Goal: Task Accomplishment & Management: Manage account settings

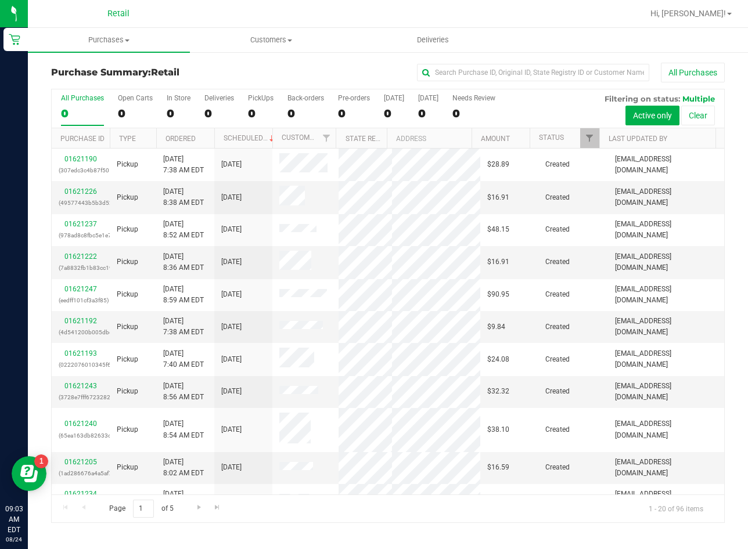
click at [325, 56] on div "Purchase Summary: Retail All Purchases All Purchases 0 Open Carts 0 In Store 0 …" at bounding box center [388, 293] width 720 height 484
click at [111, 42] on span "Purchases" at bounding box center [109, 40] width 162 height 10
click at [80, 70] on span "Summary of purchases" at bounding box center [87, 70] width 119 height 10
click at [593, 75] on input "text" at bounding box center [533, 72] width 232 height 17
click at [479, 74] on input "text" at bounding box center [533, 72] width 232 height 17
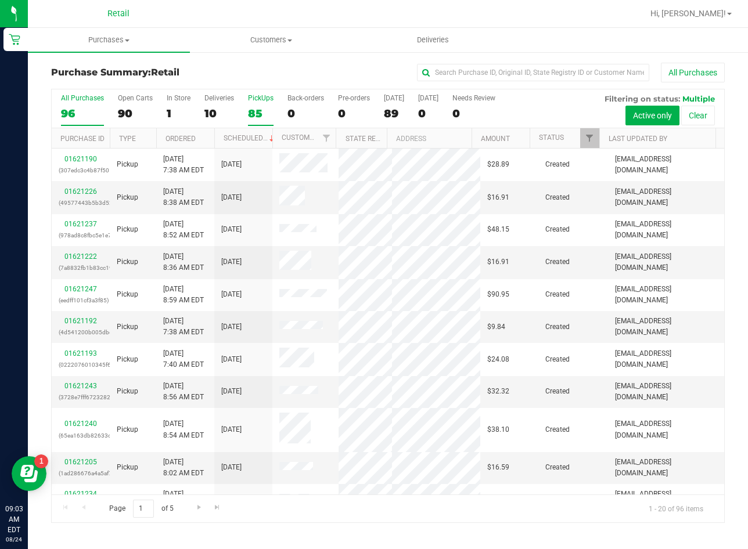
click at [267, 109] on div "85" at bounding box center [261, 113] width 26 height 13
click at [0, 0] on input "PickUps 85" at bounding box center [0, 0] width 0 height 0
click at [84, 111] on div "96" at bounding box center [82, 113] width 43 height 13
click at [0, 0] on input "All Purchases 96" at bounding box center [0, 0] width 0 height 0
click at [259, 112] on div "85" at bounding box center [261, 113] width 26 height 13
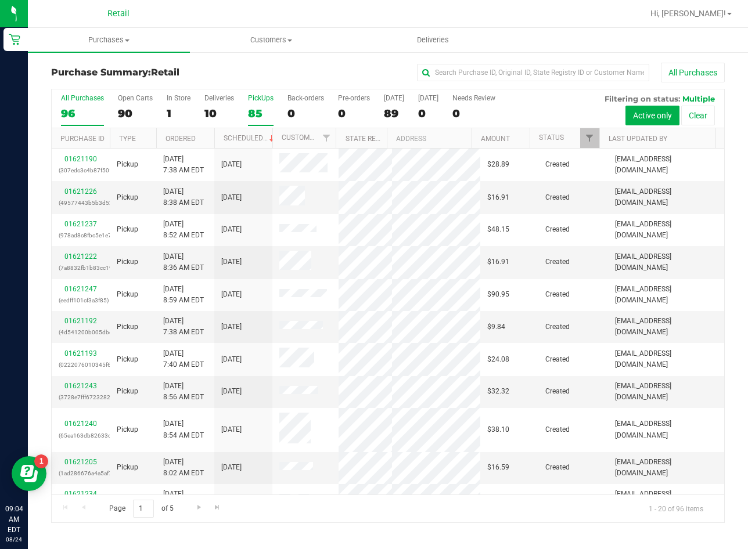
click at [0, 0] on input "PickUps 85" at bounding box center [0, 0] width 0 height 0
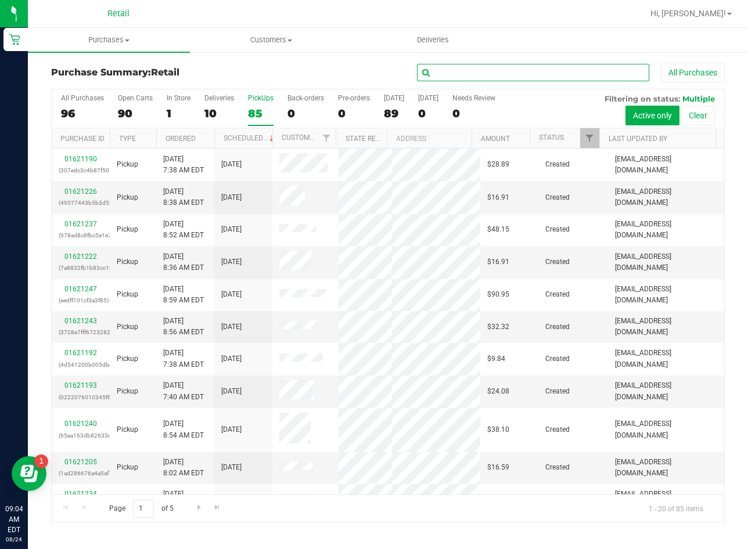
click at [491, 76] on input "text" at bounding box center [533, 72] width 232 height 17
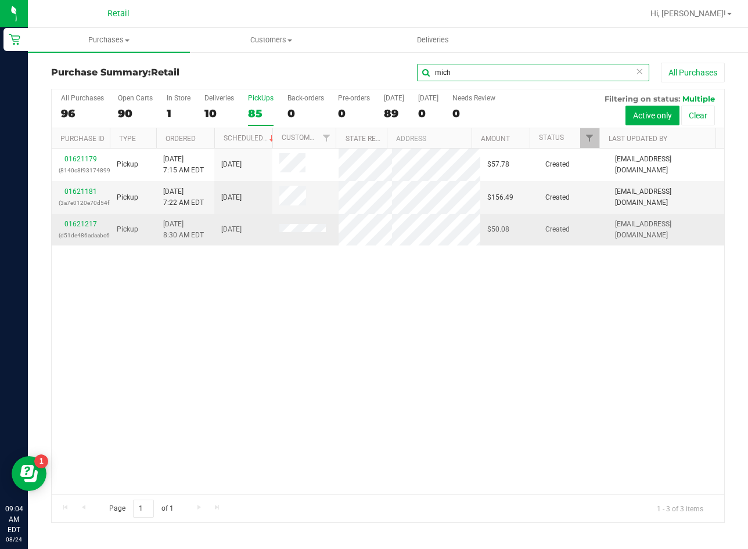
type input "mich"
click at [88, 219] on div "01621217 (d51de486adaabc63)" at bounding box center [81, 230] width 44 height 22
click at [88, 221] on link "01621217" at bounding box center [80, 224] width 33 height 8
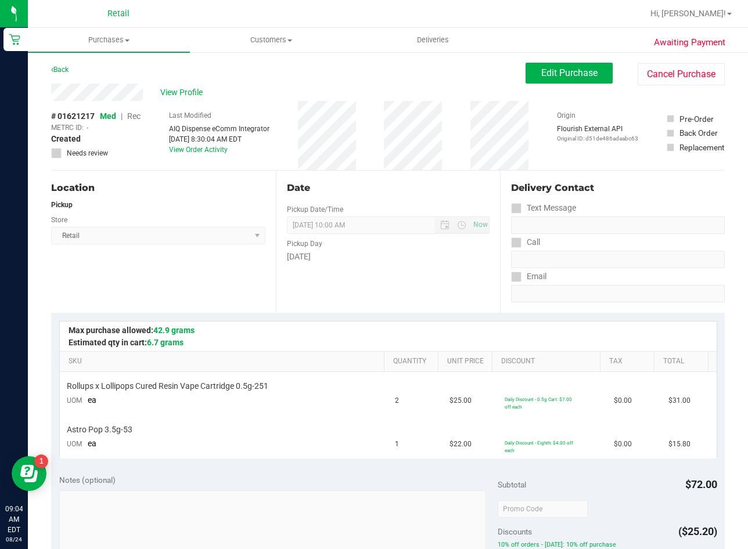
click at [534, 52] on ul "Purchases Summary of purchases Fulfillment All purchases Customers All customer…" at bounding box center [402, 40] width 748 height 25
click at [549, 81] on button "Edit Purchase" at bounding box center [569, 73] width 87 height 21
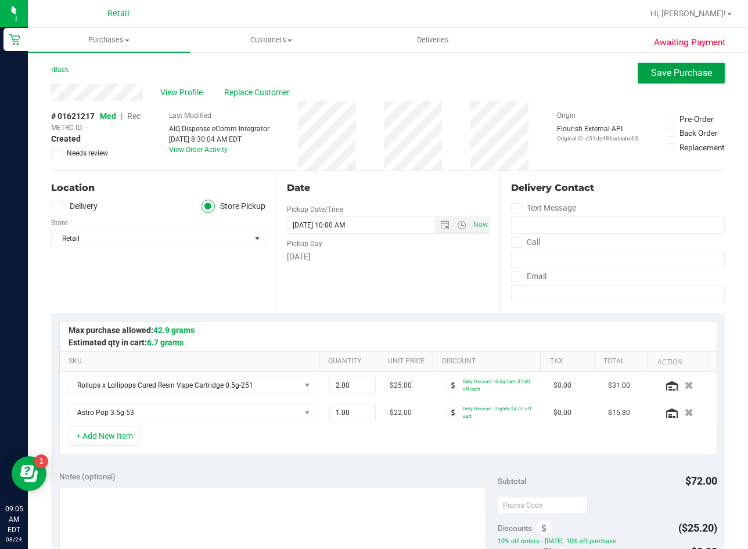
click at [653, 82] on button "Save Purchase" at bounding box center [681, 73] width 87 height 21
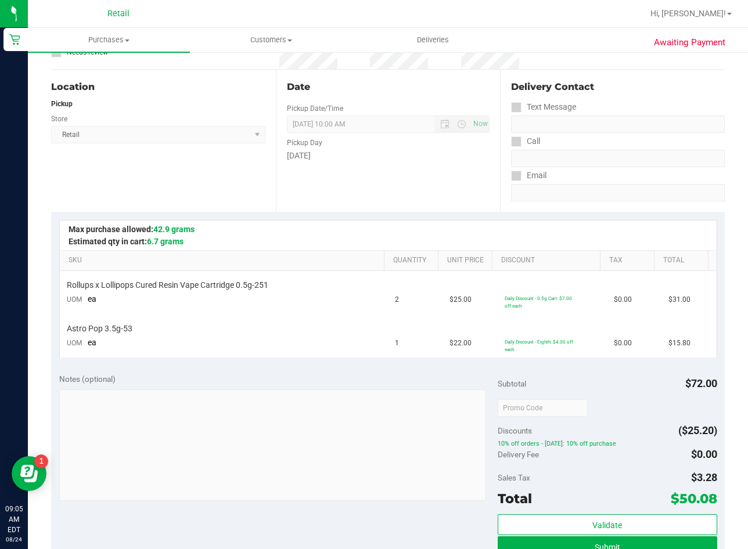
scroll to position [290, 0]
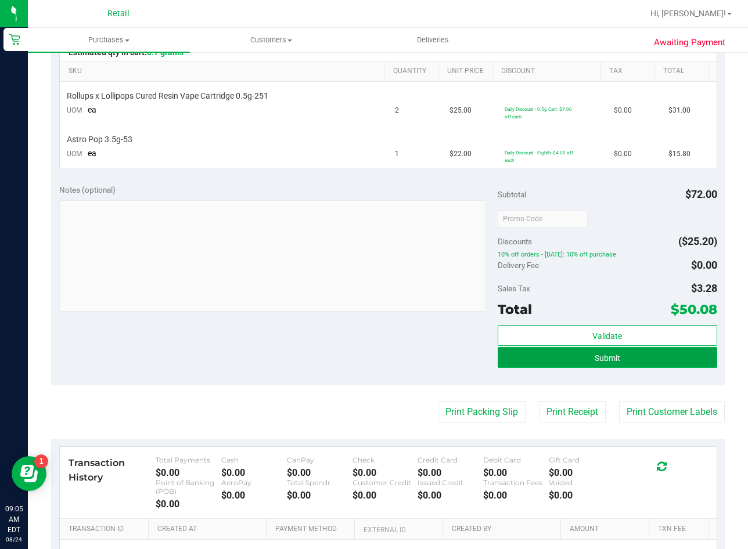
click at [618, 358] on button "Submit" at bounding box center [608, 357] width 220 height 21
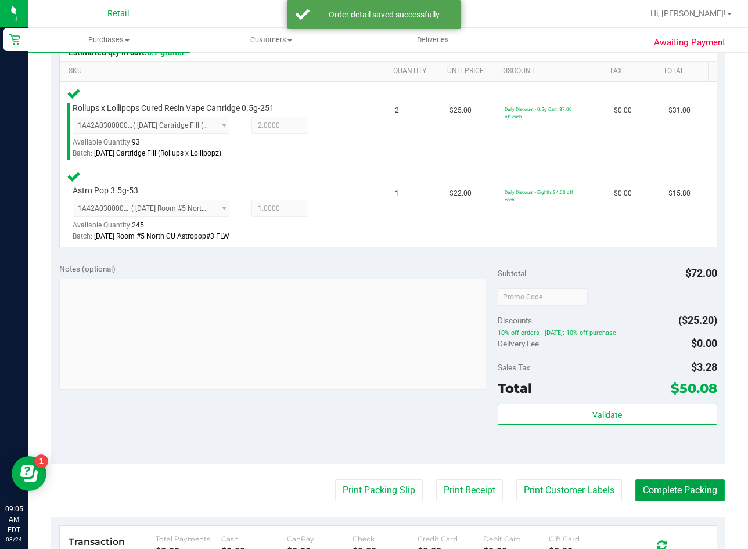
click at [675, 486] on button "Complete Packing" at bounding box center [679, 491] width 89 height 22
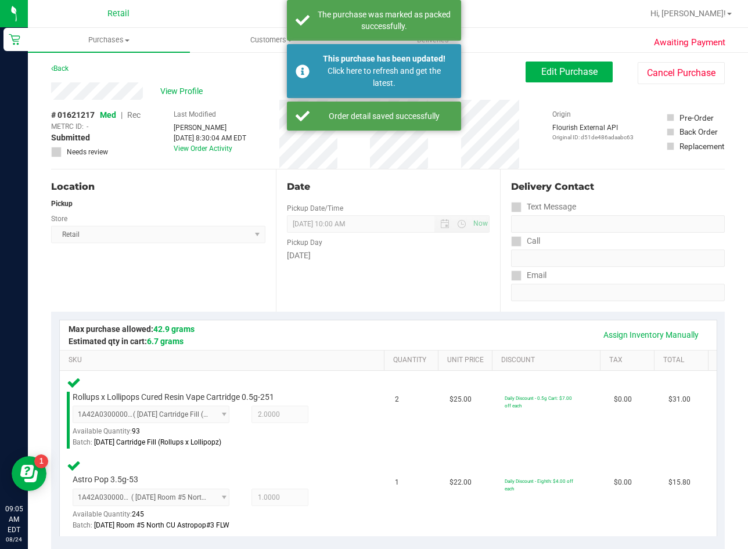
scroll to position [0, 0]
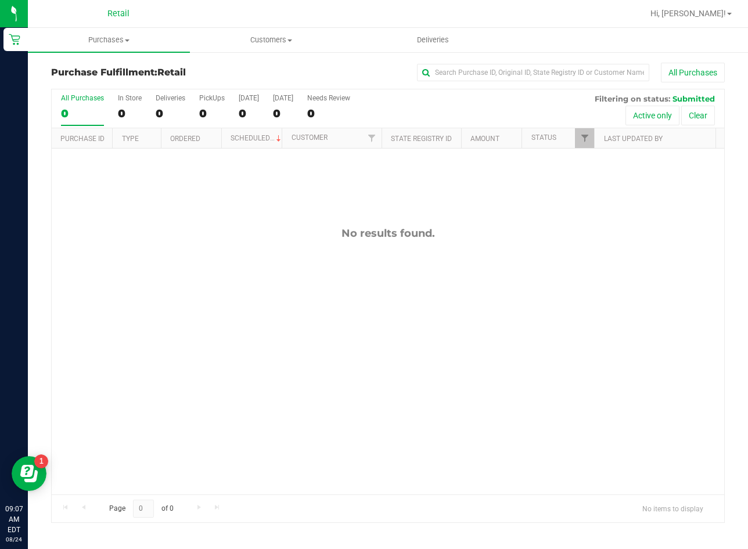
drag, startPoint x: 247, startPoint y: 404, endPoint x: 243, endPoint y: 362, distance: 41.4
click at [247, 404] on div "No results found." at bounding box center [388, 361] width 673 height 425
click at [115, 37] on span "Purchases" at bounding box center [109, 40] width 162 height 10
click at [109, 69] on span "Summary of purchases" at bounding box center [87, 70] width 119 height 10
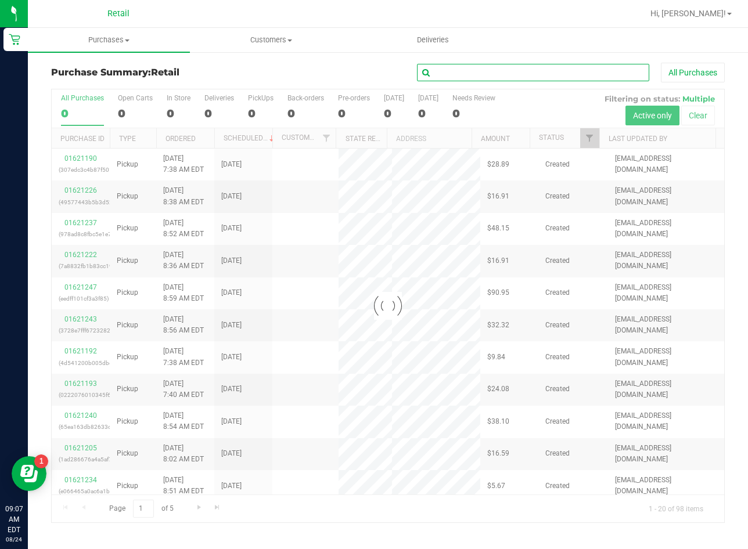
click at [613, 76] on input "text" at bounding box center [533, 72] width 232 height 17
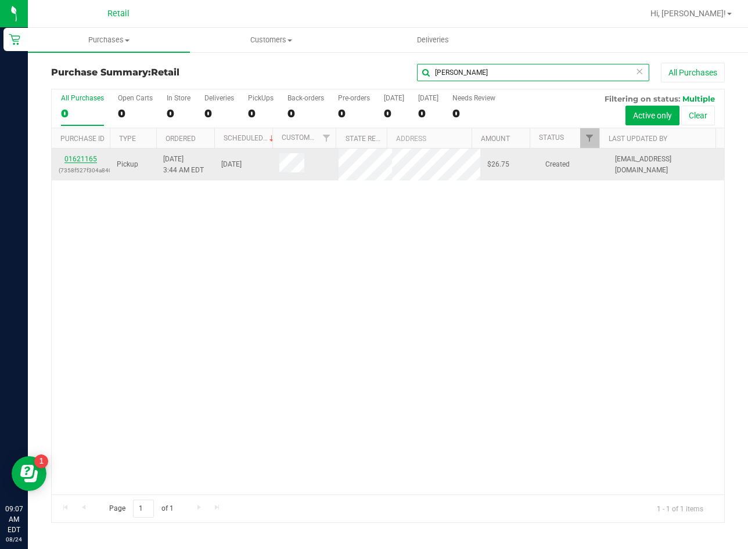
type input "[PERSON_NAME]"
click at [82, 159] on link "01621165" at bounding box center [80, 159] width 33 height 8
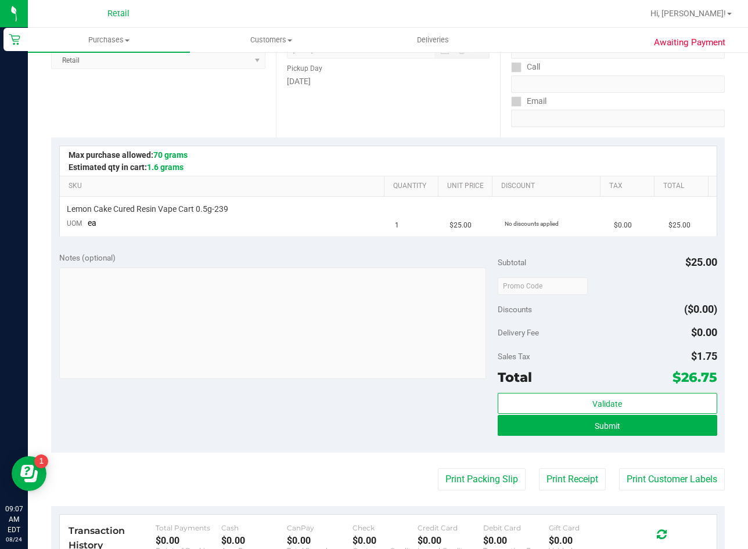
scroll to position [232, 0]
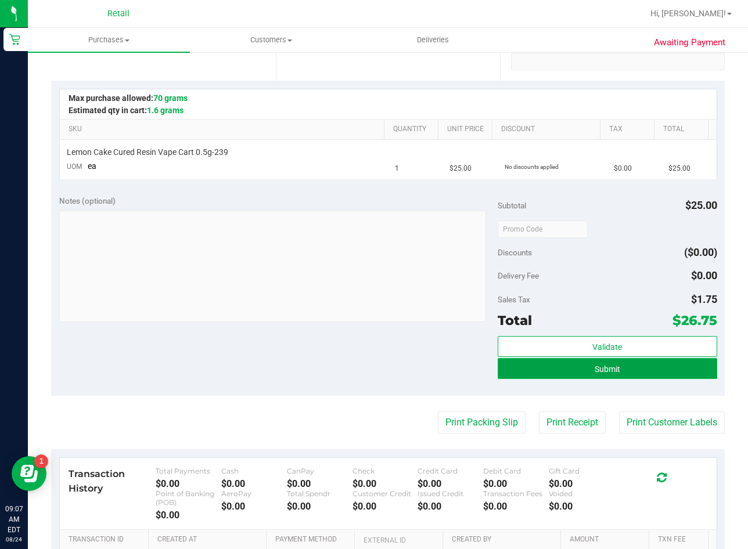
click at [621, 373] on button "Submit" at bounding box center [608, 368] width 220 height 21
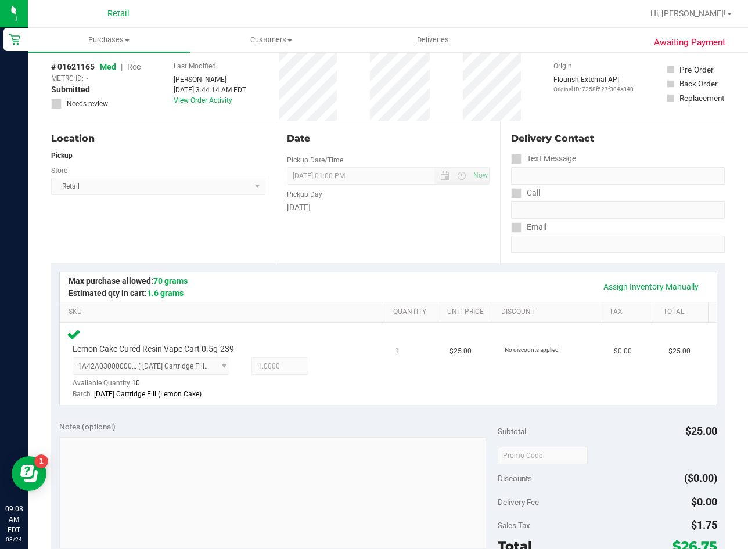
scroll to position [290, 0]
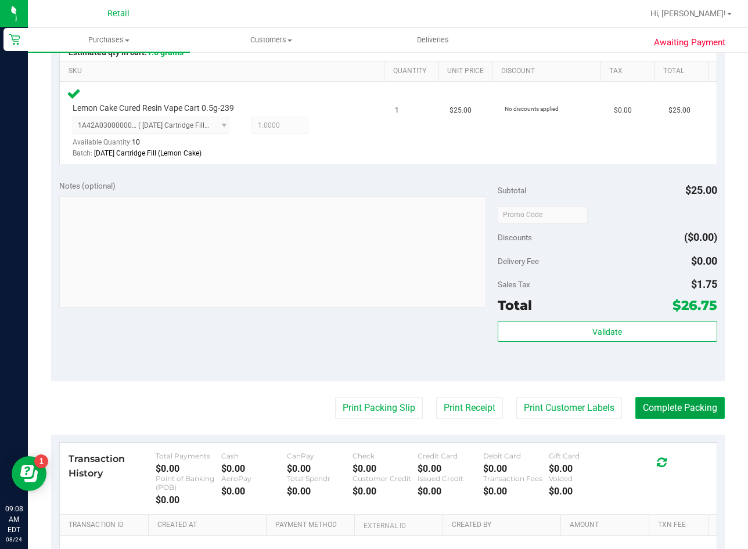
click at [682, 409] on button "Complete Packing" at bounding box center [679, 408] width 89 height 22
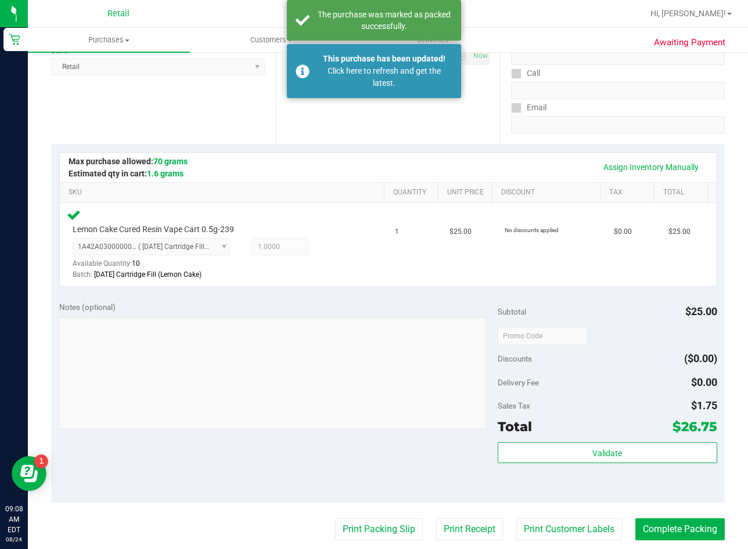
scroll to position [0, 0]
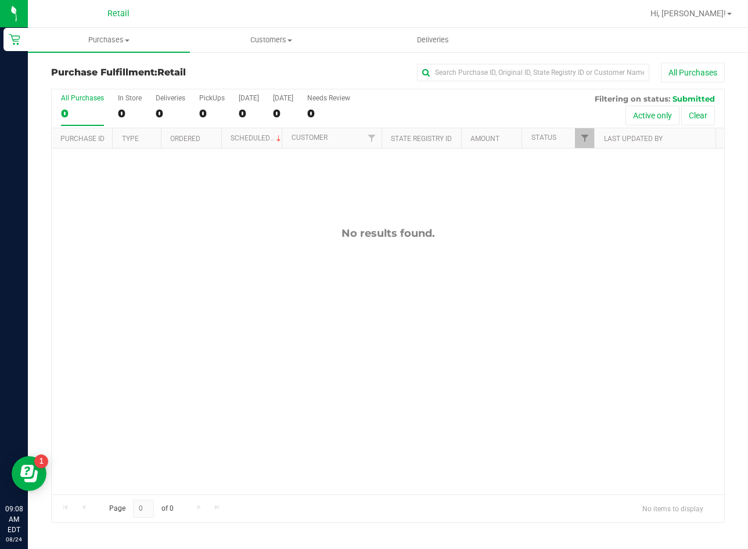
click at [213, 339] on div "No results found." at bounding box center [388, 361] width 673 height 425
click at [114, 41] on span "Purchases" at bounding box center [109, 40] width 162 height 10
click at [121, 68] on span "Summary of purchases" at bounding box center [87, 70] width 119 height 10
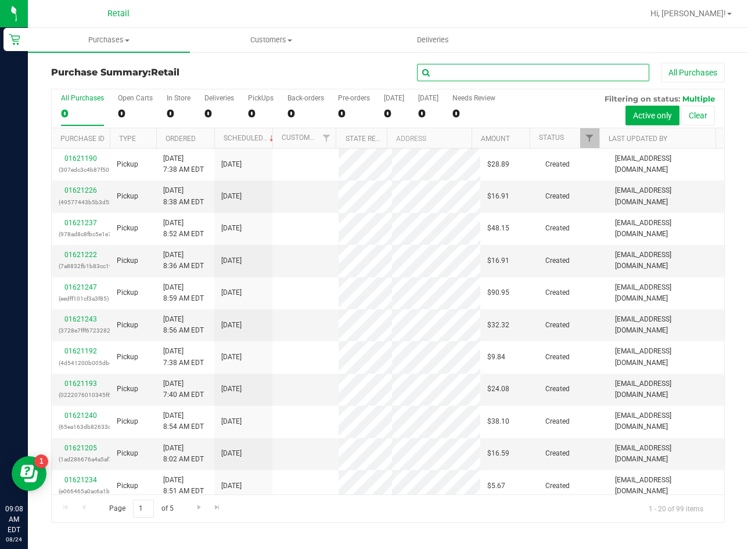
click at [515, 69] on input "text" at bounding box center [533, 72] width 232 height 17
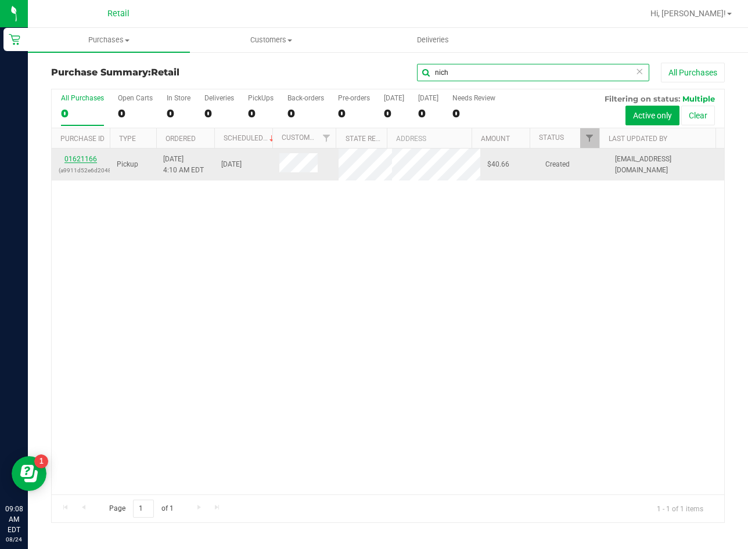
type input "nich"
click at [85, 159] on link "01621166" at bounding box center [80, 159] width 33 height 8
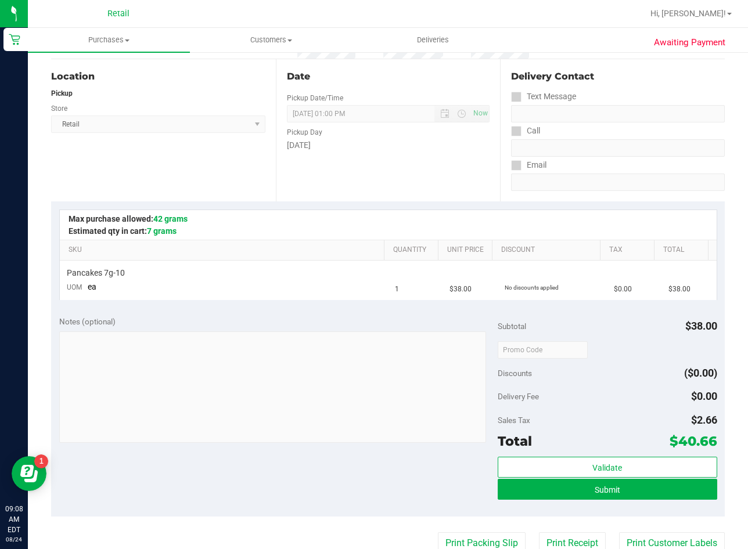
scroll to position [116, 0]
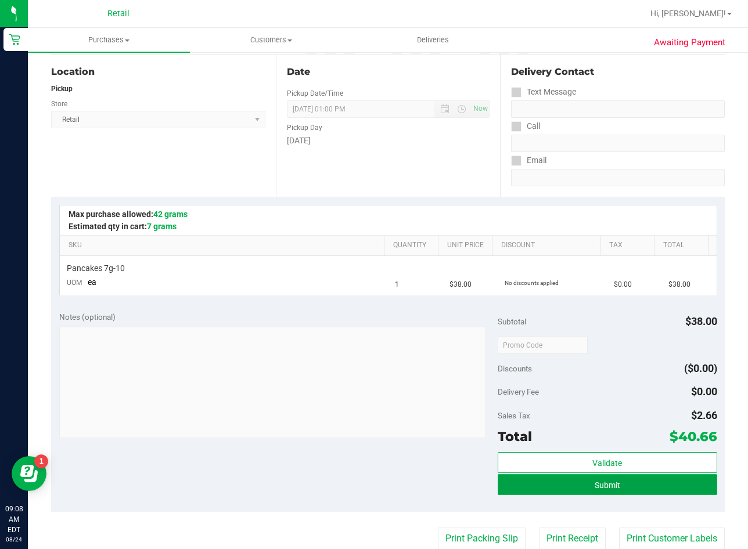
click at [529, 490] on button "Submit" at bounding box center [608, 485] width 220 height 21
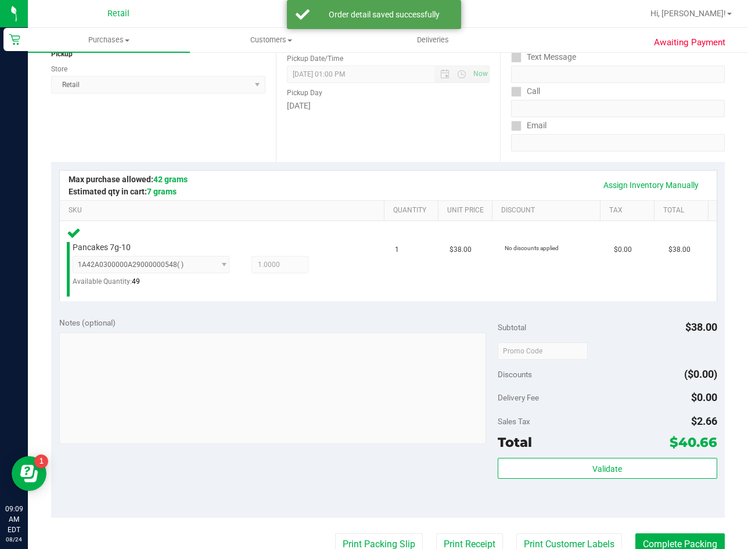
scroll to position [174, 0]
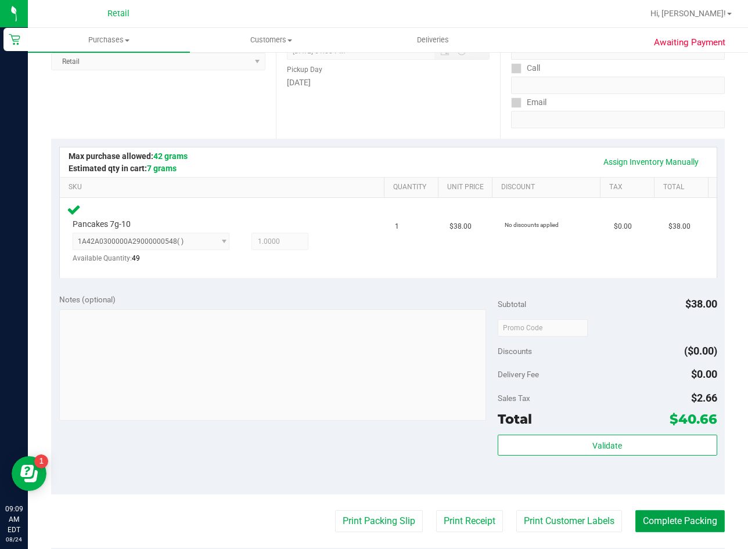
click at [655, 520] on button "Complete Packing" at bounding box center [679, 522] width 89 height 22
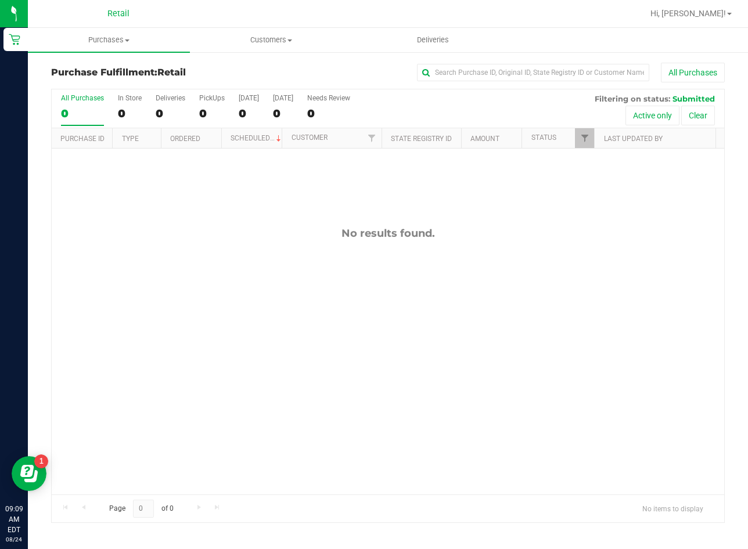
click at [221, 339] on div "No results found." at bounding box center [388, 361] width 673 height 425
click at [104, 45] on uib-tab-heading "Purchases Summary of purchases Fulfillment All purchases" at bounding box center [109, 40] width 162 height 24
click at [92, 71] on span "Summary of purchases" at bounding box center [87, 70] width 119 height 10
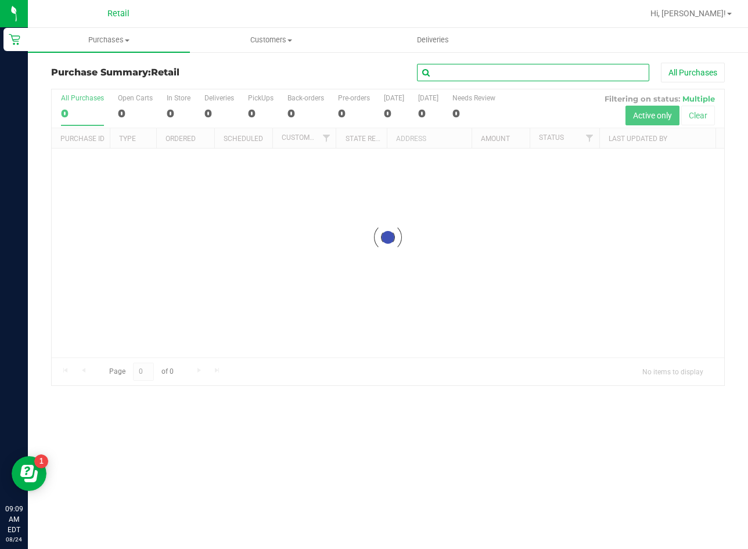
drag, startPoint x: 536, startPoint y: 71, endPoint x: 544, endPoint y: 69, distance: 8.5
click at [536, 71] on input "text" at bounding box center [533, 72] width 232 height 17
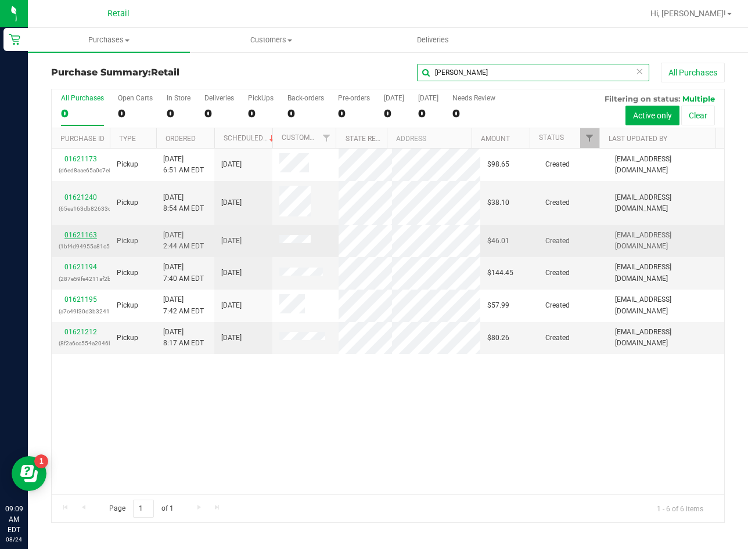
type input "[PERSON_NAME]"
click at [87, 233] on link "01621163" at bounding box center [80, 235] width 33 height 8
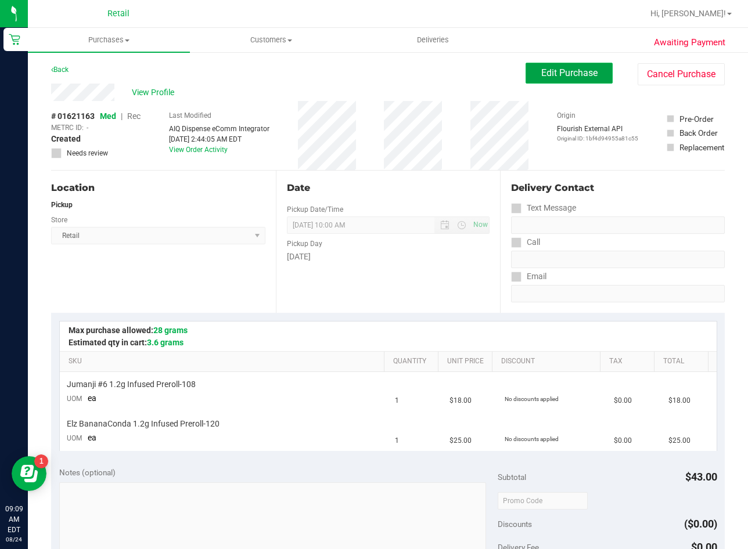
click at [545, 72] on span "Edit Purchase" at bounding box center [569, 72] width 56 height 11
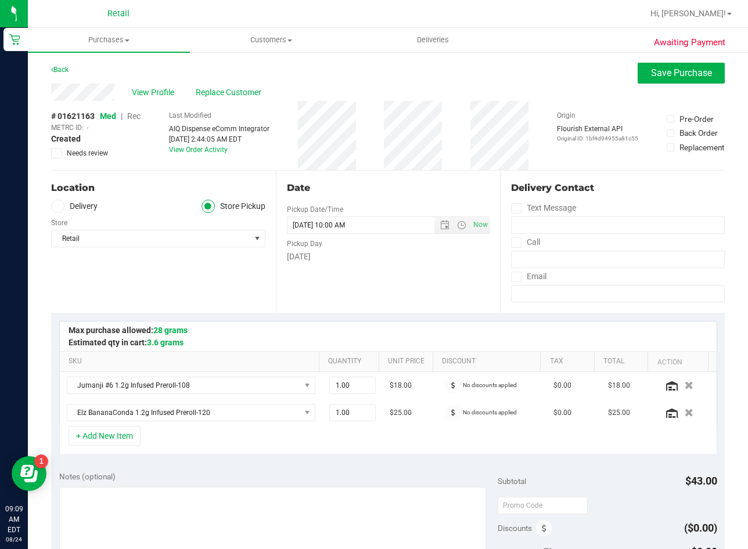
click at [135, 117] on span "Rec" at bounding box center [133, 116] width 13 height 9
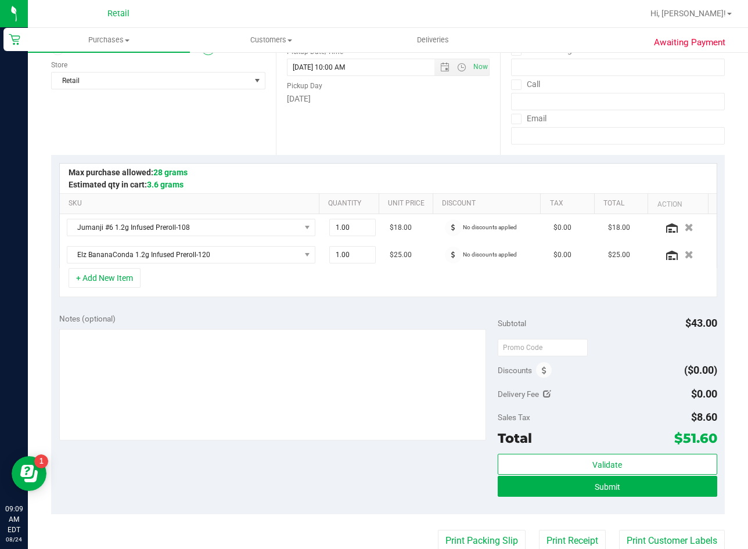
scroll to position [232, 0]
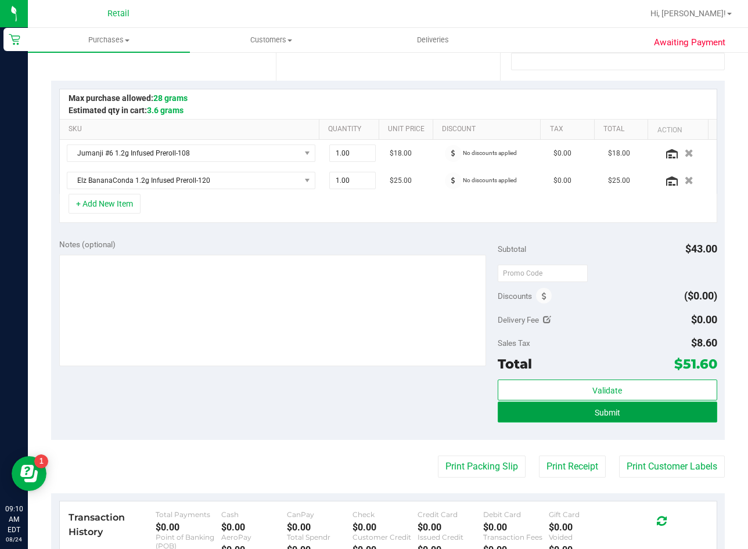
click at [601, 414] on span "Submit" at bounding box center [608, 412] width 26 height 9
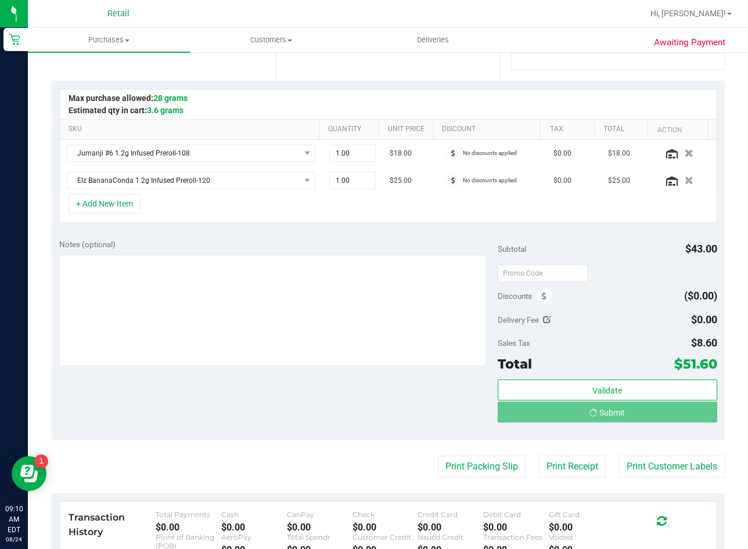
scroll to position [0, 0]
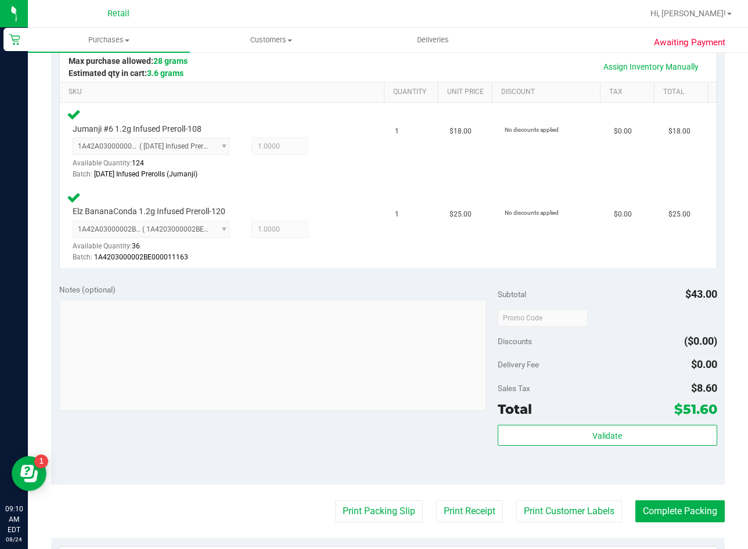
scroll to position [290, 0]
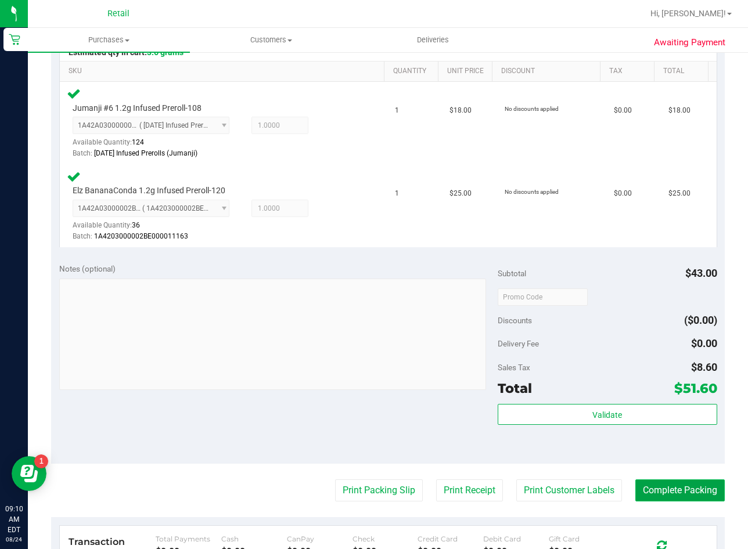
click at [653, 494] on button "Complete Packing" at bounding box center [679, 491] width 89 height 22
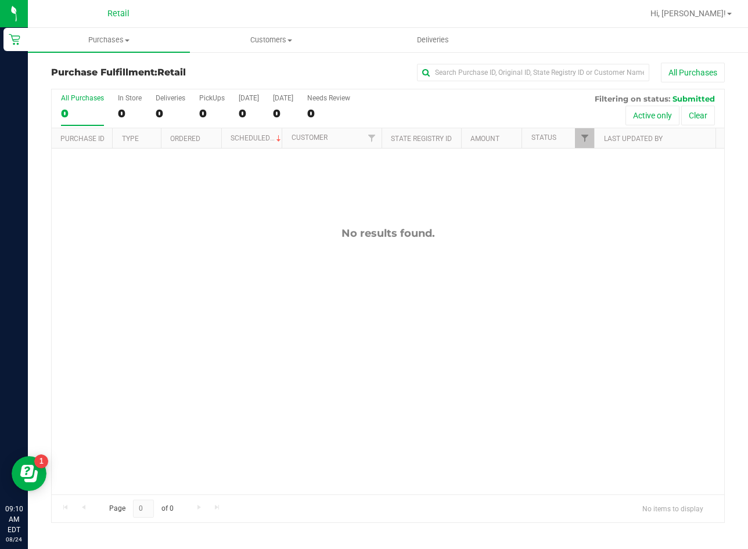
click at [163, 380] on div "No results found." at bounding box center [388, 361] width 673 height 425
click at [93, 33] on uib-tab-heading "Purchases Summary of purchases Fulfillment All purchases" at bounding box center [109, 40] width 162 height 24
click at [107, 74] on span "Summary of purchases" at bounding box center [87, 70] width 119 height 10
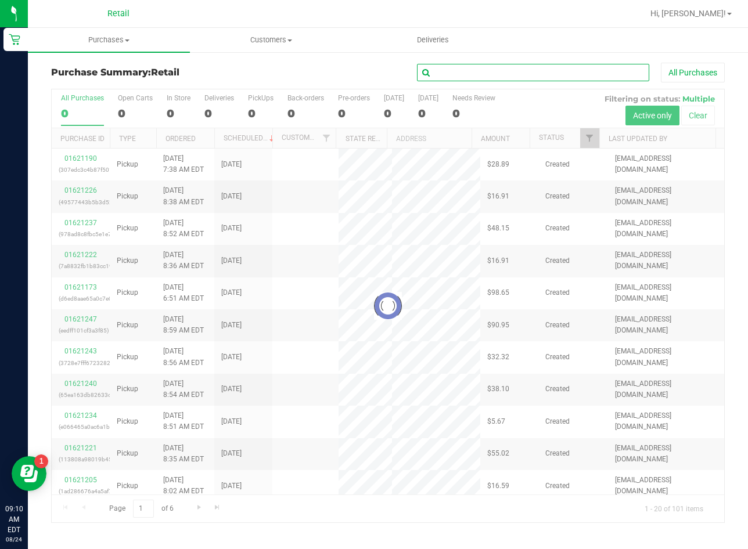
click at [544, 70] on input "text" at bounding box center [533, 72] width 232 height 17
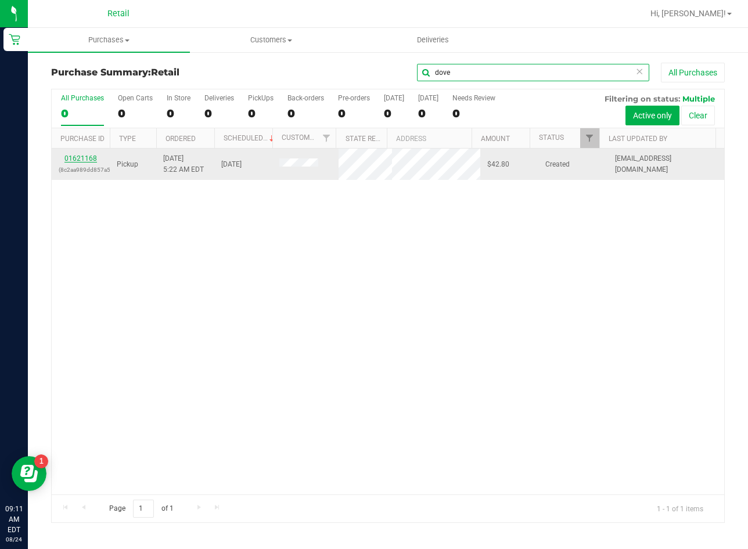
type input "dove"
click at [94, 157] on link "01621168" at bounding box center [80, 158] width 33 height 8
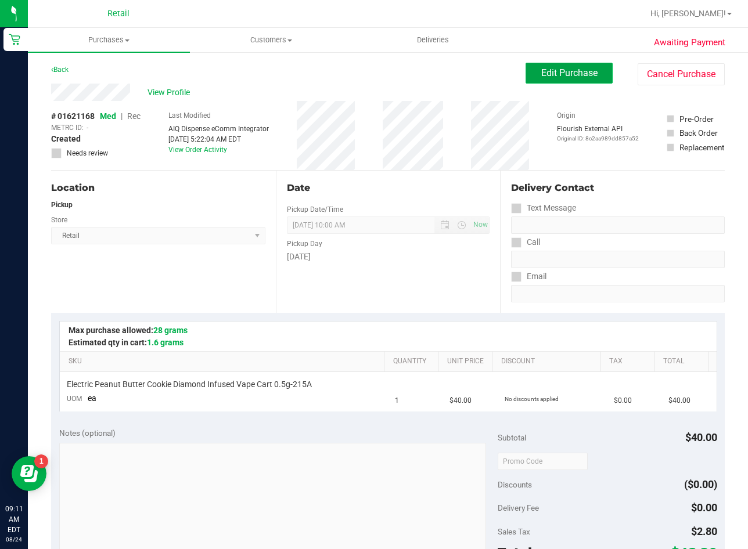
click at [559, 73] on span "Edit Purchase" at bounding box center [569, 72] width 56 height 11
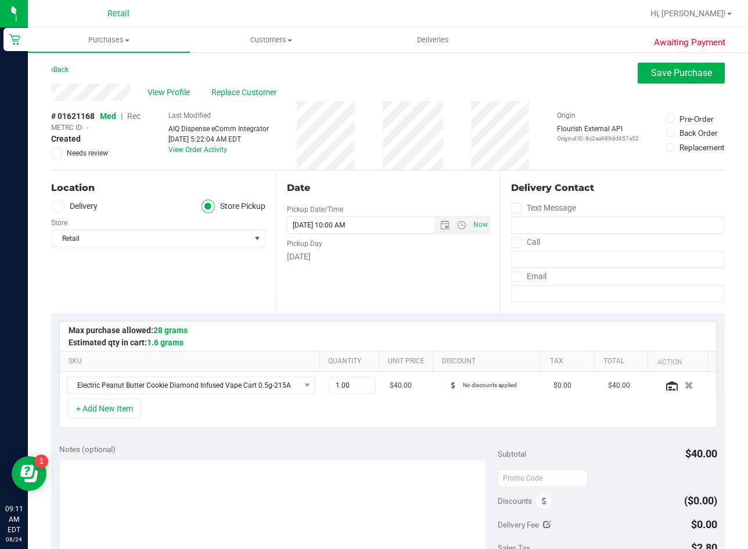
click at [135, 120] on span "Rec" at bounding box center [133, 116] width 13 height 9
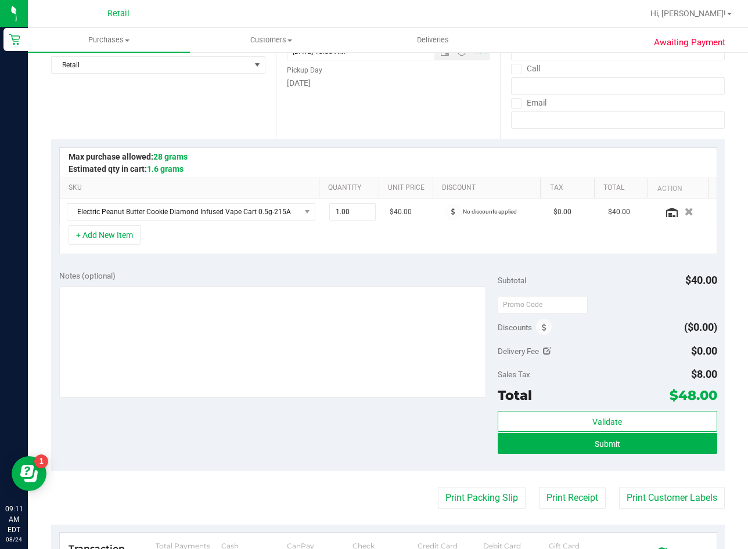
scroll to position [174, 0]
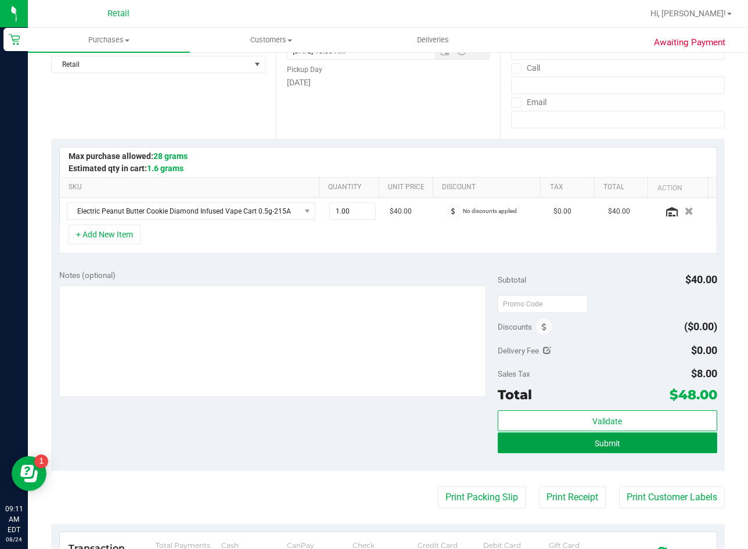
click at [610, 433] on button "Submit" at bounding box center [608, 443] width 220 height 21
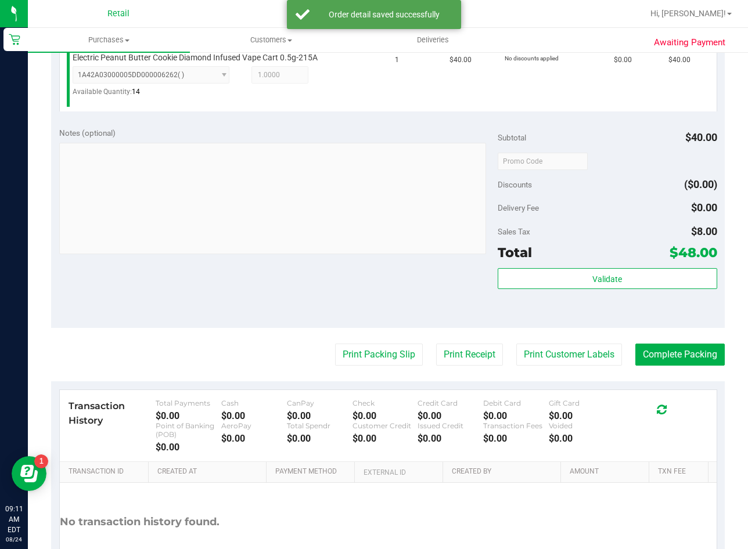
scroll to position [348, 0]
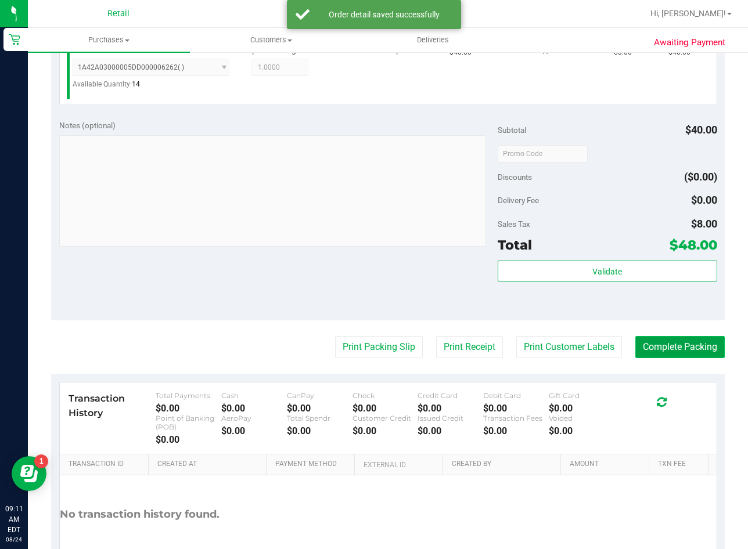
click at [652, 342] on button "Complete Packing" at bounding box center [679, 347] width 89 height 22
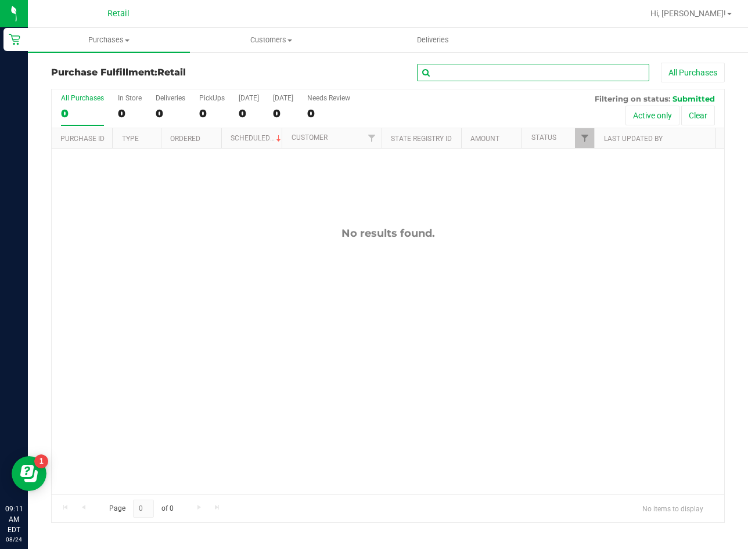
click at [490, 70] on input "text" at bounding box center [533, 72] width 232 height 17
click at [145, 383] on div "No results found." at bounding box center [388, 361] width 673 height 425
click at [586, 69] on input "text" at bounding box center [533, 72] width 232 height 17
click at [107, 37] on span "Purchases" at bounding box center [109, 40] width 162 height 10
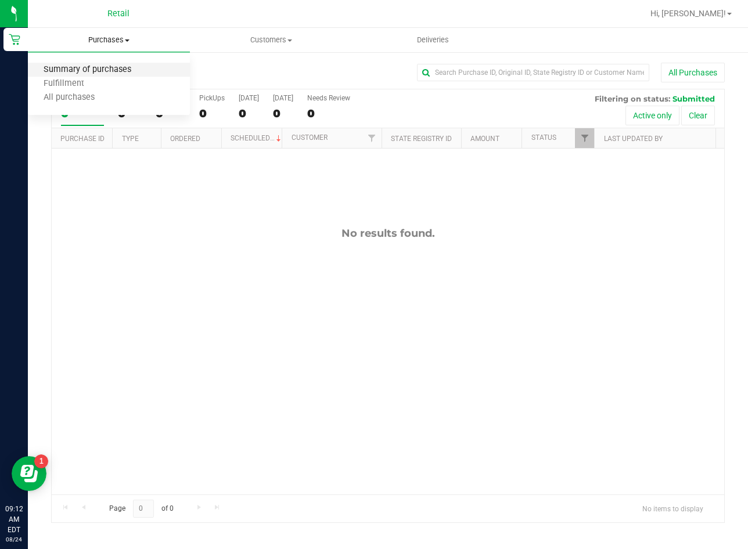
click at [101, 70] on span "Summary of purchases" at bounding box center [87, 70] width 119 height 10
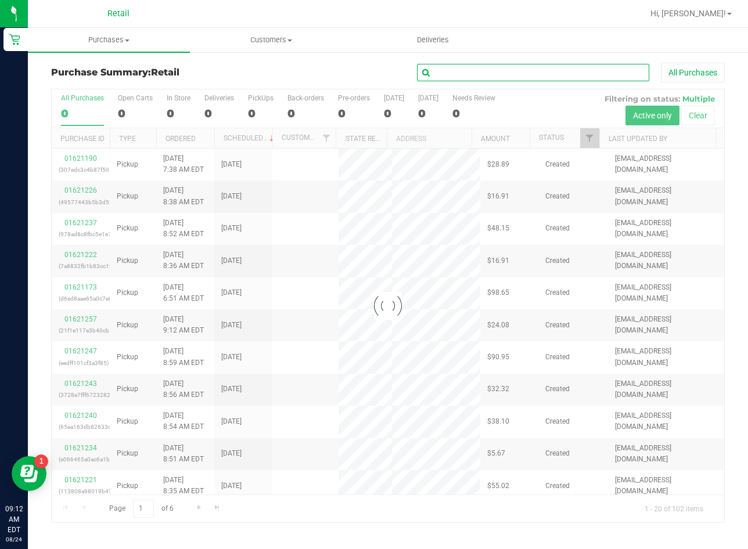
click at [474, 70] on input "text" at bounding box center [533, 72] width 232 height 17
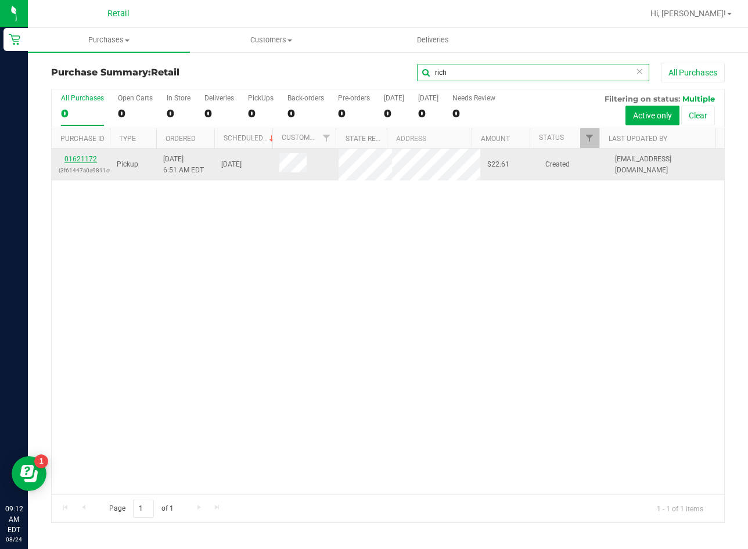
type input "rich"
click at [74, 155] on link "01621172" at bounding box center [80, 159] width 33 height 8
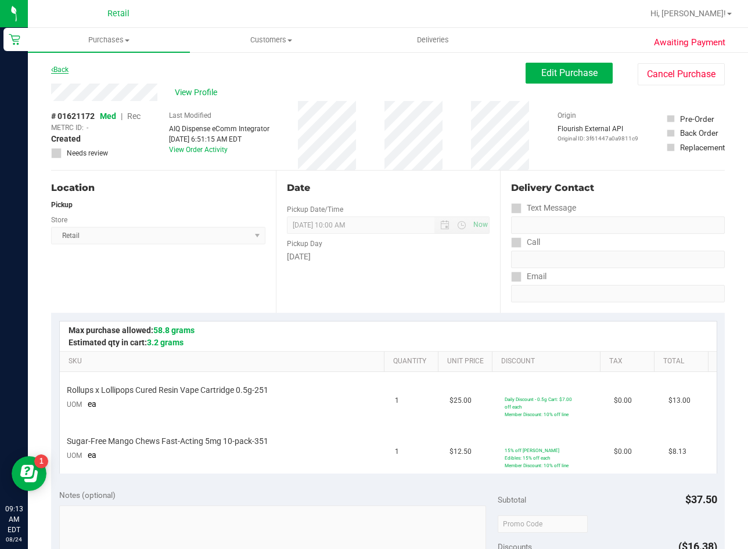
click at [62, 69] on link "Back" at bounding box center [59, 70] width 17 height 8
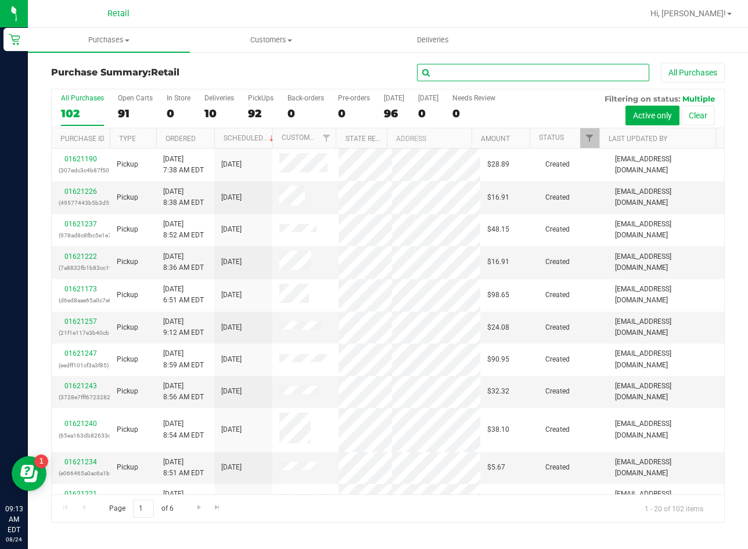
click at [508, 77] on input "text" at bounding box center [533, 72] width 232 height 17
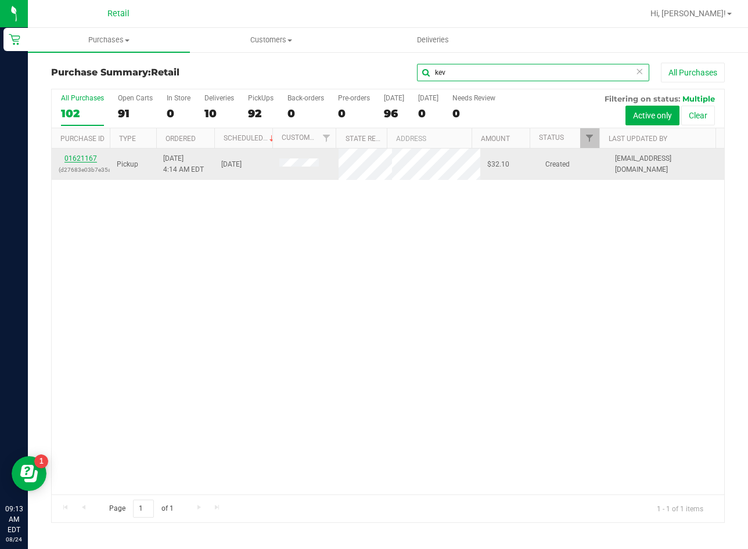
type input "kev"
click at [85, 157] on link "01621167" at bounding box center [80, 158] width 33 height 8
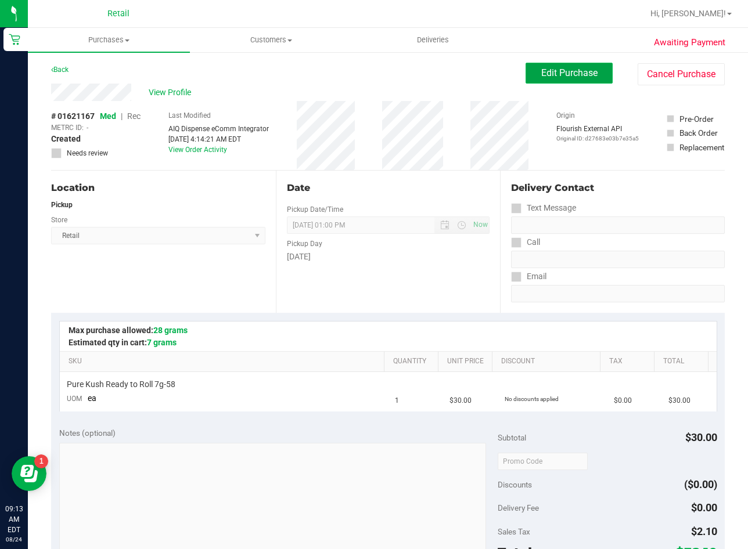
click at [577, 71] on span "Edit Purchase" at bounding box center [569, 72] width 56 height 11
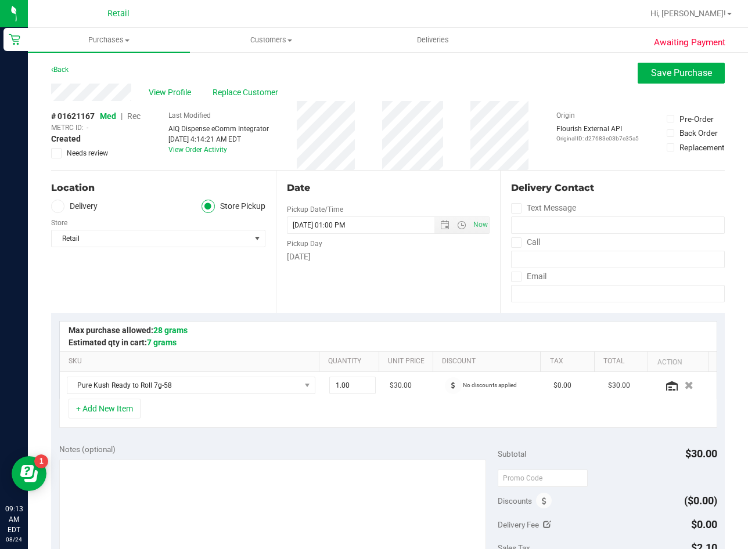
click at [137, 112] on span "Rec" at bounding box center [133, 116] width 13 height 9
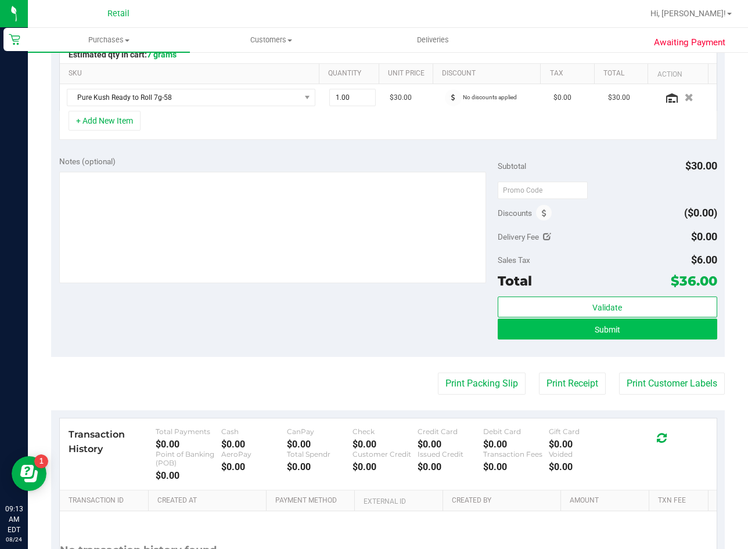
scroll to position [290, 0]
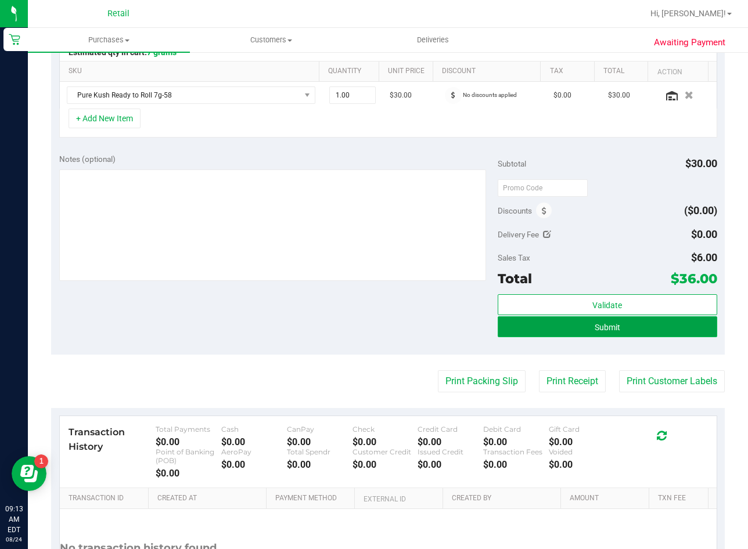
click at [546, 322] on button "Submit" at bounding box center [608, 327] width 220 height 21
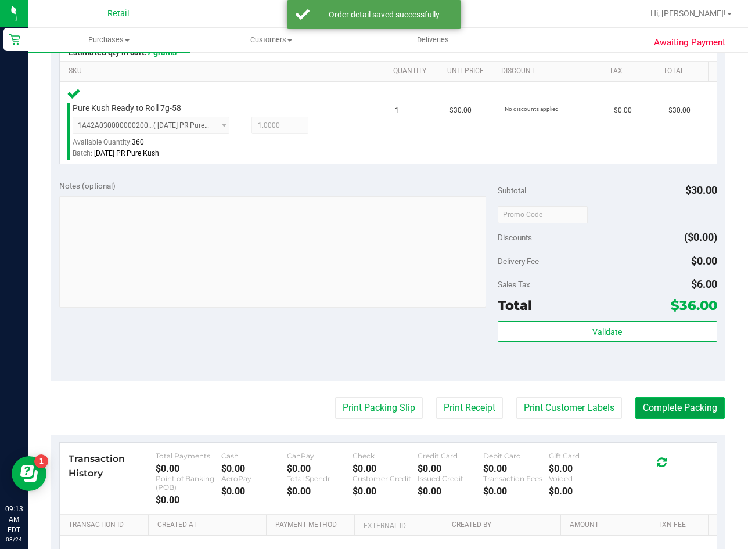
click at [665, 412] on button "Complete Packing" at bounding box center [679, 408] width 89 height 22
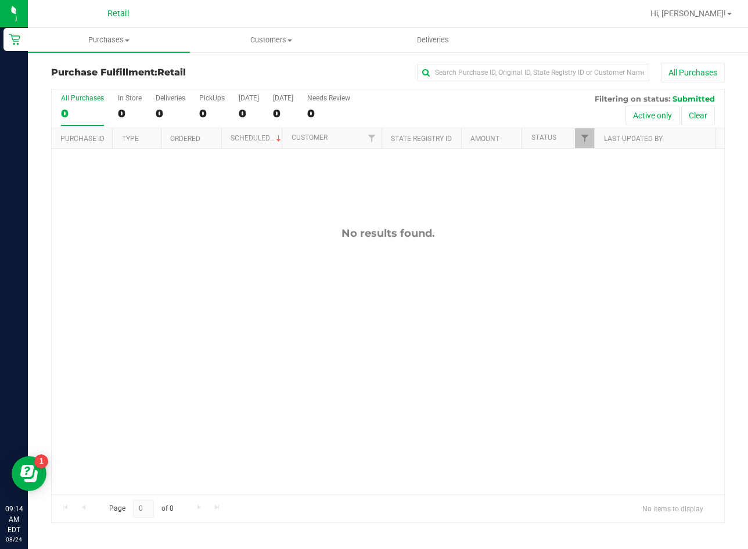
click at [112, 310] on div "No results found." at bounding box center [388, 361] width 673 height 425
click at [109, 42] on span "Purchases" at bounding box center [109, 40] width 162 height 10
click at [121, 71] on span "Summary of purchases" at bounding box center [87, 70] width 119 height 10
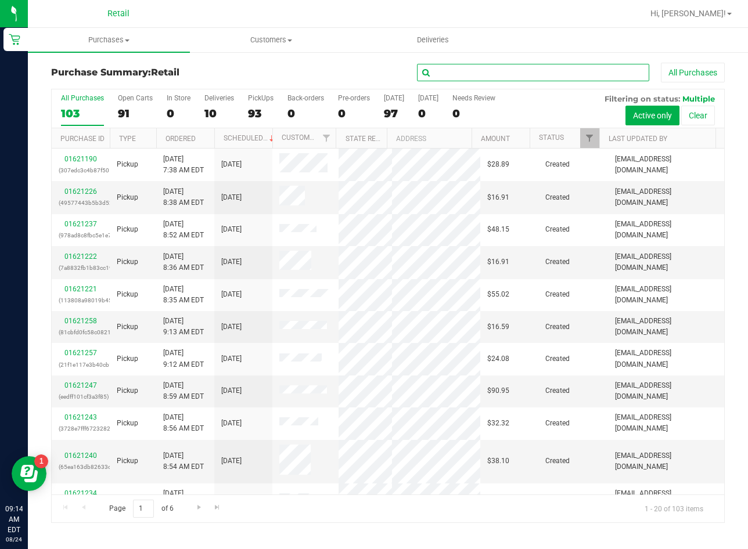
click at [566, 76] on input "text" at bounding box center [533, 72] width 232 height 17
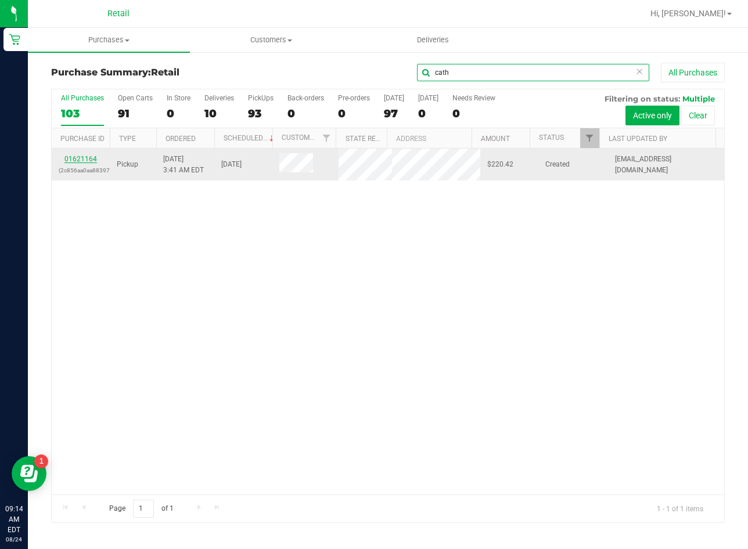
type input "cath"
click at [84, 157] on link "01621164" at bounding box center [80, 159] width 33 height 8
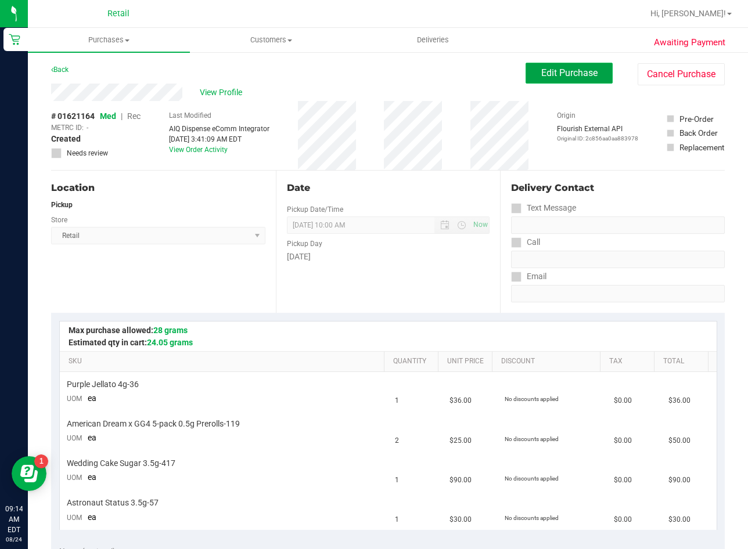
click at [566, 74] on span "Edit Purchase" at bounding box center [569, 72] width 56 height 11
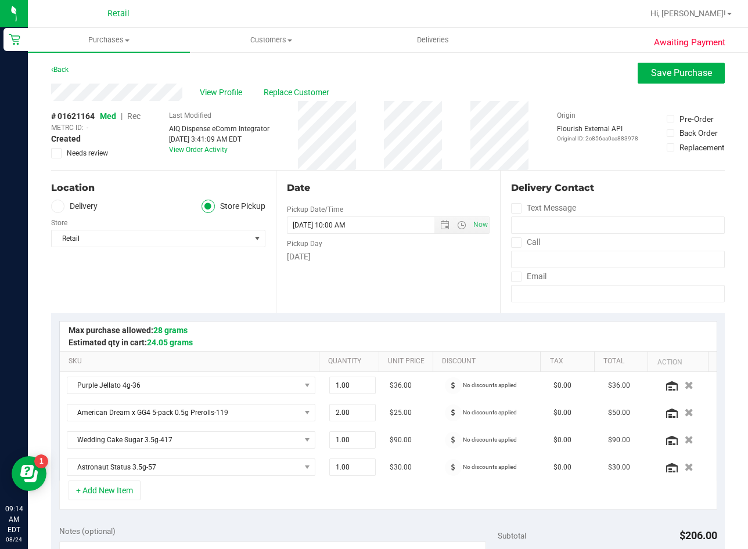
click at [138, 116] on span "Rec" at bounding box center [133, 116] width 13 height 9
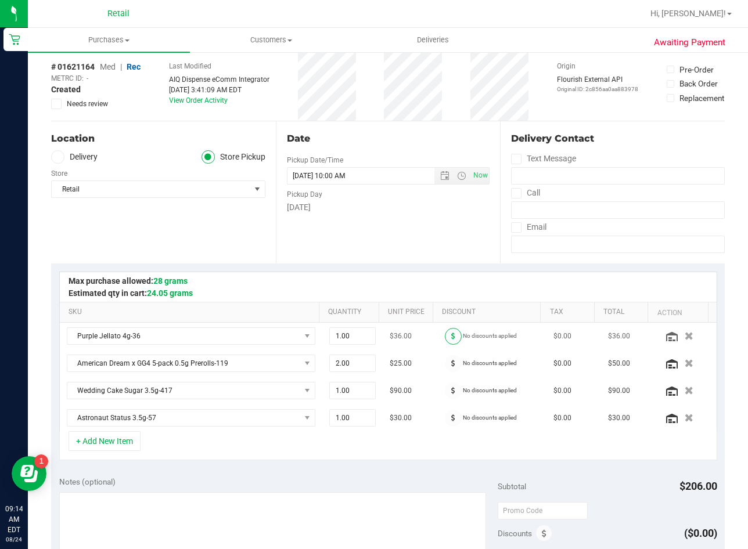
scroll to position [174, 0]
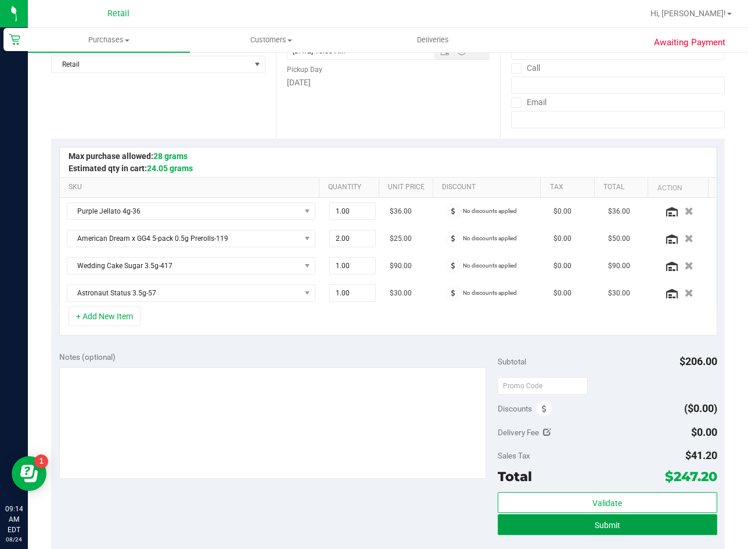
click at [603, 528] on span "Submit" at bounding box center [608, 525] width 26 height 9
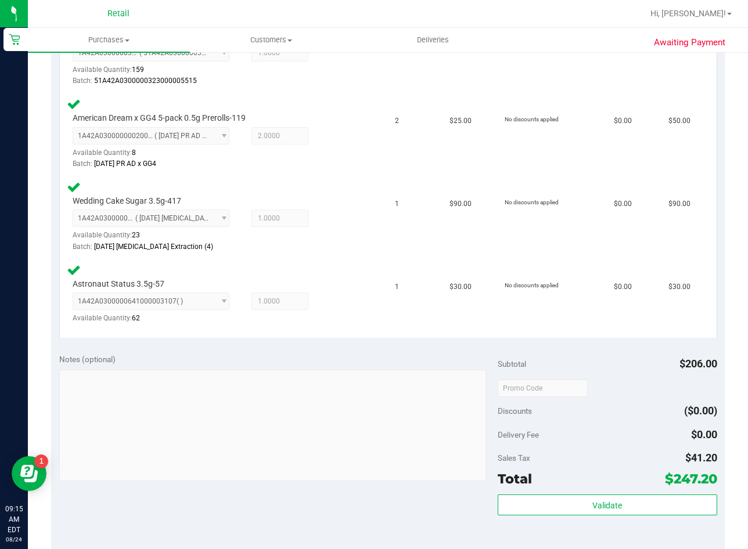
scroll to position [523, 0]
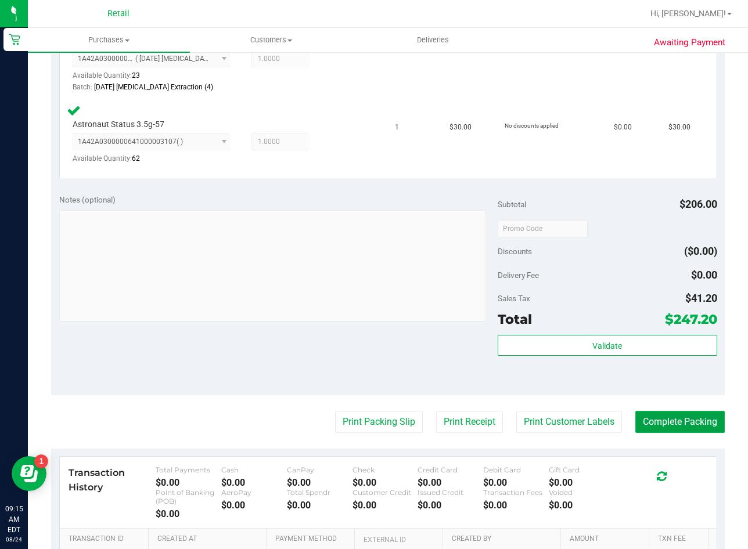
click at [673, 428] on button "Complete Packing" at bounding box center [679, 422] width 89 height 22
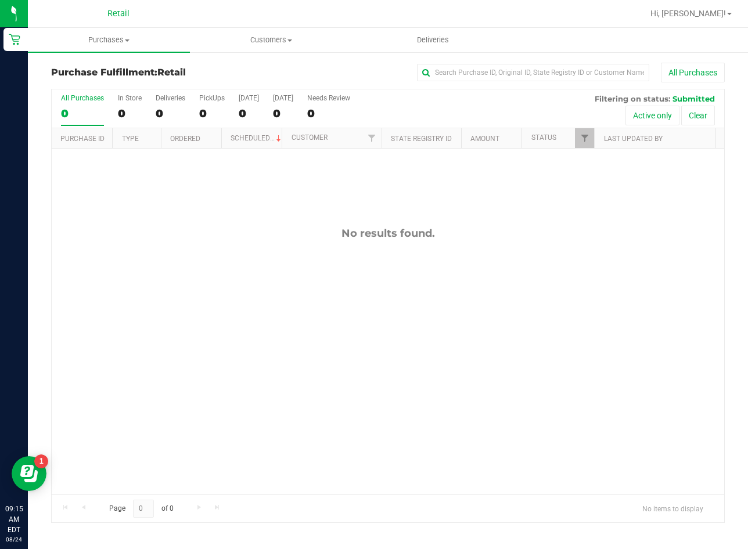
click at [204, 329] on div "No results found." at bounding box center [388, 361] width 673 height 425
click at [136, 36] on span "Purchases" at bounding box center [109, 40] width 162 height 10
click at [126, 71] on span "Summary of purchases" at bounding box center [87, 70] width 119 height 10
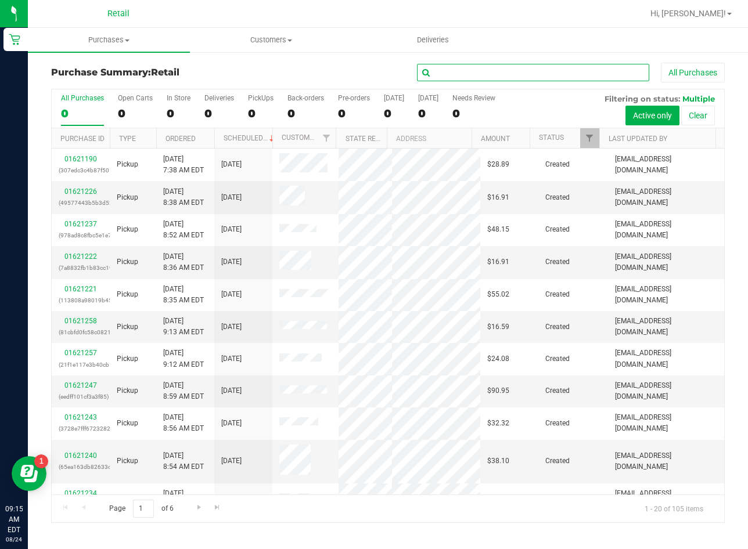
click at [556, 80] on input "text" at bounding box center [533, 72] width 232 height 17
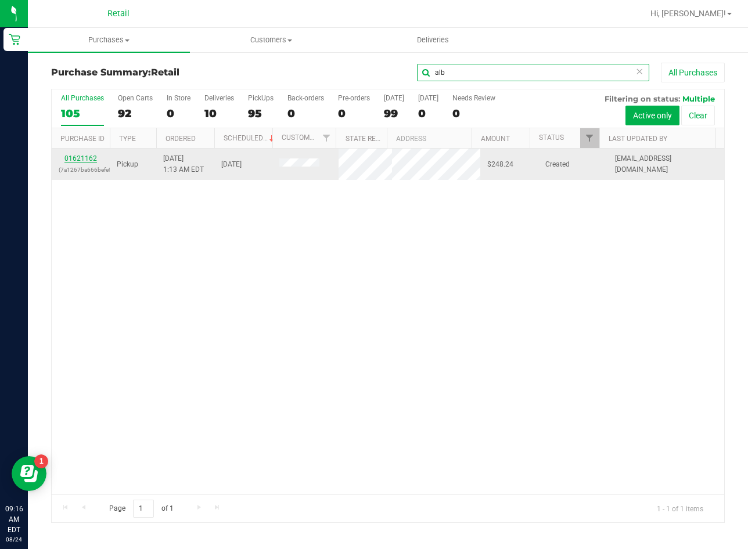
type input "alb"
click at [73, 160] on link "01621162" at bounding box center [80, 158] width 33 height 8
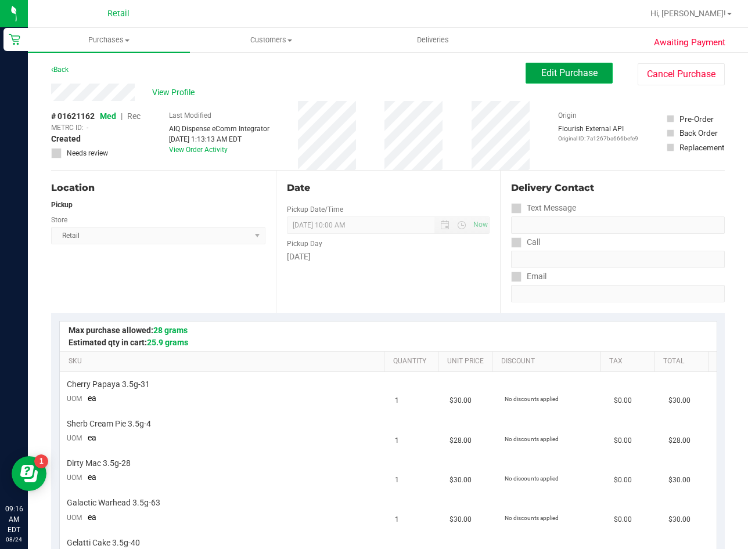
click at [552, 75] on span "Edit Purchase" at bounding box center [569, 72] width 56 height 11
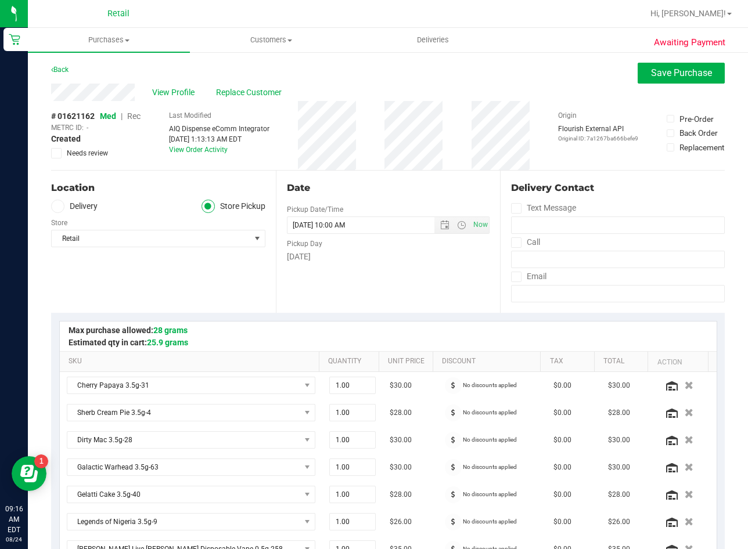
click at [135, 114] on span "Rec" at bounding box center [133, 116] width 13 height 9
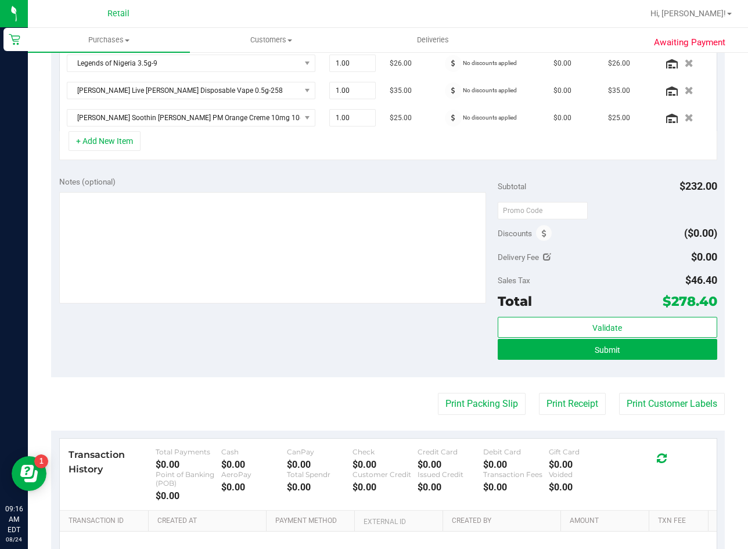
scroll to position [465, 0]
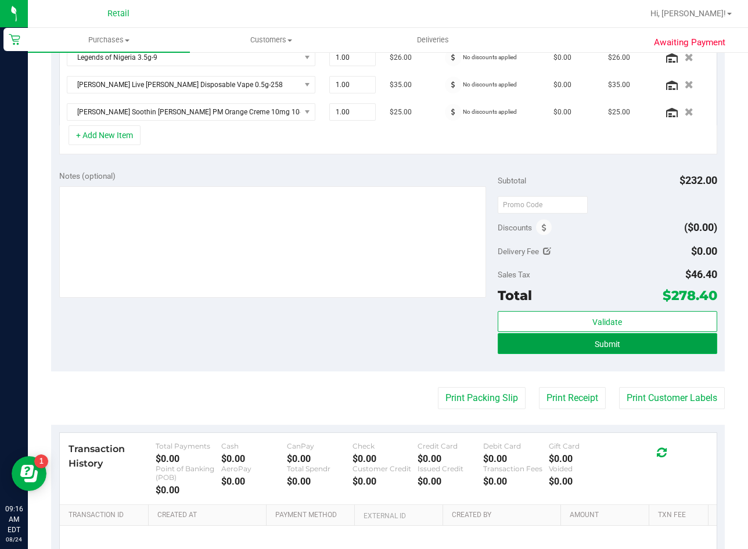
click at [576, 347] on button "Submit" at bounding box center [608, 343] width 220 height 21
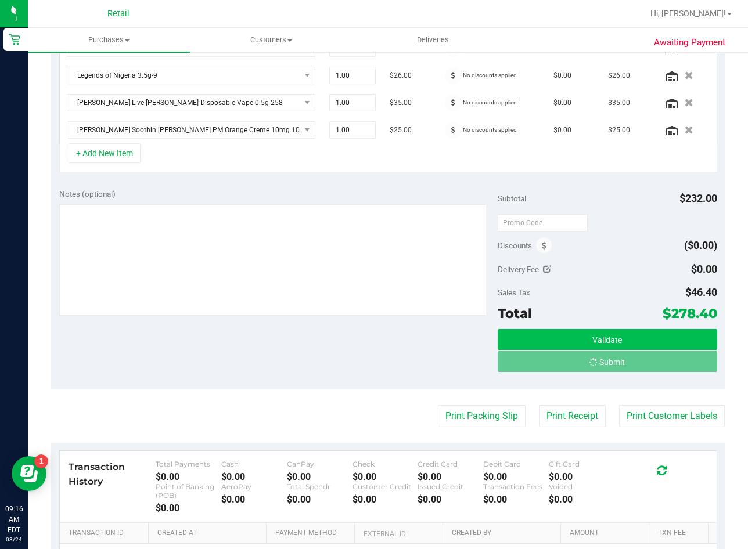
scroll to position [429, 0]
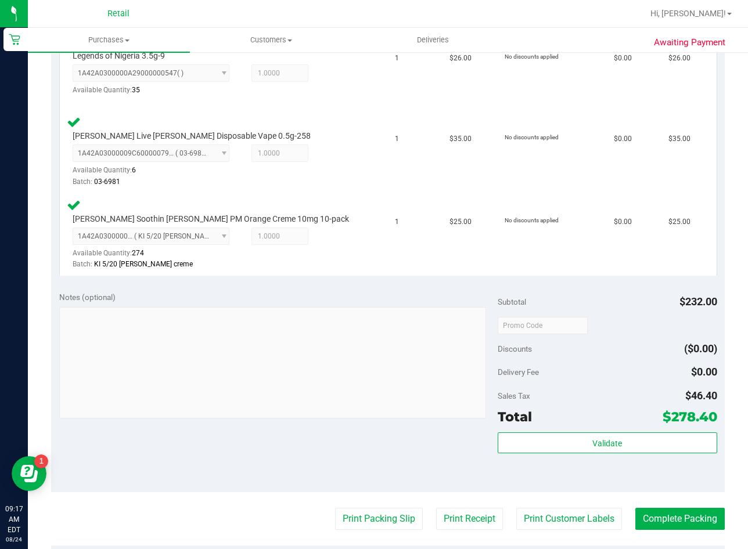
scroll to position [755, 0]
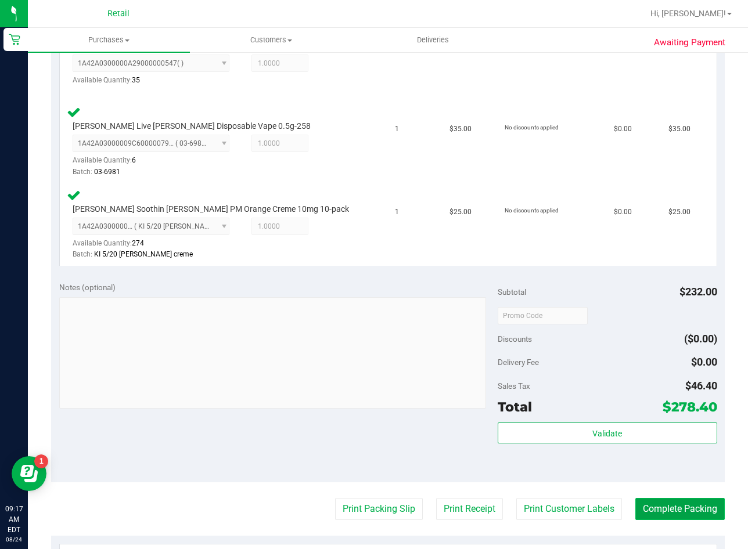
click at [668, 508] on button "Complete Packing" at bounding box center [679, 509] width 89 height 22
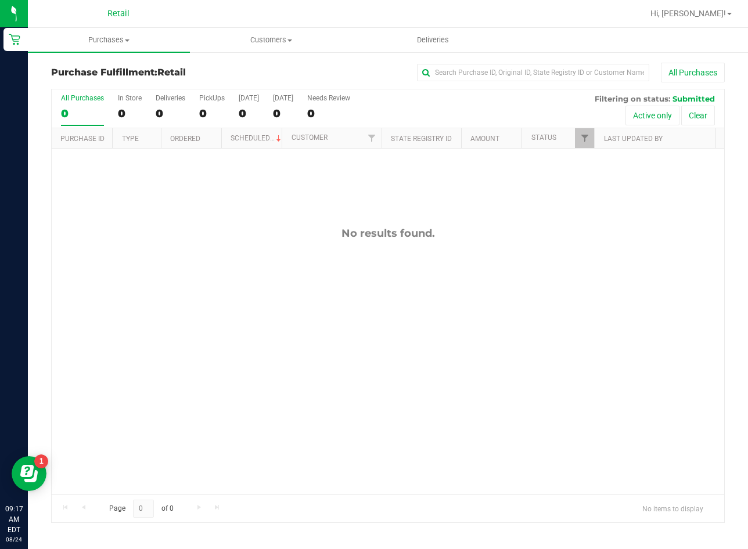
click at [246, 319] on div "No results found." at bounding box center [388, 361] width 673 height 425
click at [617, 76] on input "text" at bounding box center [533, 72] width 232 height 17
type input "[PERSON_NAME]"
click at [116, 39] on span "Purchases" at bounding box center [109, 40] width 162 height 10
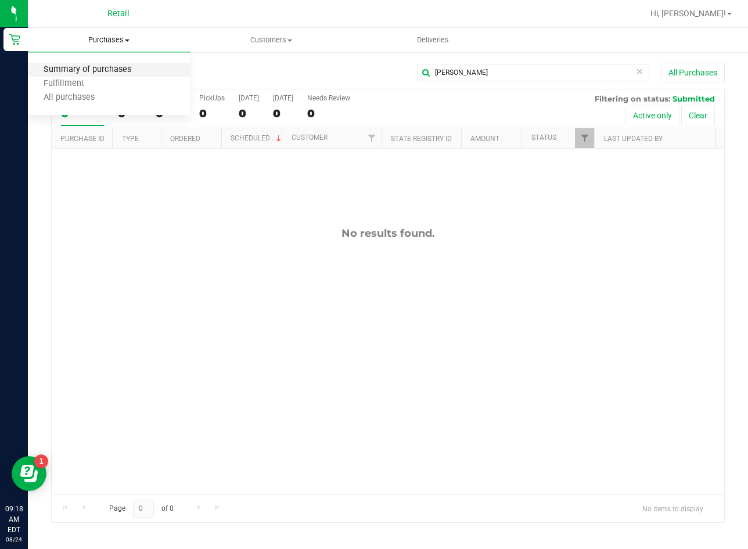
click at [112, 69] on span "Summary of purchases" at bounding box center [87, 70] width 119 height 10
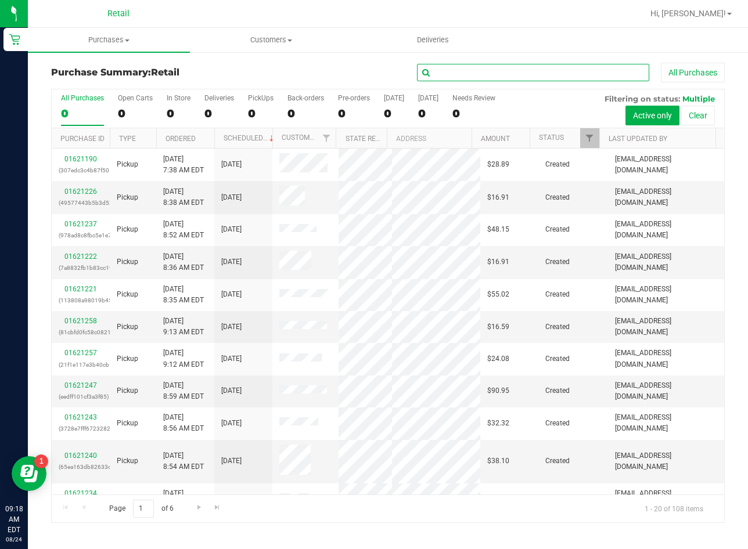
click at [544, 71] on input "text" at bounding box center [533, 72] width 232 height 17
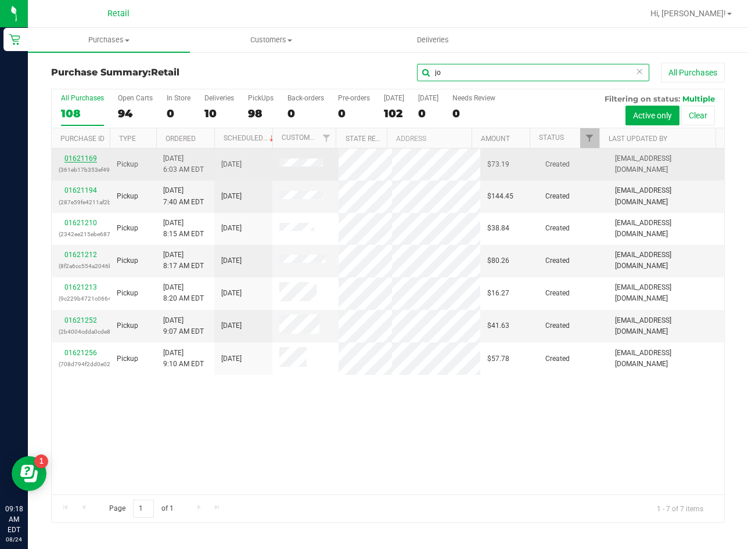
type input "jo"
click at [77, 157] on link "01621169" at bounding box center [80, 158] width 33 height 8
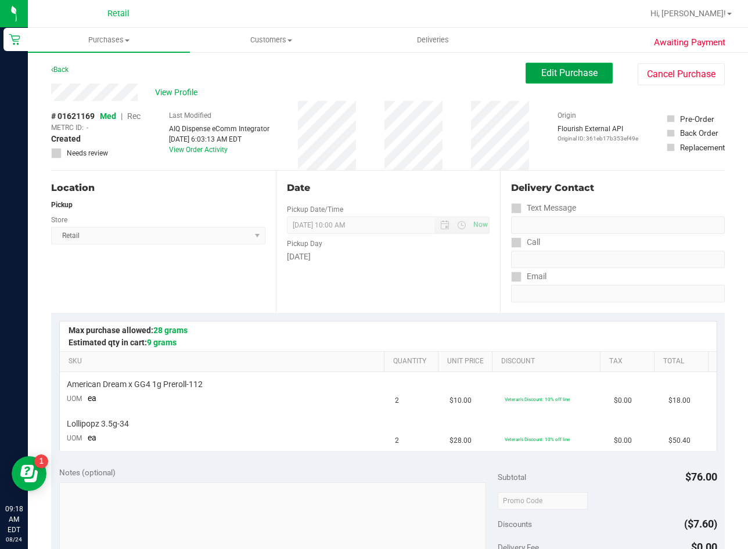
click at [579, 66] on button "Edit Purchase" at bounding box center [569, 73] width 87 height 21
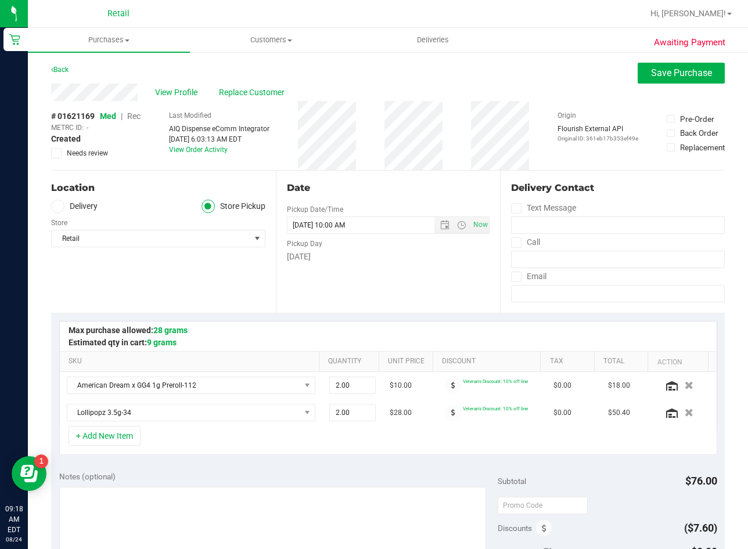
click at [137, 114] on span "Rec" at bounding box center [133, 116] width 13 height 9
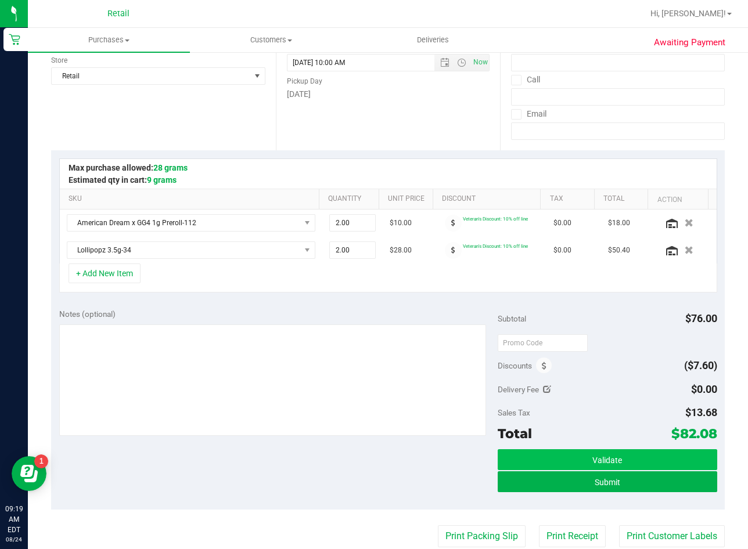
scroll to position [174, 0]
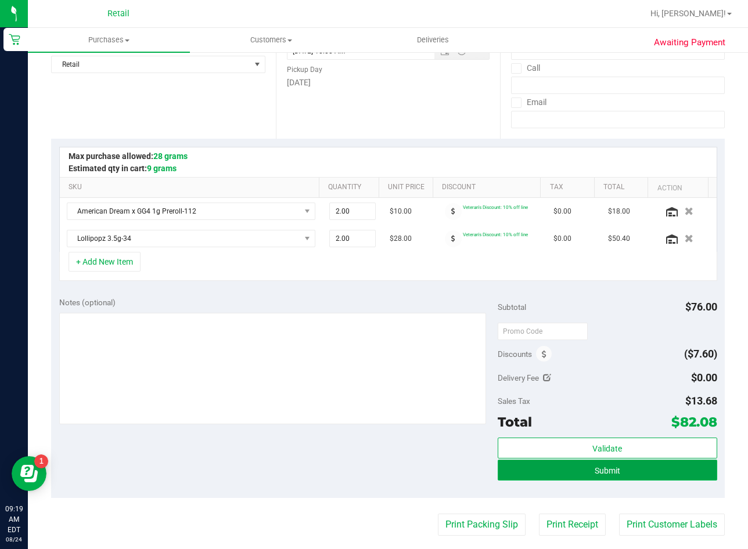
click at [633, 473] on button "Submit" at bounding box center [608, 470] width 220 height 21
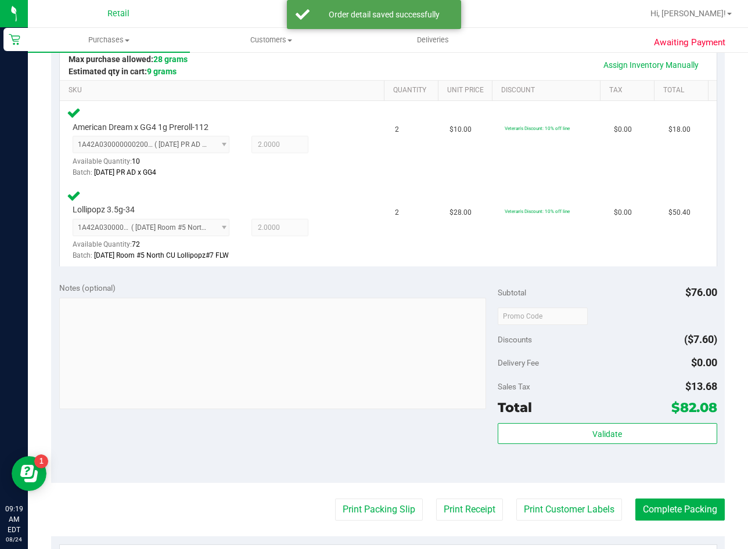
scroll to position [290, 0]
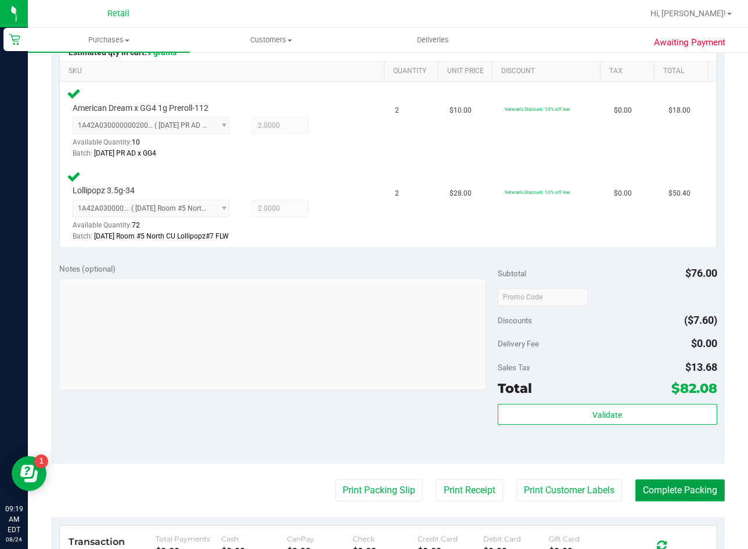
click at [657, 491] on button "Complete Packing" at bounding box center [679, 491] width 89 height 22
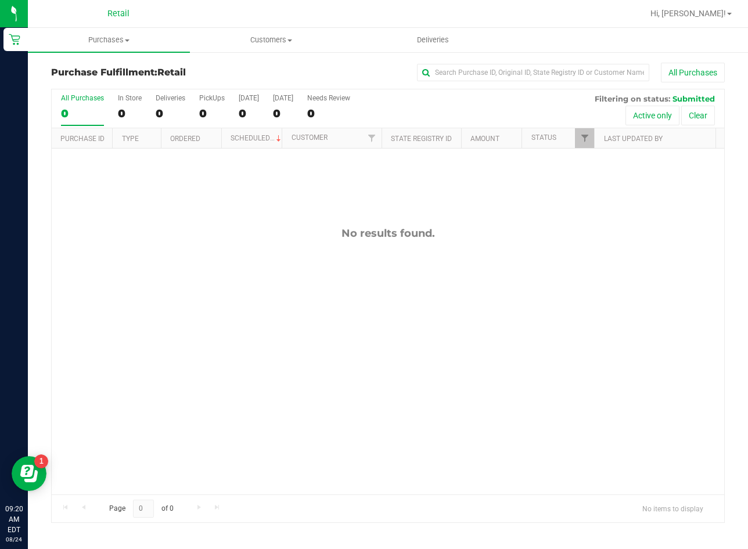
click at [147, 293] on div "No results found." at bounding box center [388, 361] width 673 height 425
click at [130, 45] on span "Purchases" at bounding box center [109, 40] width 162 height 10
click at [127, 67] on span "Summary of purchases" at bounding box center [87, 70] width 119 height 10
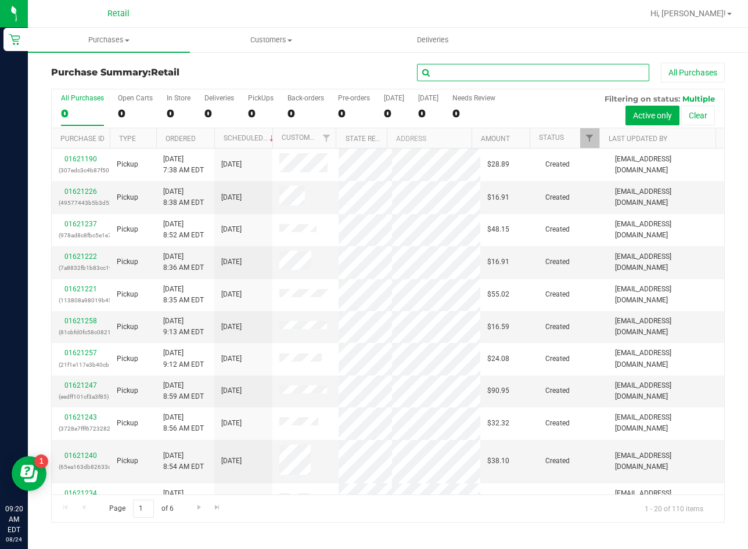
click at [544, 68] on input "text" at bounding box center [533, 72] width 232 height 17
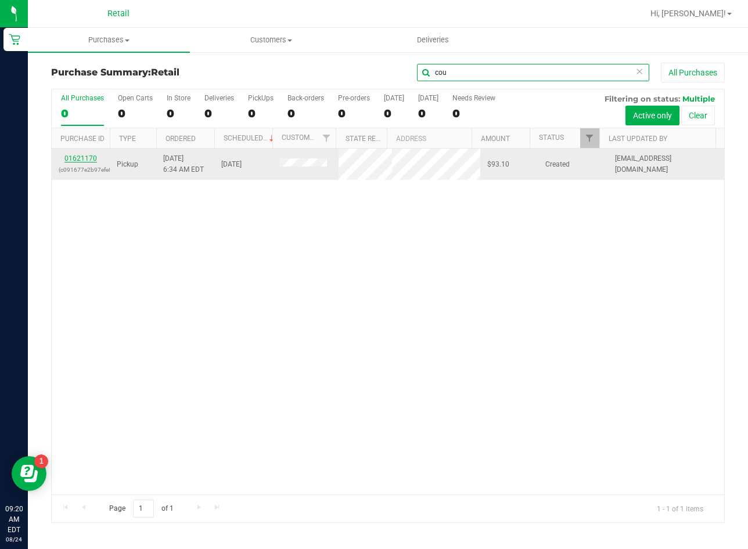
type input "cou"
click at [78, 156] on link "01621170" at bounding box center [80, 158] width 33 height 8
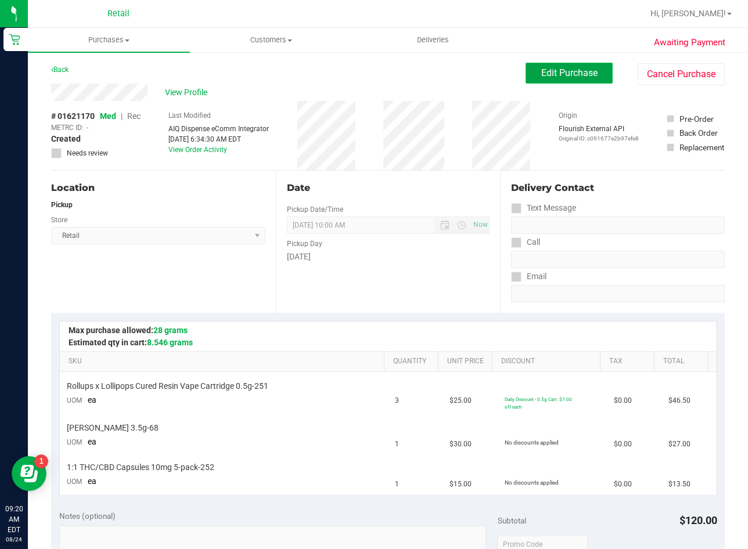
click at [555, 77] on span "Edit Purchase" at bounding box center [569, 72] width 56 height 11
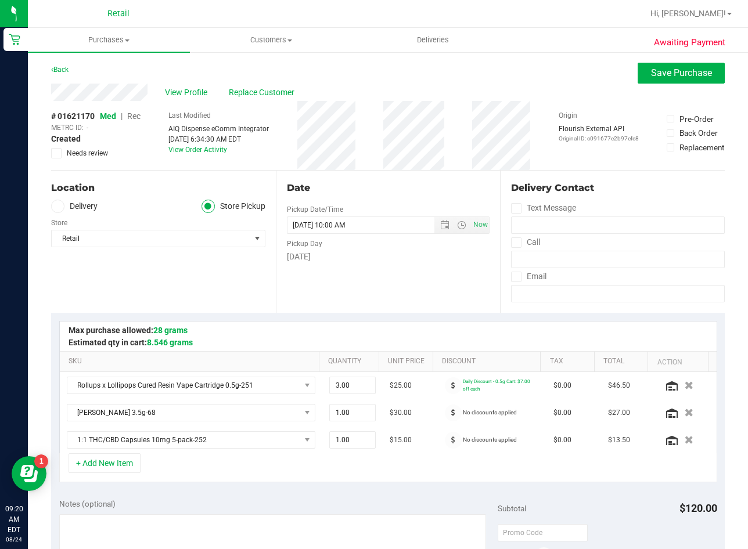
click at [133, 114] on span "Rec" at bounding box center [133, 116] width 13 height 9
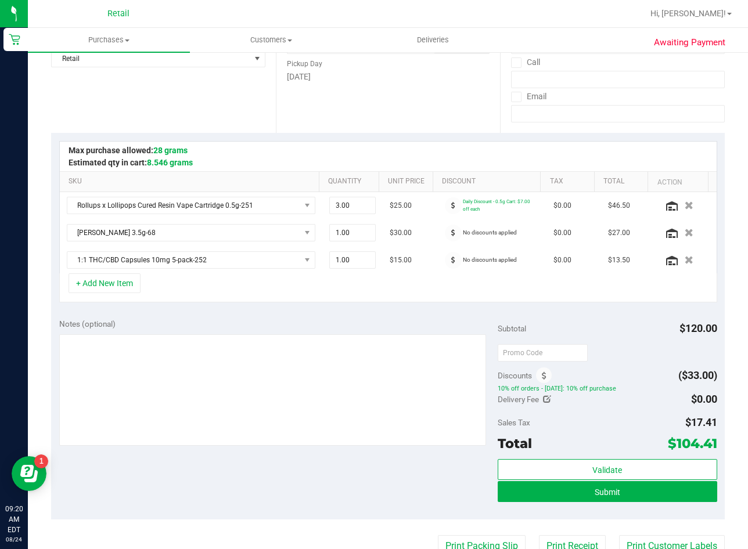
scroll to position [232, 0]
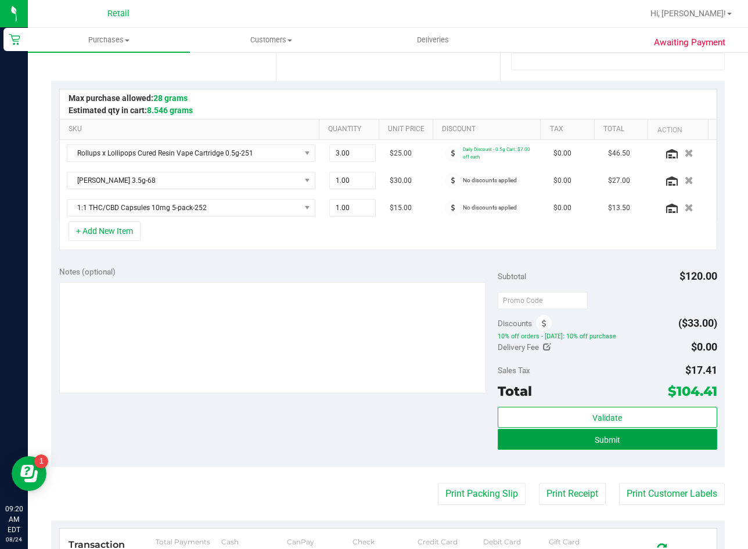
click at [610, 444] on span "Submit" at bounding box center [608, 440] width 26 height 9
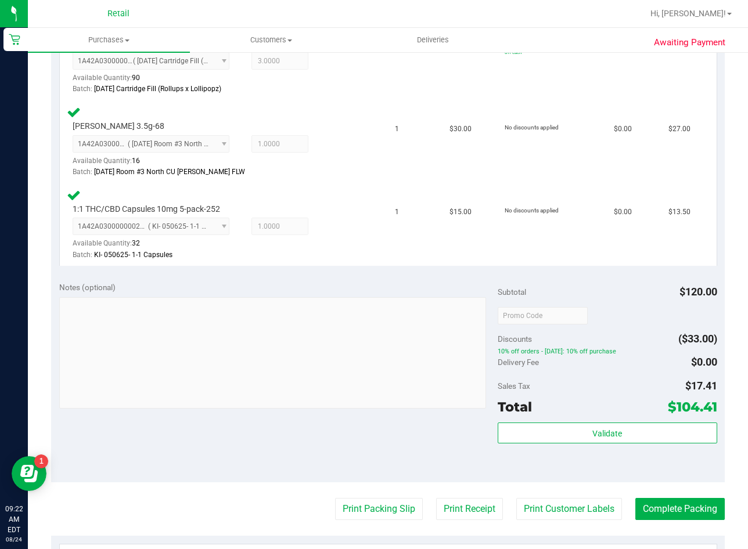
scroll to position [523, 0]
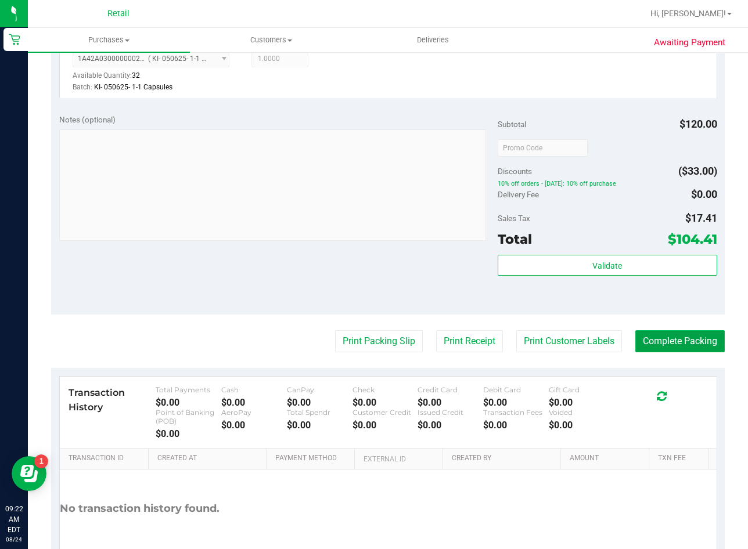
click at [671, 346] on button "Complete Packing" at bounding box center [679, 341] width 89 height 22
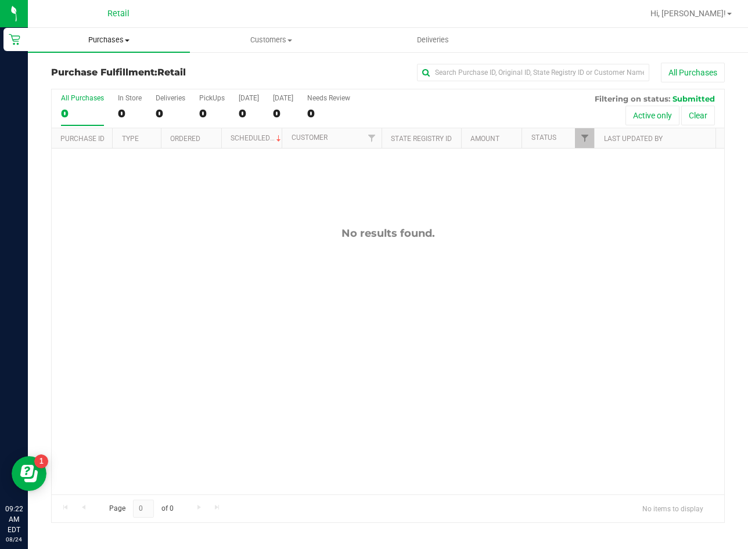
click at [135, 39] on span "Purchases" at bounding box center [109, 40] width 162 height 10
click at [131, 74] on span "Summary of purchases" at bounding box center [87, 70] width 119 height 10
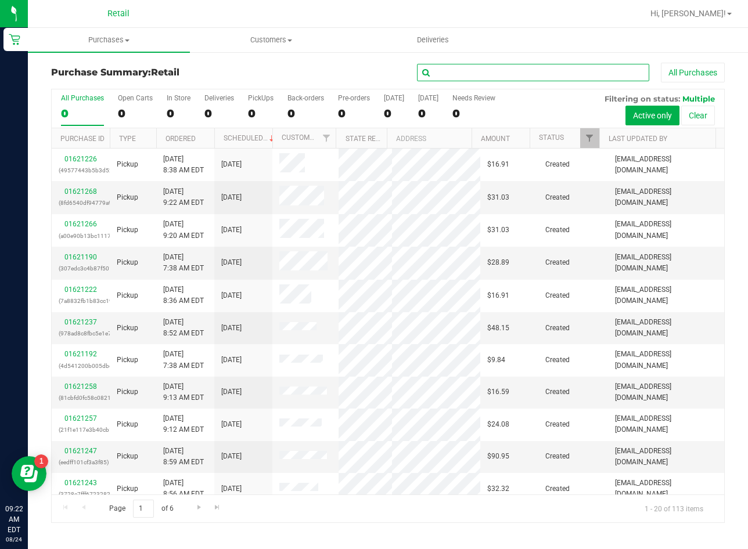
click at [503, 76] on input "text" at bounding box center [533, 72] width 232 height 17
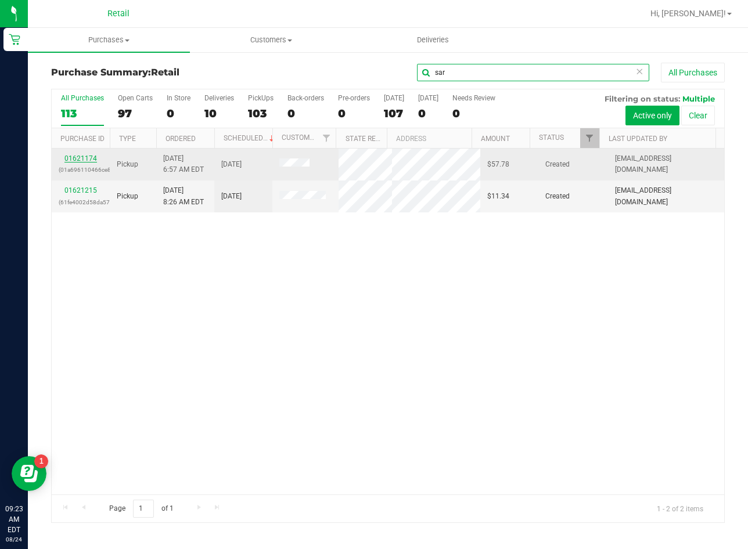
type input "sar"
click at [65, 161] on link "01621174" at bounding box center [80, 158] width 33 height 8
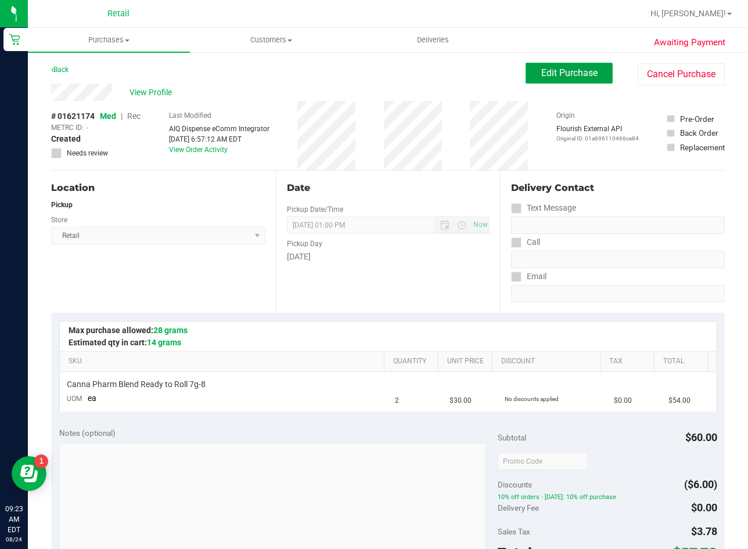
click at [568, 70] on span "Edit Purchase" at bounding box center [569, 72] width 56 height 11
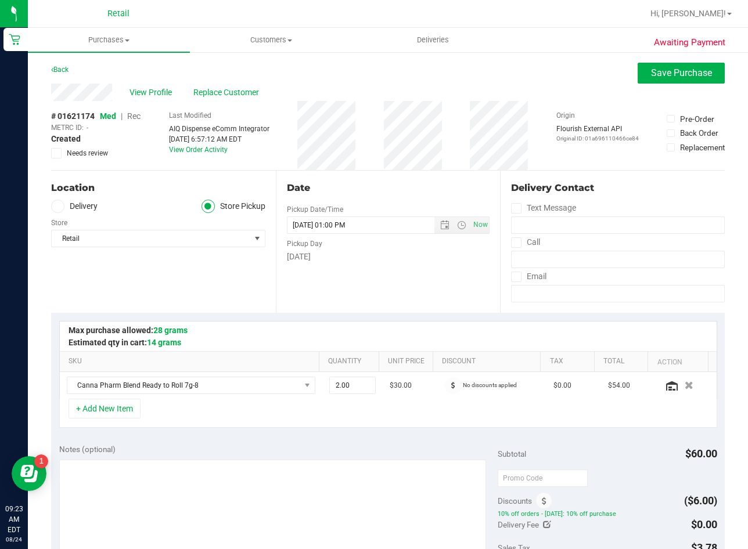
click at [132, 117] on span "Rec" at bounding box center [133, 116] width 13 height 9
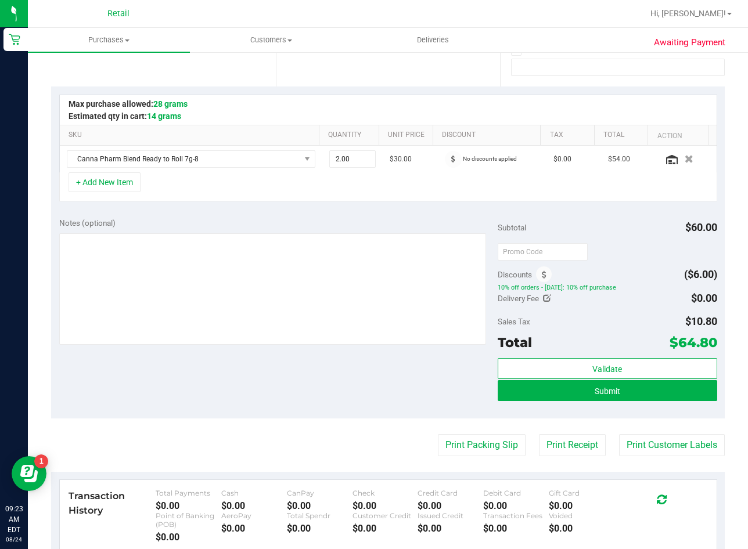
scroll to position [232, 0]
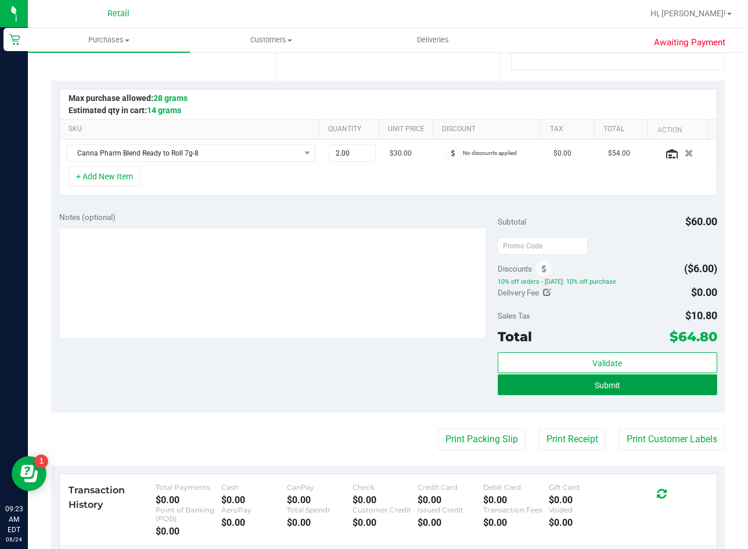
click at [602, 385] on span "Submit" at bounding box center [608, 385] width 26 height 9
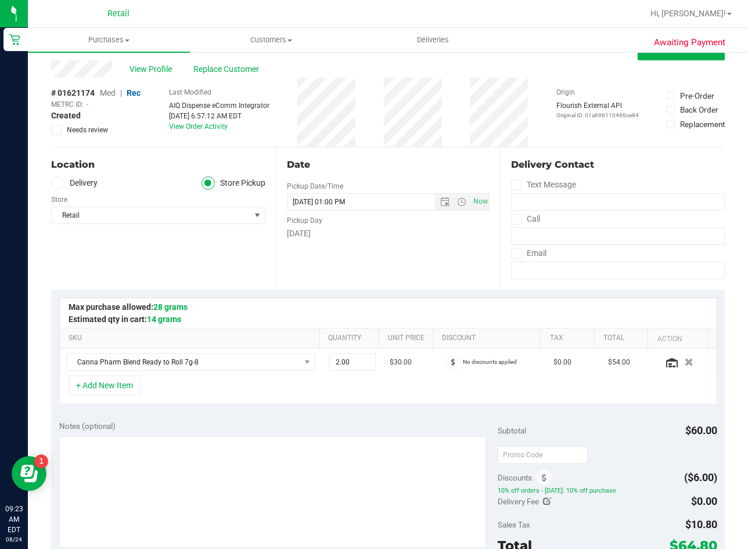
scroll to position [0, 0]
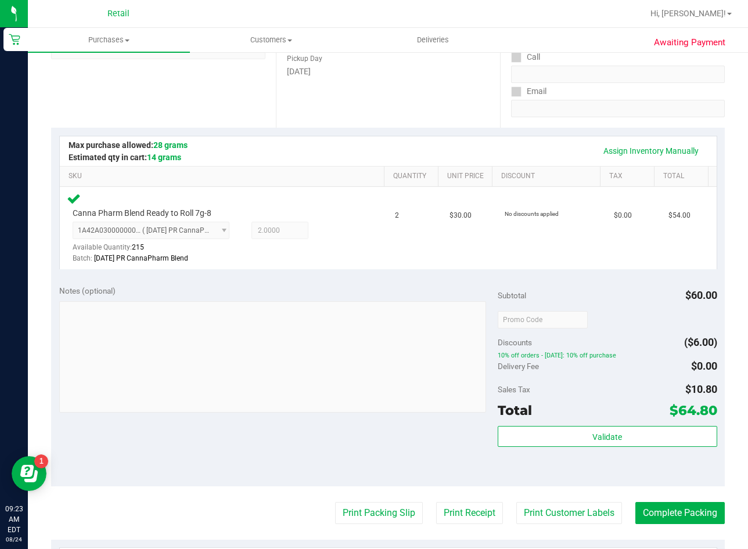
scroll to position [232, 0]
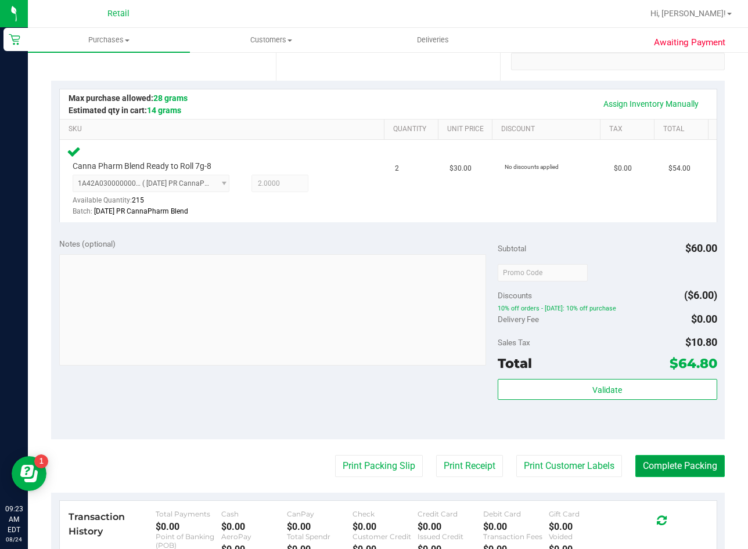
drag, startPoint x: 647, startPoint y: 468, endPoint x: 652, endPoint y: 462, distance: 7.9
click at [647, 468] on button "Complete Packing" at bounding box center [679, 466] width 89 height 22
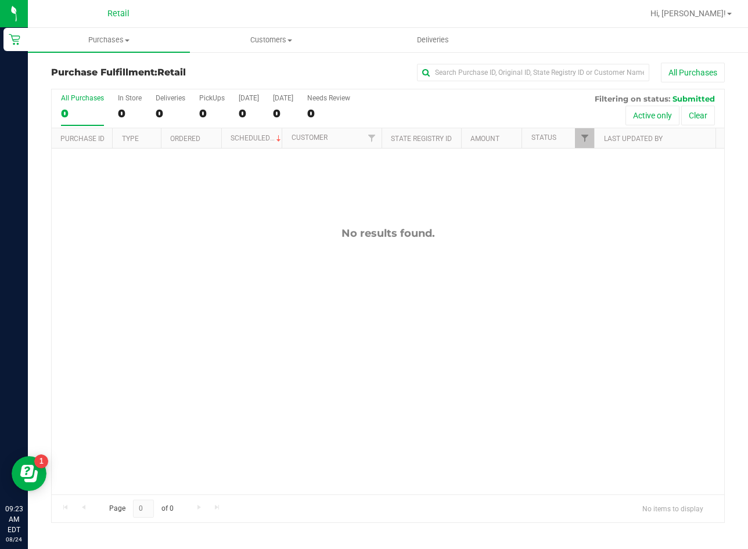
click at [147, 353] on div "No results found." at bounding box center [388, 361] width 673 height 425
click at [127, 41] on span at bounding box center [127, 40] width 5 height 2
click at [128, 67] on span "Summary of purchases" at bounding box center [87, 70] width 119 height 10
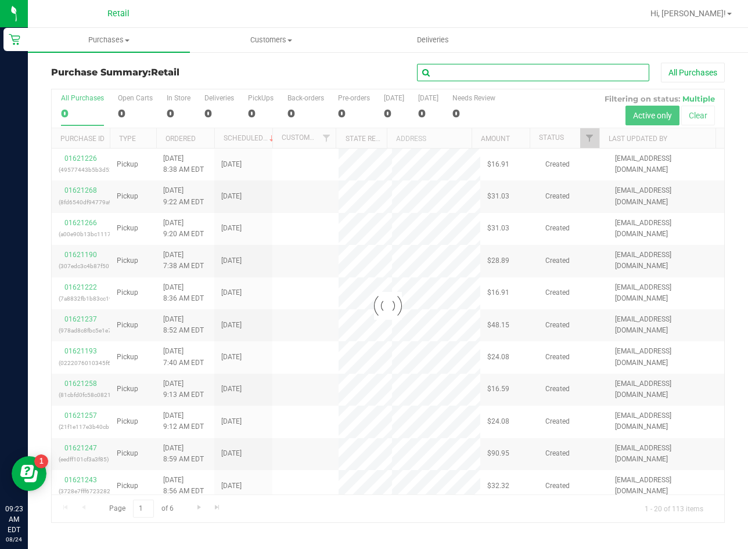
click at [488, 71] on input "text" at bounding box center [533, 72] width 232 height 17
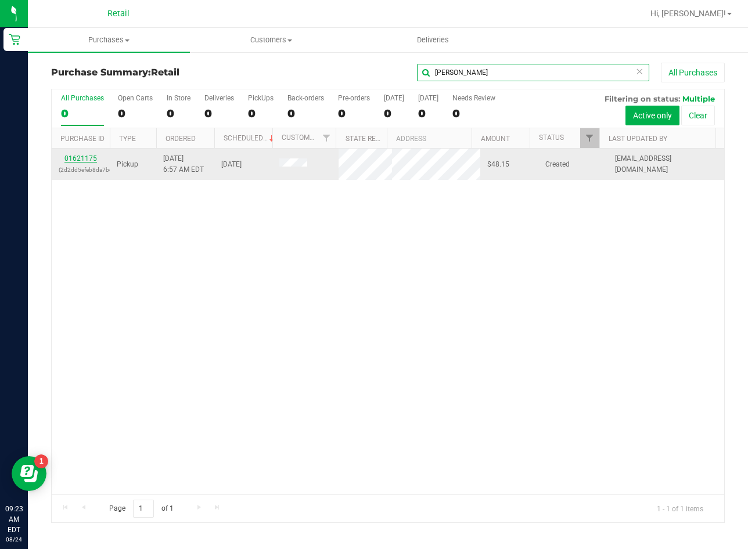
type input "[PERSON_NAME]"
click at [81, 159] on link "01621175" at bounding box center [80, 158] width 33 height 8
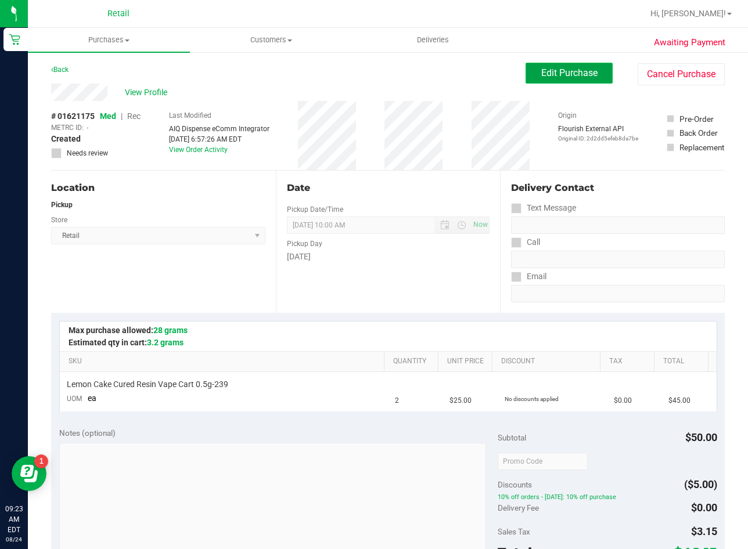
click at [553, 80] on button "Edit Purchase" at bounding box center [569, 73] width 87 height 21
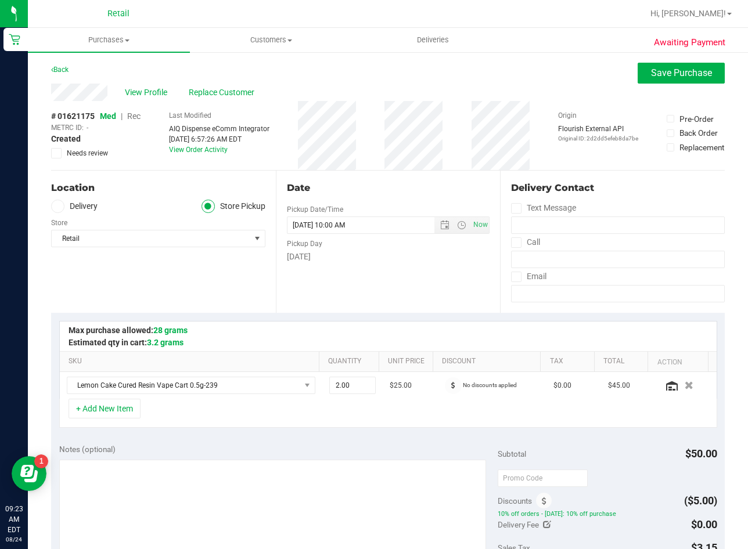
click at [132, 117] on span "Rec" at bounding box center [133, 116] width 13 height 9
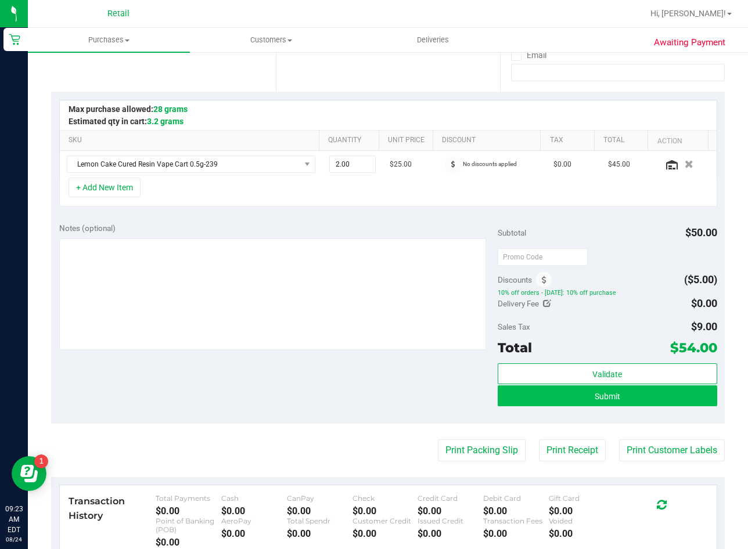
scroll to position [232, 0]
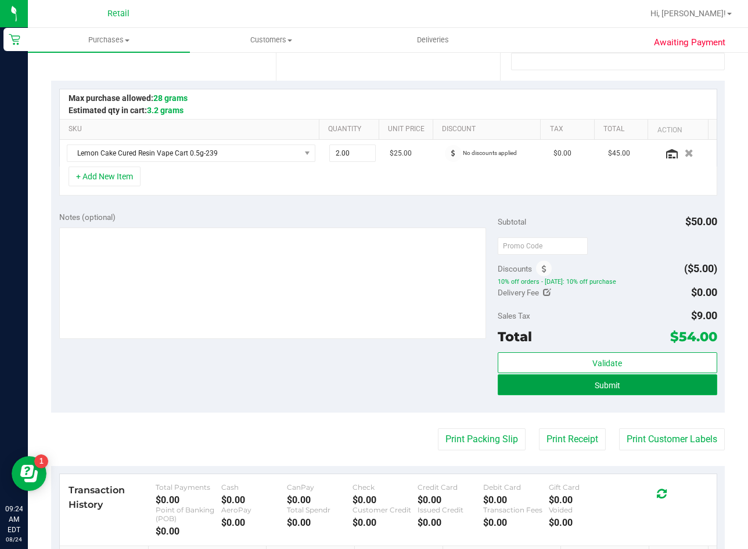
click at [573, 388] on button "Submit" at bounding box center [608, 385] width 220 height 21
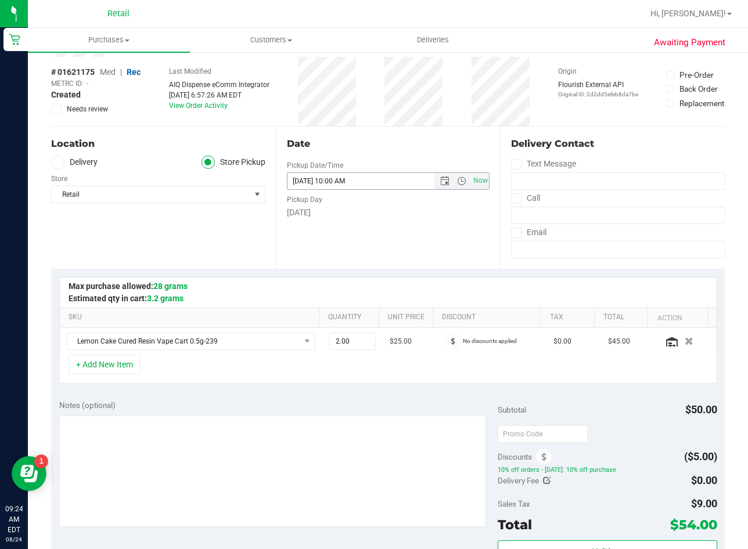
scroll to position [0, 0]
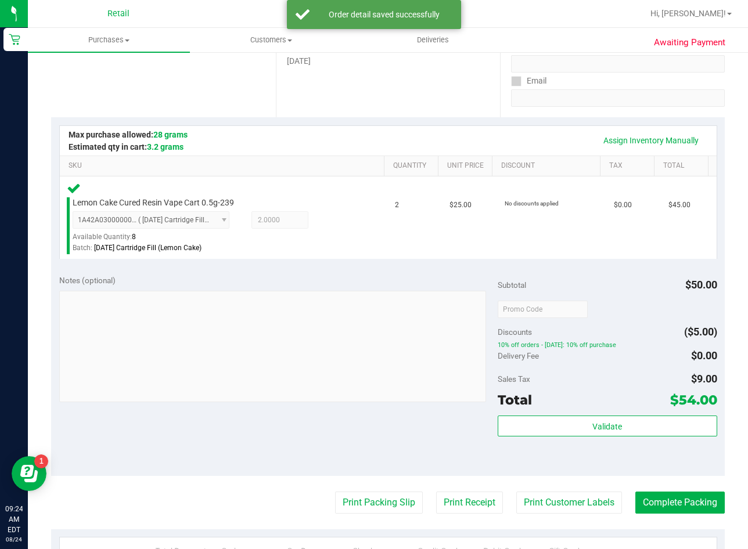
scroll to position [232, 0]
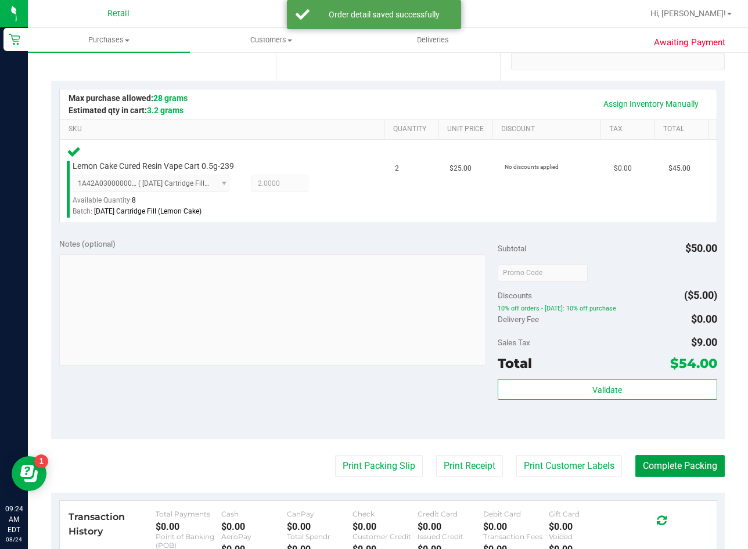
drag, startPoint x: 666, startPoint y: 465, endPoint x: 693, endPoint y: 448, distance: 32.6
click at [666, 465] on button "Complete Packing" at bounding box center [679, 466] width 89 height 22
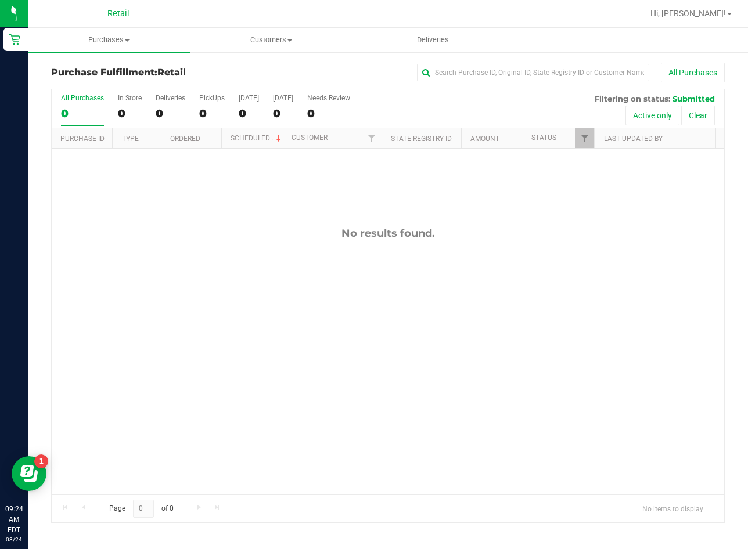
click at [242, 383] on div "No results found." at bounding box center [388, 361] width 673 height 425
click at [105, 44] on span "Purchases" at bounding box center [109, 40] width 162 height 10
click at [117, 70] on span "Summary of purchases" at bounding box center [87, 70] width 119 height 10
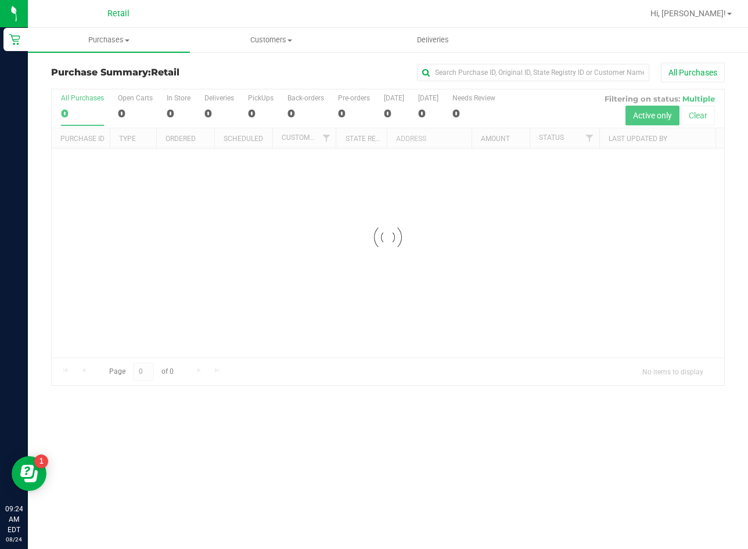
click at [554, 70] on input "text" at bounding box center [533, 72] width 232 height 17
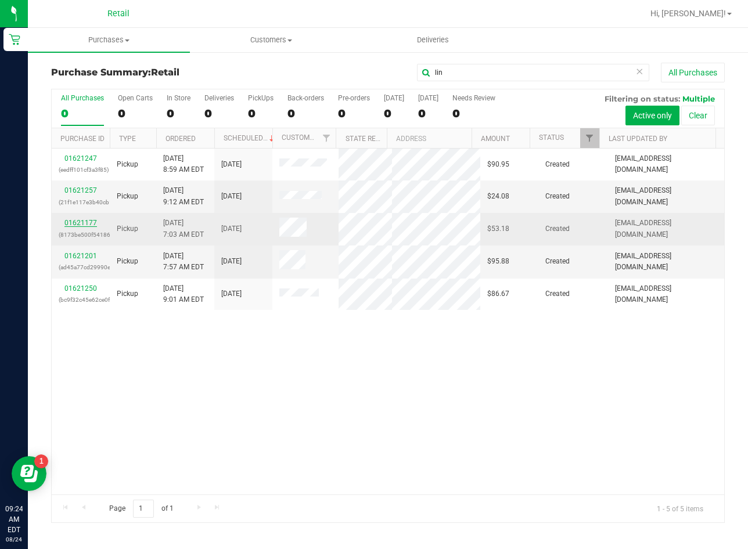
type input "lin"
click at [81, 220] on link "01621177" at bounding box center [80, 223] width 33 height 8
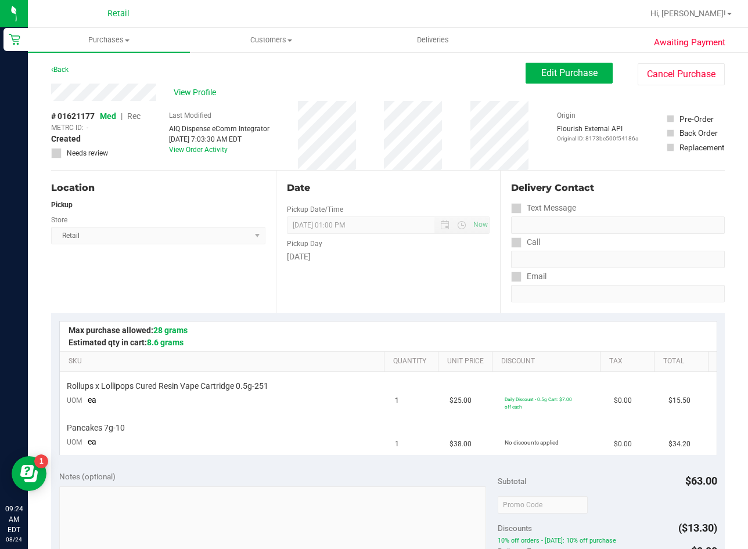
click at [584, 58] on div "Awaiting Payment Back Edit Purchase Cancel Purchase View Profile # 01621177 Med…" at bounding box center [388, 512] width 720 height 923
click at [581, 65] on button "Edit Purchase" at bounding box center [569, 73] width 87 height 21
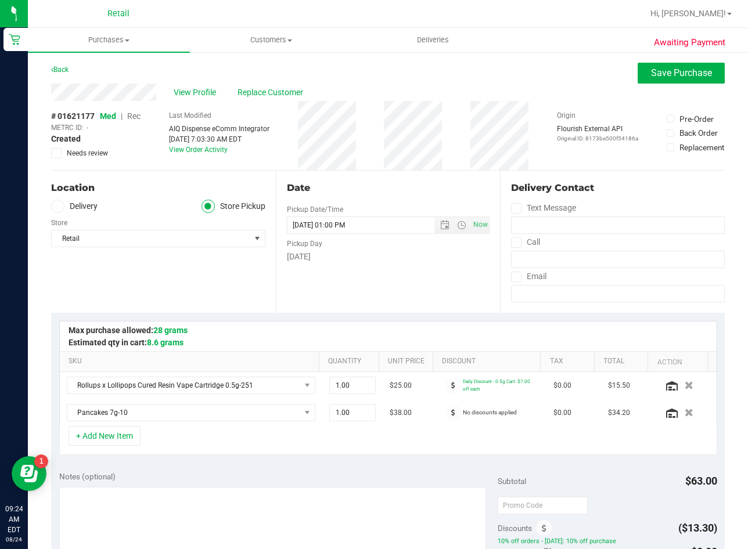
click at [133, 112] on span "Rec" at bounding box center [133, 116] width 13 height 9
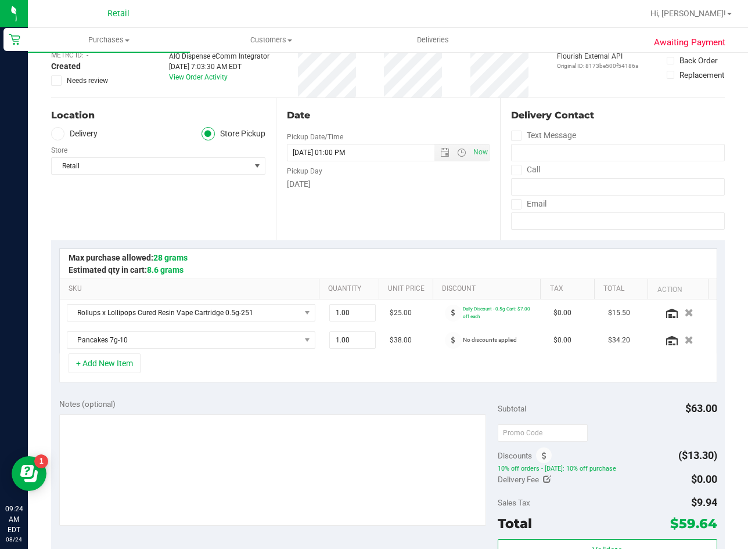
scroll to position [290, 0]
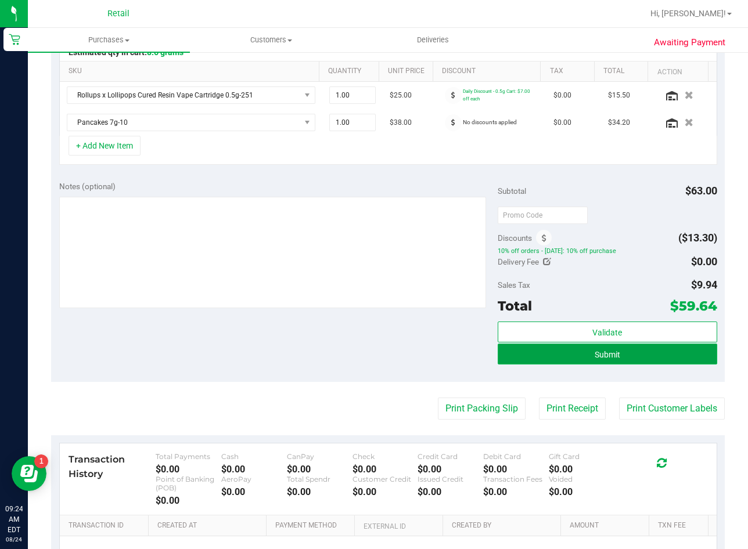
click at [558, 355] on button "Submit" at bounding box center [608, 354] width 220 height 21
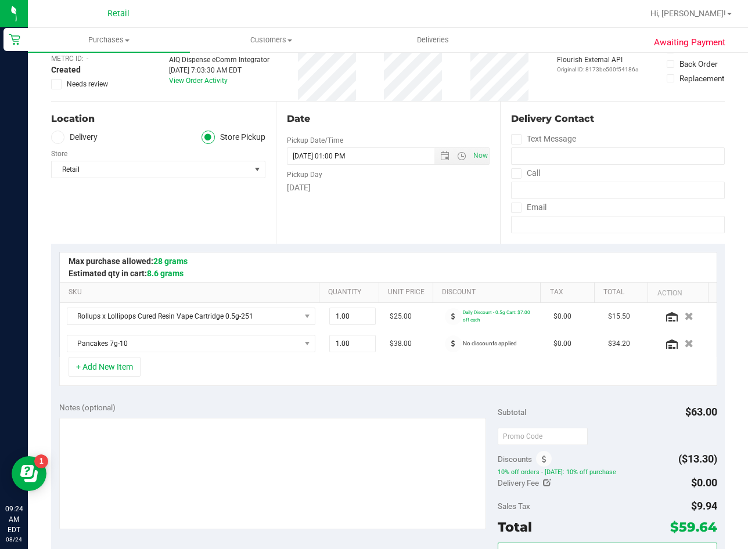
scroll to position [0, 0]
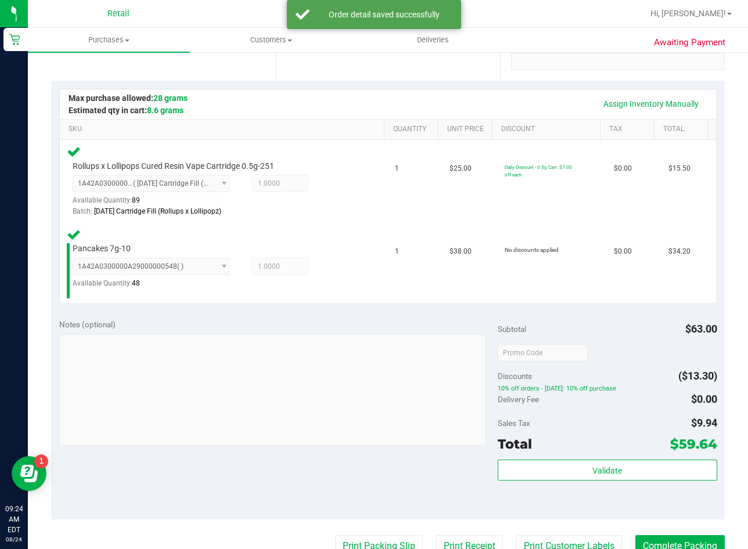
scroll to position [348, 0]
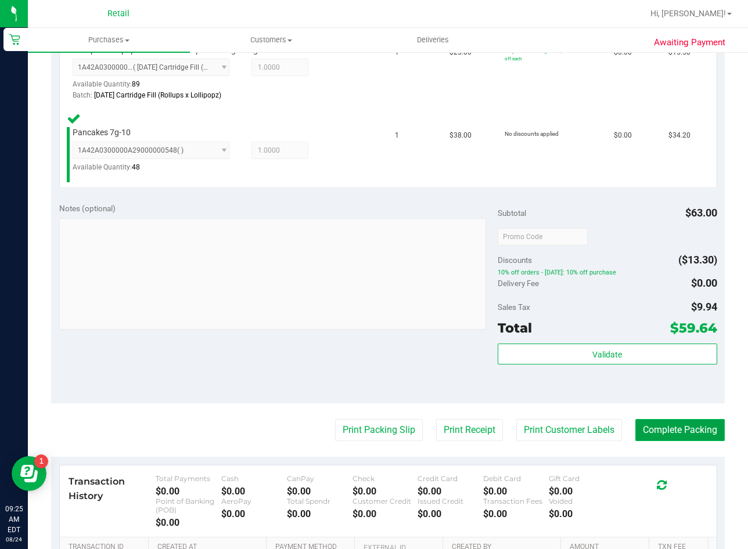
click at [674, 427] on button "Complete Packing" at bounding box center [679, 430] width 89 height 22
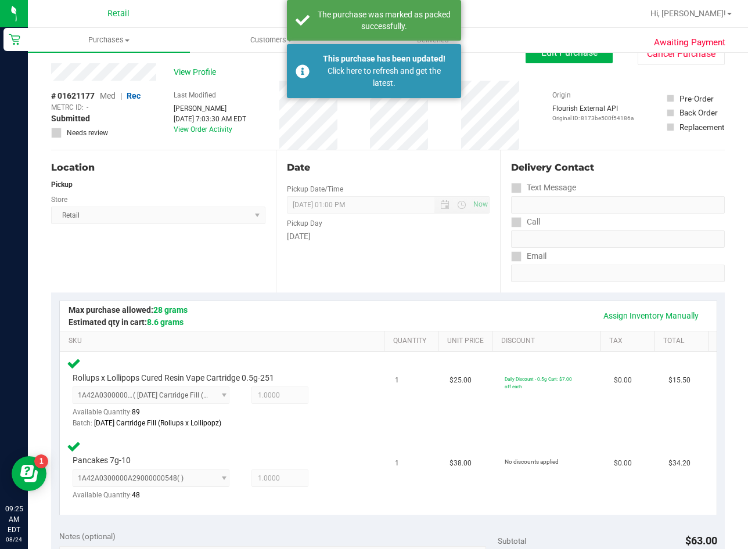
scroll to position [0, 0]
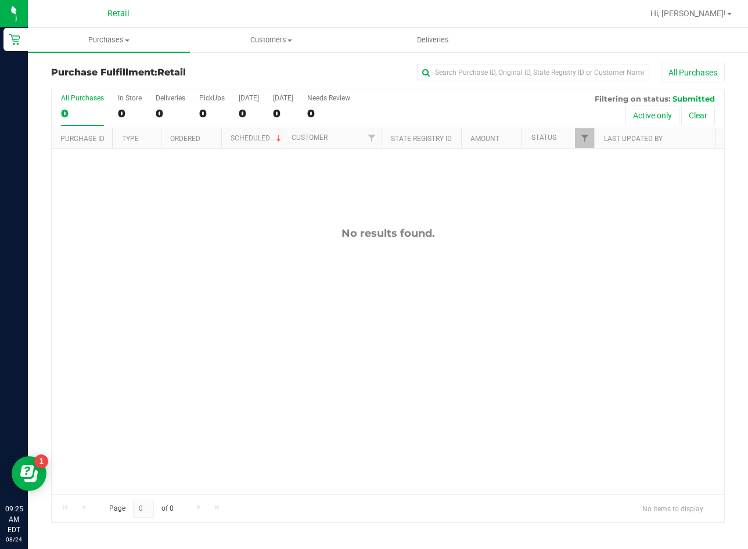
click at [228, 287] on div "No results found." at bounding box center [388, 361] width 673 height 425
click at [99, 49] on uib-tab-heading "Purchases Summary of purchases Fulfillment All purchases" at bounding box center [109, 40] width 162 height 24
click at [110, 71] on span "Summary of purchases" at bounding box center [87, 70] width 119 height 10
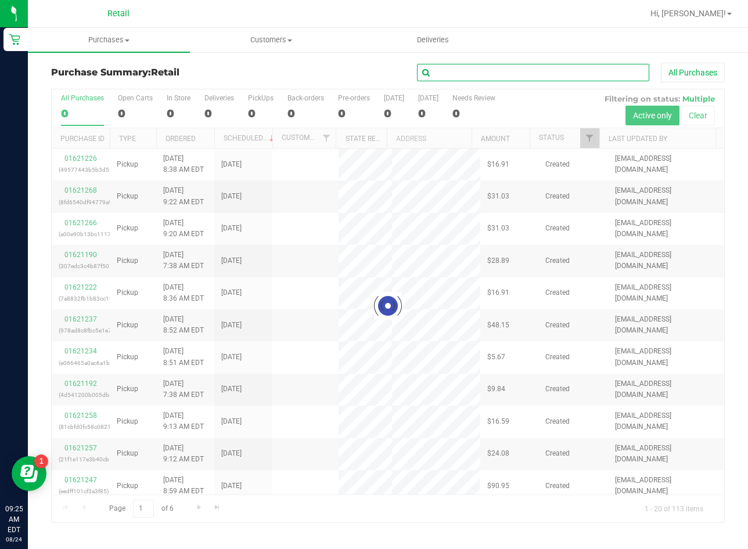
click at [537, 74] on input "text" at bounding box center [533, 72] width 232 height 17
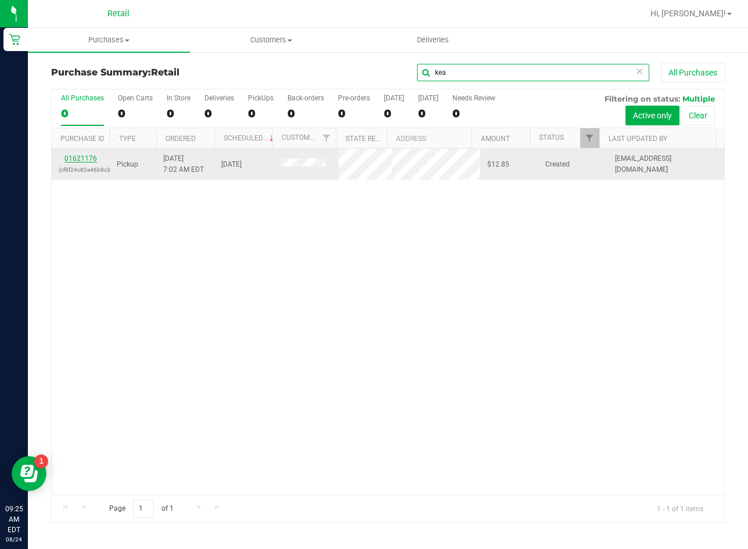
type input "kea"
click at [84, 161] on link "01621176" at bounding box center [80, 158] width 33 height 8
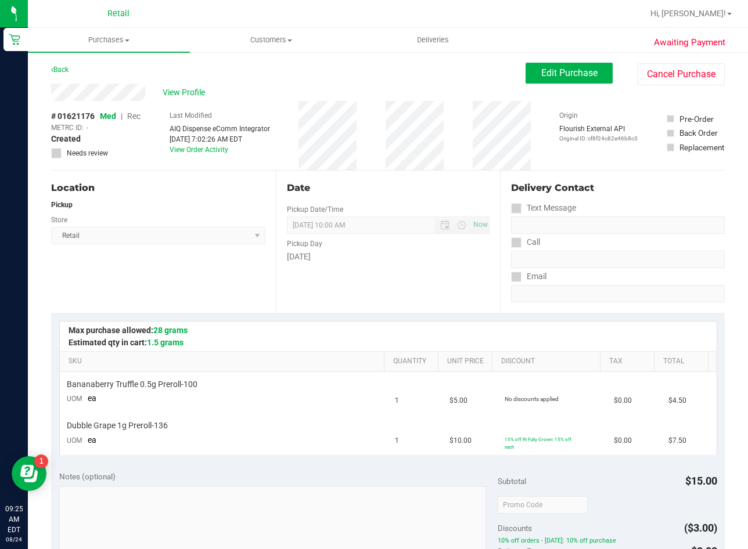
click at [193, 268] on div "Location Pickup Store Retail Select Store Retail" at bounding box center [163, 242] width 225 height 142
click at [529, 64] on button "Edit Purchase" at bounding box center [569, 73] width 87 height 21
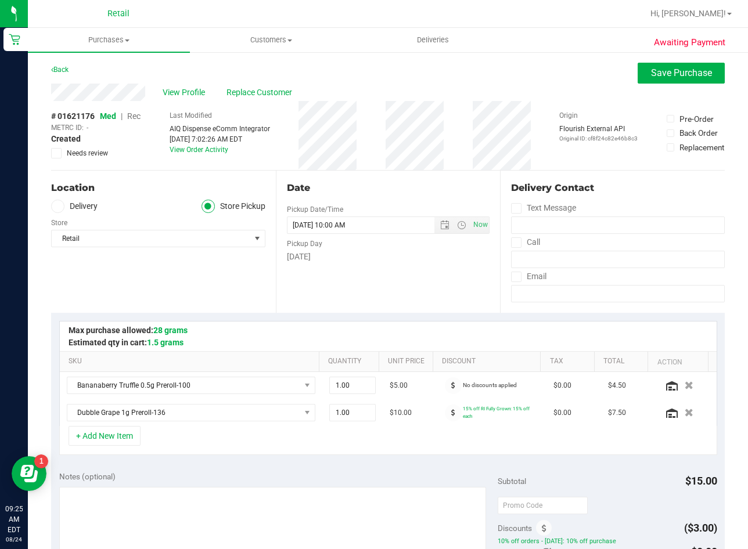
click at [131, 110] on div "# 01621176 Med | Rec METRC ID: - Created Needs review" at bounding box center [95, 135] width 89 height 69
click at [132, 118] on span "Rec" at bounding box center [133, 116] width 13 height 9
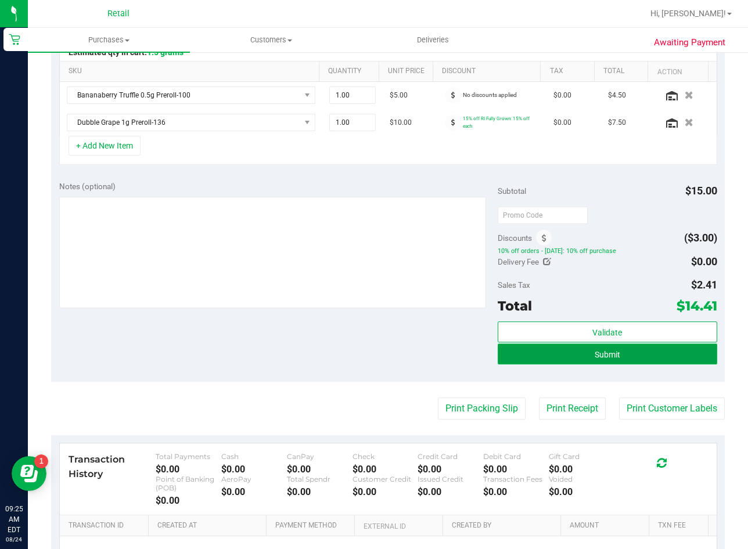
click at [549, 355] on button "Submit" at bounding box center [608, 354] width 220 height 21
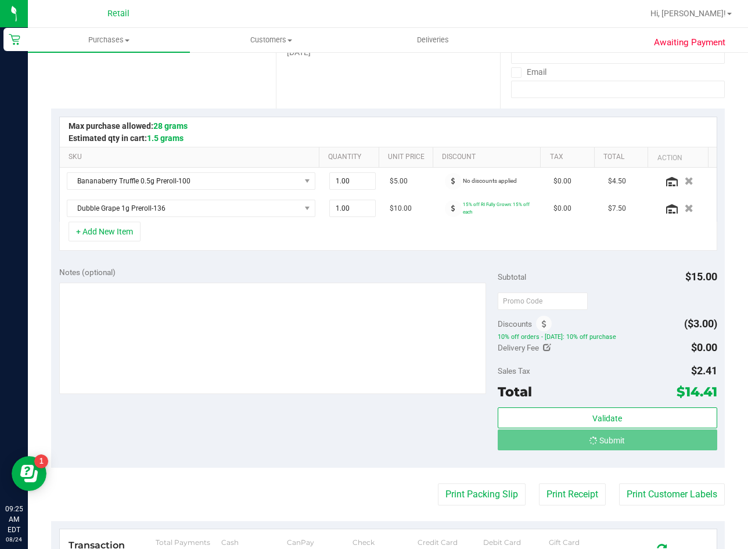
scroll to position [58, 0]
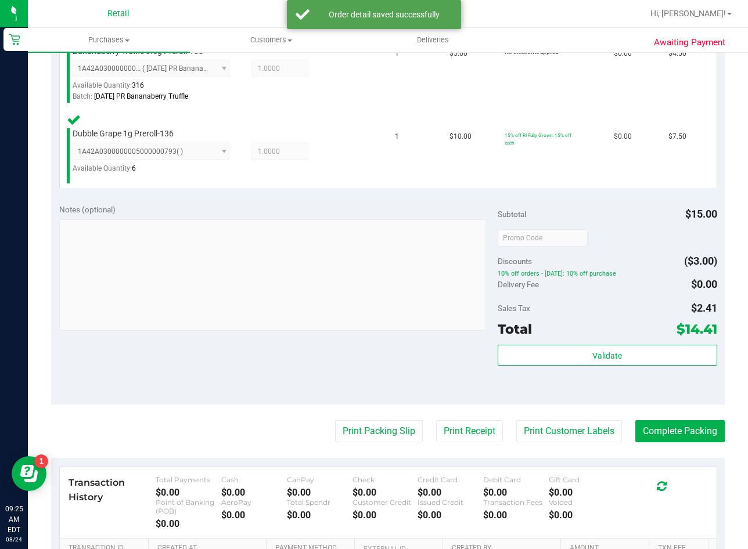
scroll to position [348, 0]
click at [684, 432] on button "Complete Packing" at bounding box center [679, 430] width 89 height 22
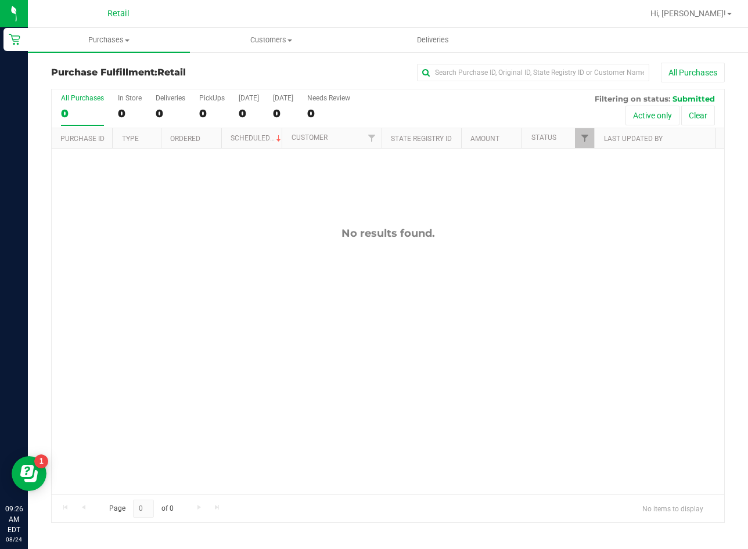
click at [236, 336] on div "No results found." at bounding box center [388, 361] width 673 height 425
click at [586, 70] on input "text" at bounding box center [533, 72] width 232 height 17
type input "mich"
click at [136, 35] on span "Purchases" at bounding box center [109, 40] width 162 height 10
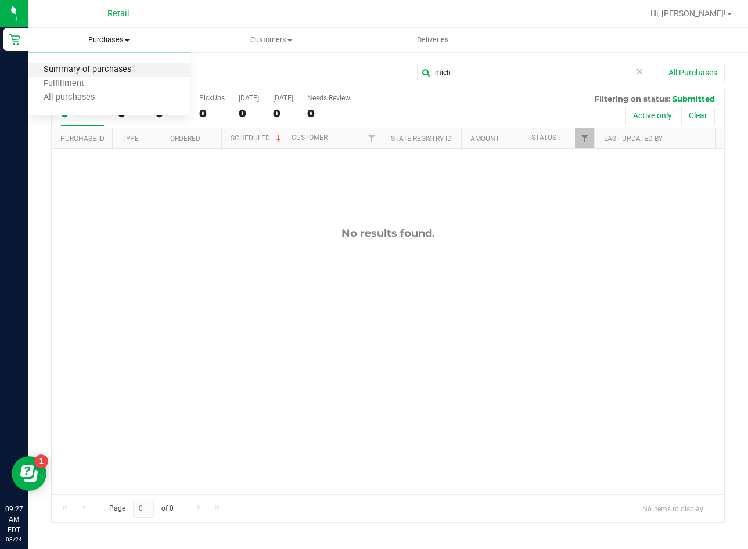
click at [133, 73] on span "Summary of purchases" at bounding box center [87, 70] width 119 height 10
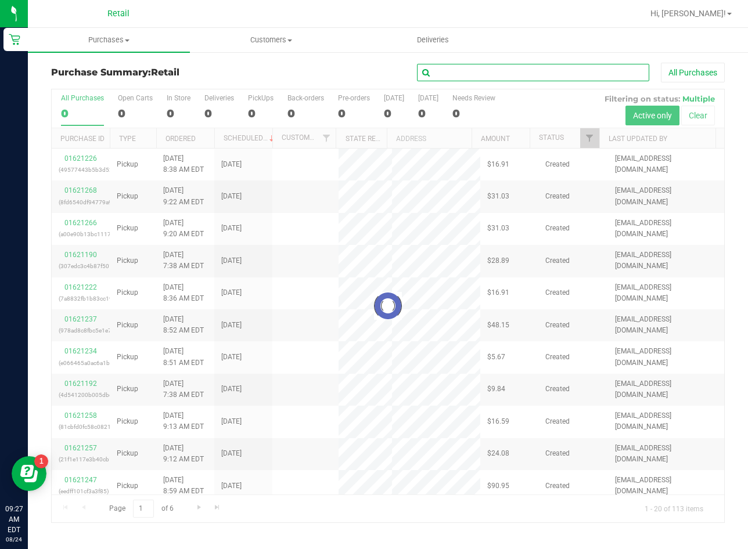
click at [473, 76] on input "text" at bounding box center [533, 72] width 232 height 17
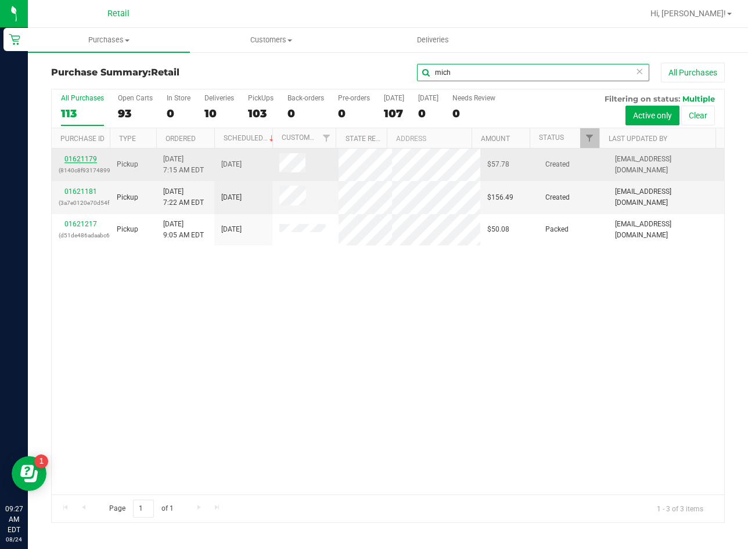
type input "mich"
click at [89, 159] on link "01621179" at bounding box center [80, 159] width 33 height 8
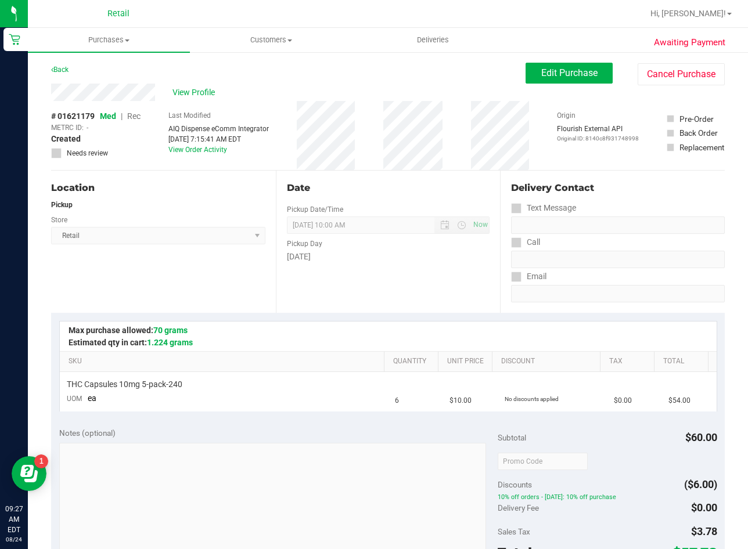
click at [571, 62] on div "Awaiting Payment Back Edit Purchase Cancel Purchase View Profile # 01621179 Med…" at bounding box center [388, 491] width 720 height 880
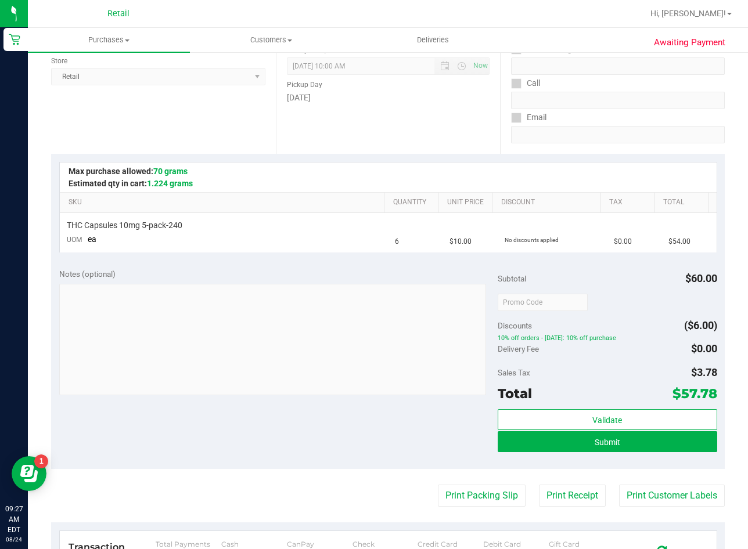
scroll to position [232, 0]
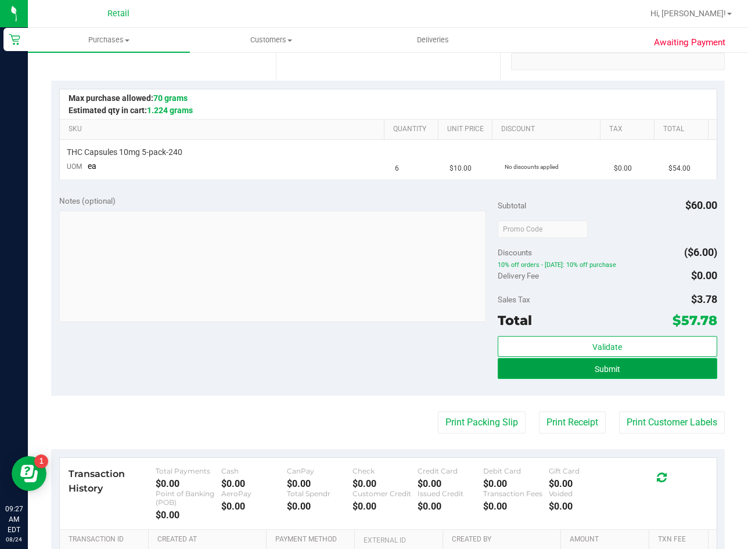
click at [595, 366] on span "Submit" at bounding box center [608, 369] width 26 height 9
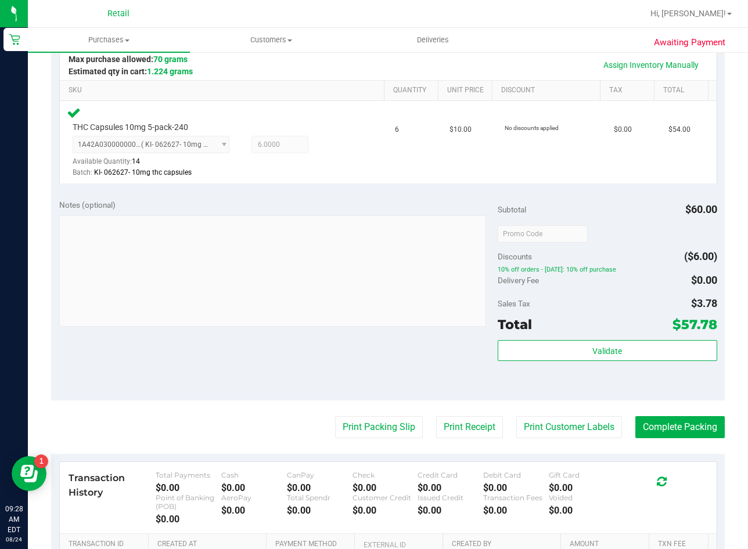
scroll to position [290, 0]
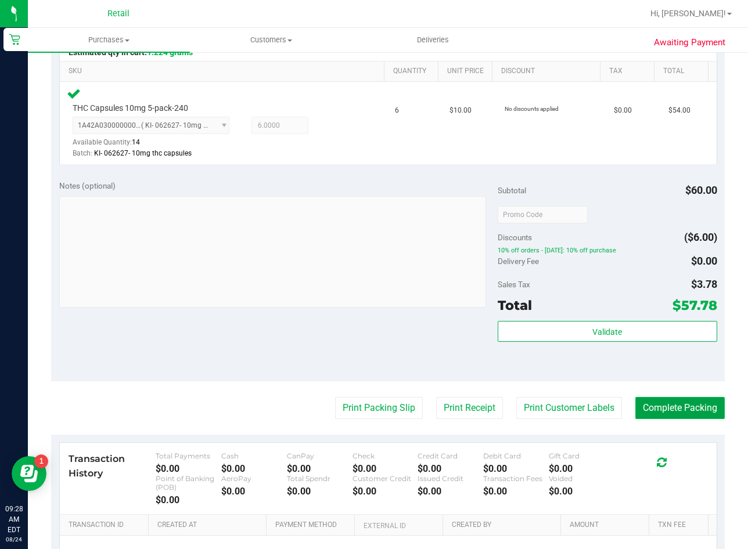
click at [682, 412] on button "Complete Packing" at bounding box center [679, 408] width 89 height 22
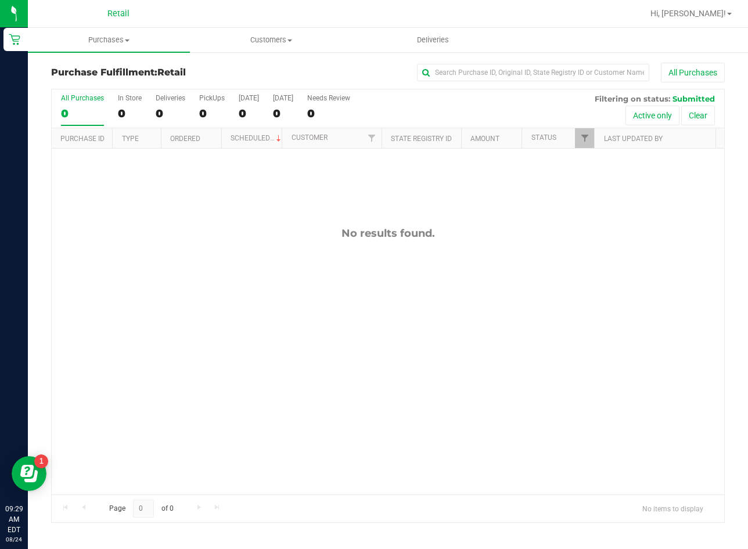
click at [190, 366] on div "No results found." at bounding box center [388, 361] width 673 height 425
click at [101, 39] on span "Purchases" at bounding box center [109, 40] width 162 height 10
click at [111, 67] on span "Summary of purchases" at bounding box center [87, 70] width 119 height 10
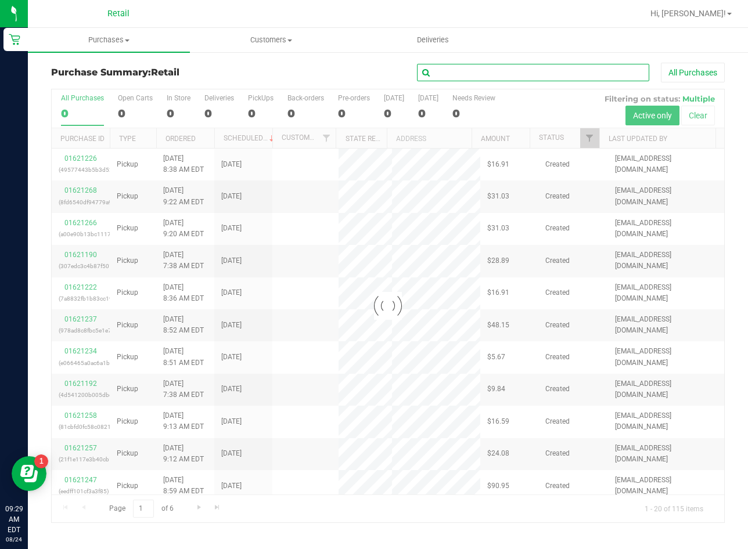
click at [518, 77] on input "text" at bounding box center [533, 72] width 232 height 17
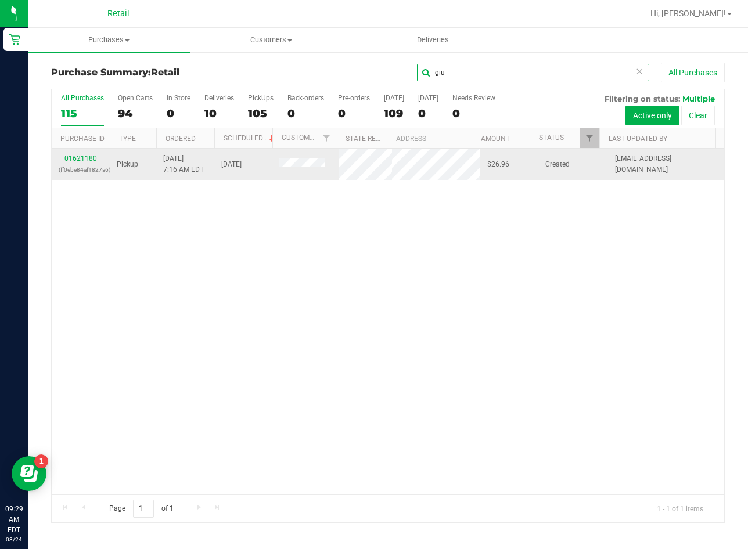
type input "giu"
click at [82, 162] on link "01621180" at bounding box center [80, 158] width 33 height 8
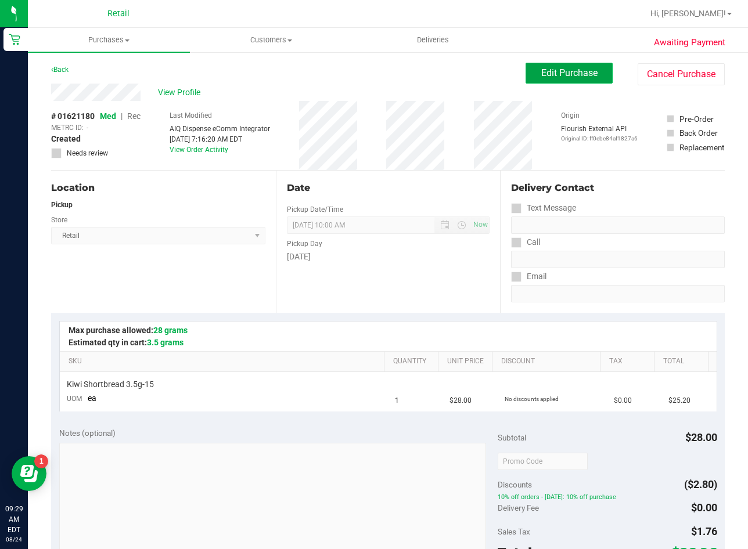
click at [569, 83] on button "Edit Purchase" at bounding box center [569, 73] width 87 height 21
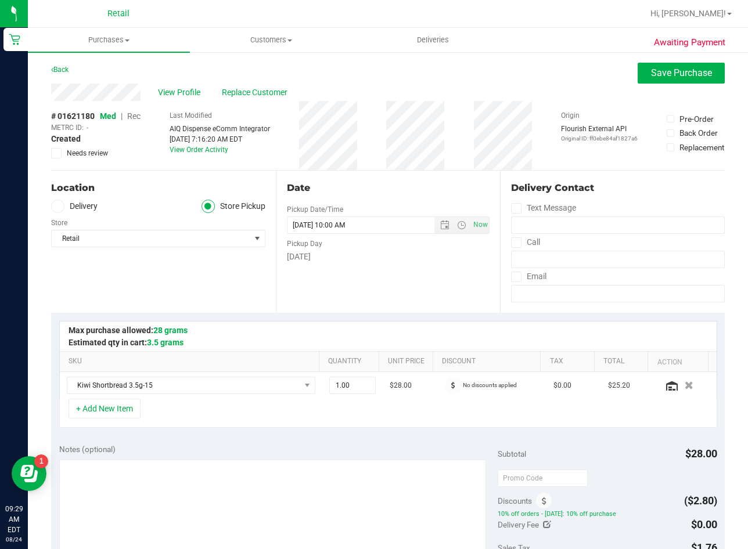
click at [136, 120] on span "Rec" at bounding box center [133, 116] width 13 height 9
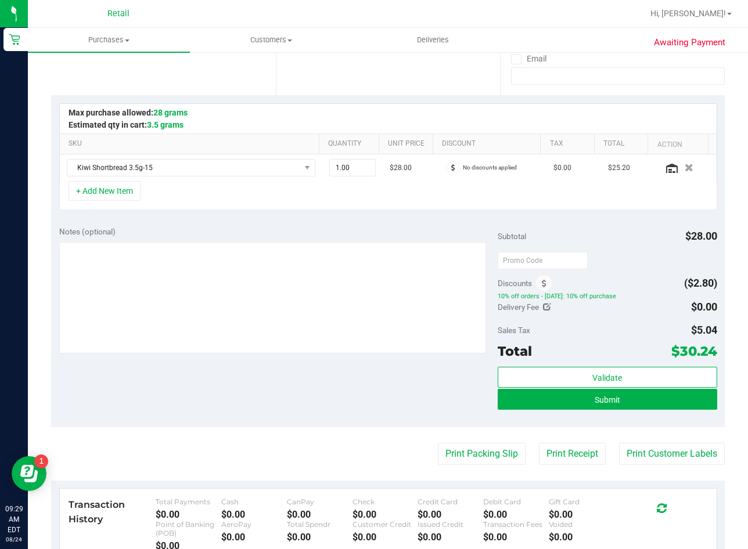
scroll to position [232, 0]
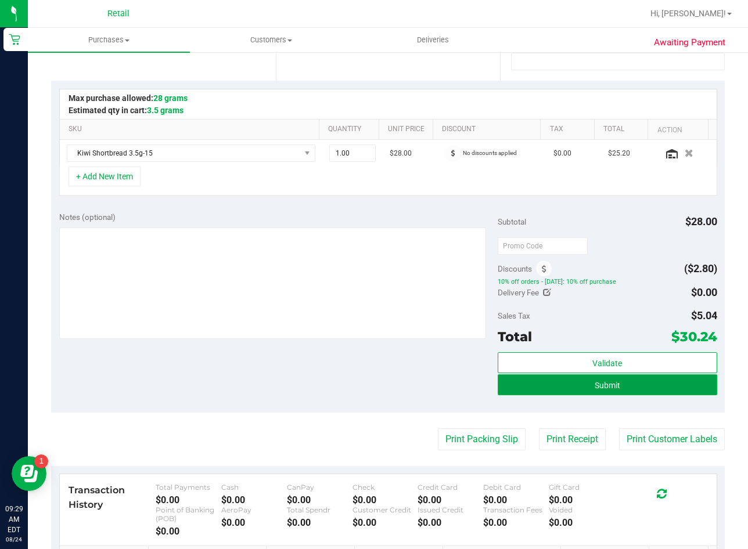
click at [506, 389] on button "Submit" at bounding box center [608, 385] width 220 height 21
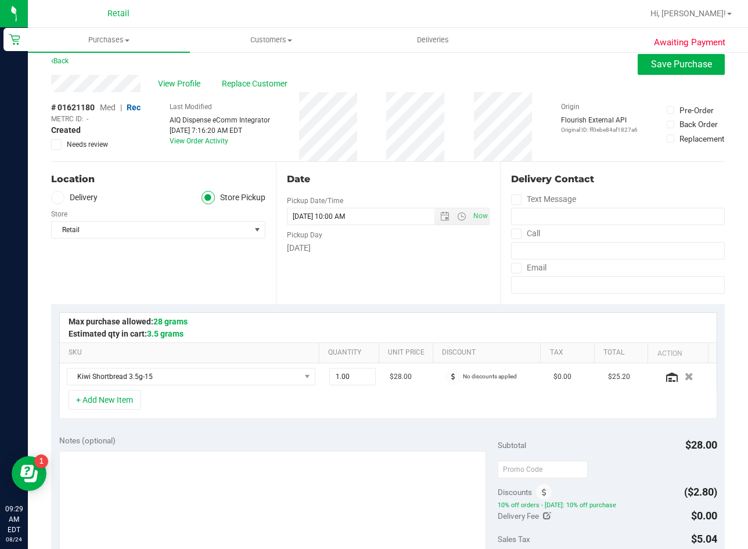
scroll to position [0, 0]
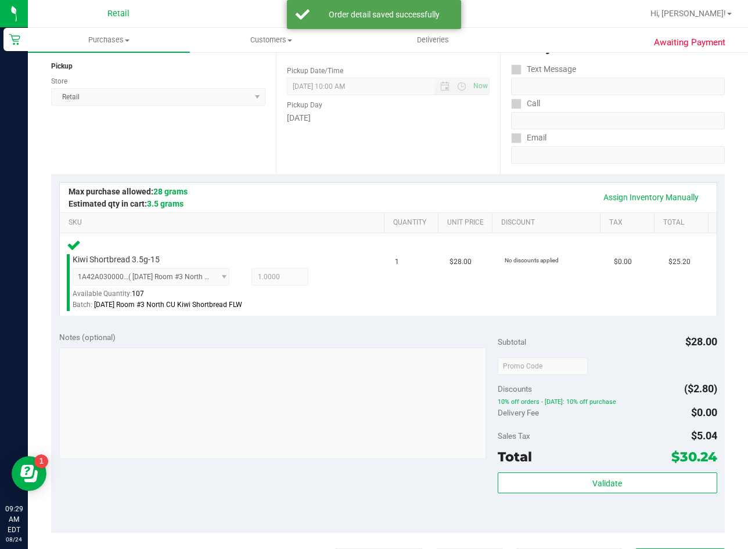
scroll to position [290, 0]
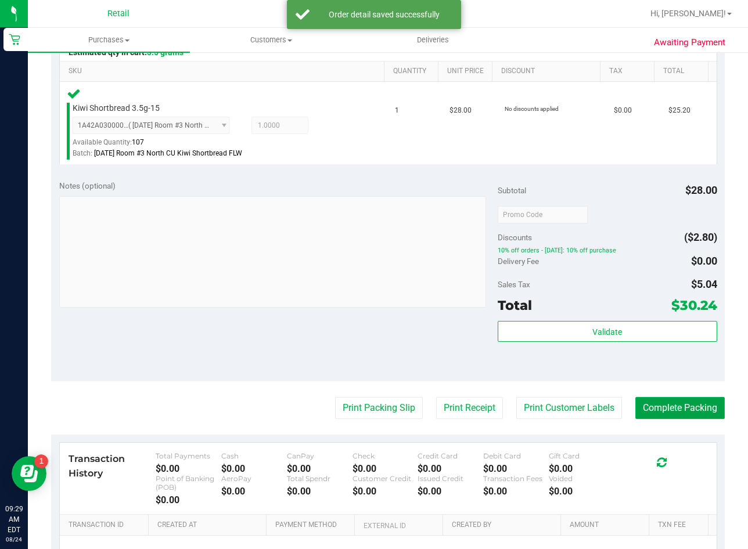
click at [686, 408] on button "Complete Packing" at bounding box center [679, 408] width 89 height 22
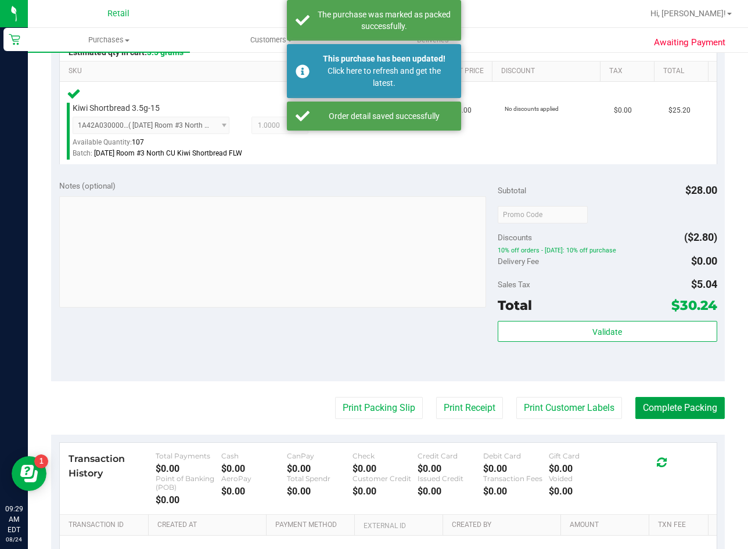
scroll to position [0, 0]
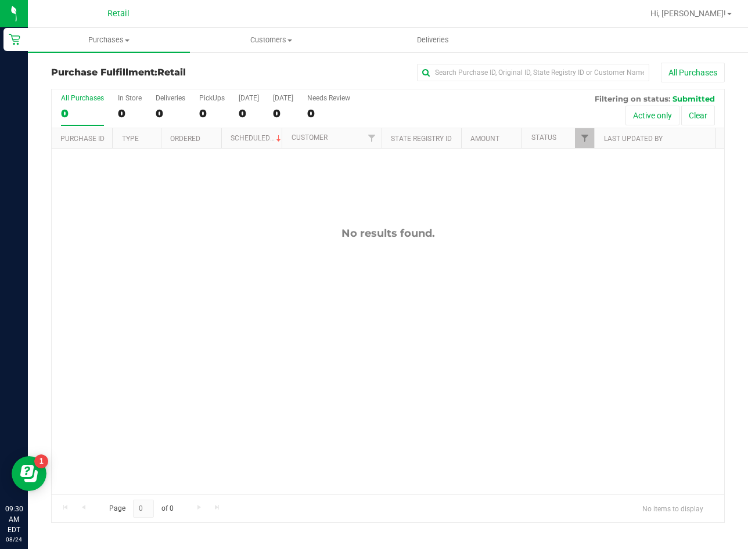
click at [240, 355] on div "No results found." at bounding box center [388, 361] width 673 height 425
click at [93, 39] on span "Purchases" at bounding box center [109, 40] width 162 height 10
click at [115, 70] on span "Summary of purchases" at bounding box center [87, 70] width 119 height 10
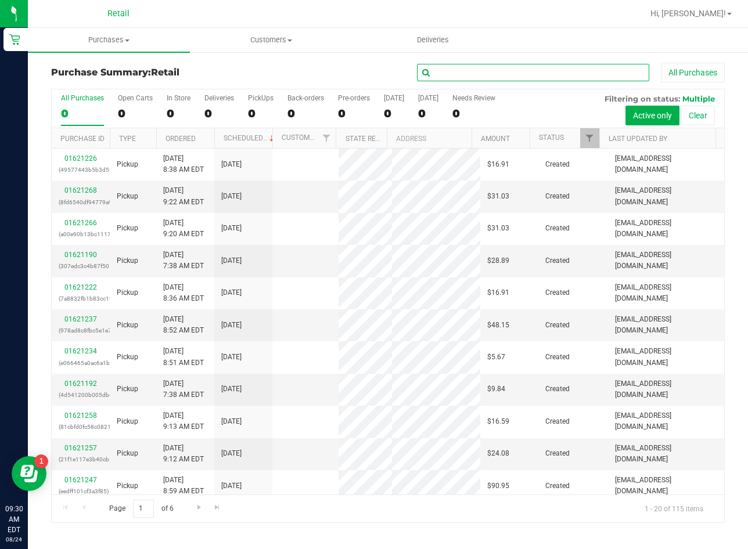
click at [560, 64] on input "text" at bounding box center [533, 72] width 232 height 17
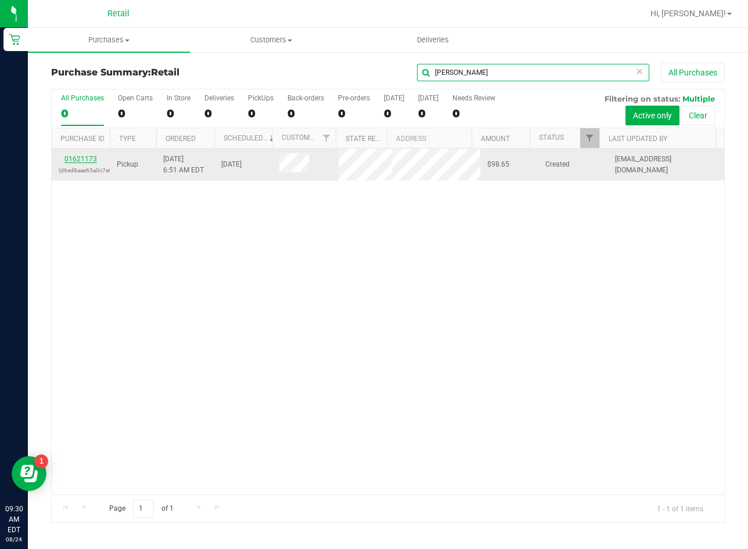
type input "[PERSON_NAME]"
click at [95, 159] on link "01621173" at bounding box center [80, 159] width 33 height 8
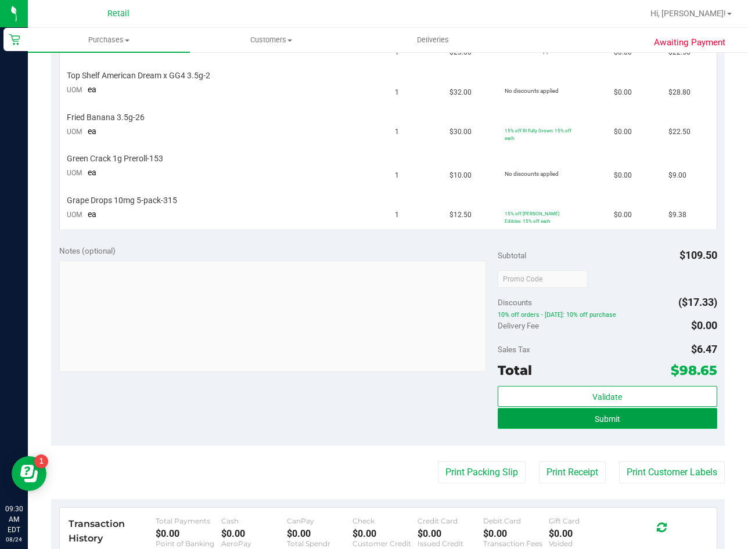
click at [630, 425] on button "Submit" at bounding box center [608, 418] width 220 height 21
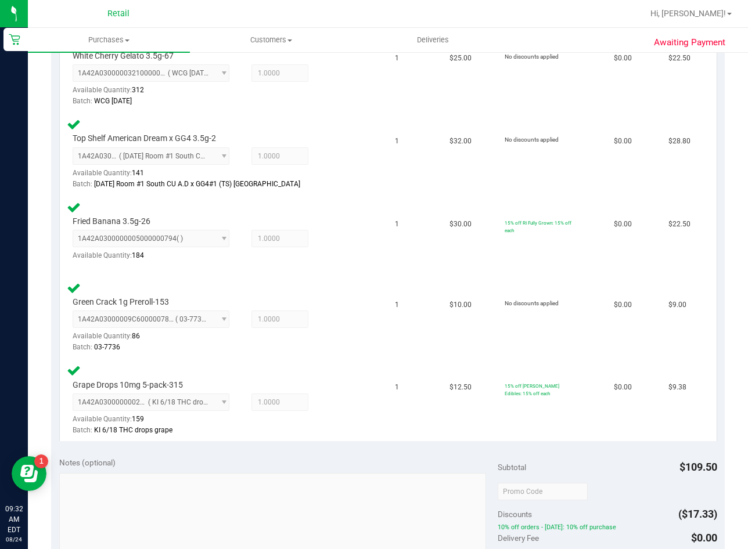
scroll to position [523, 0]
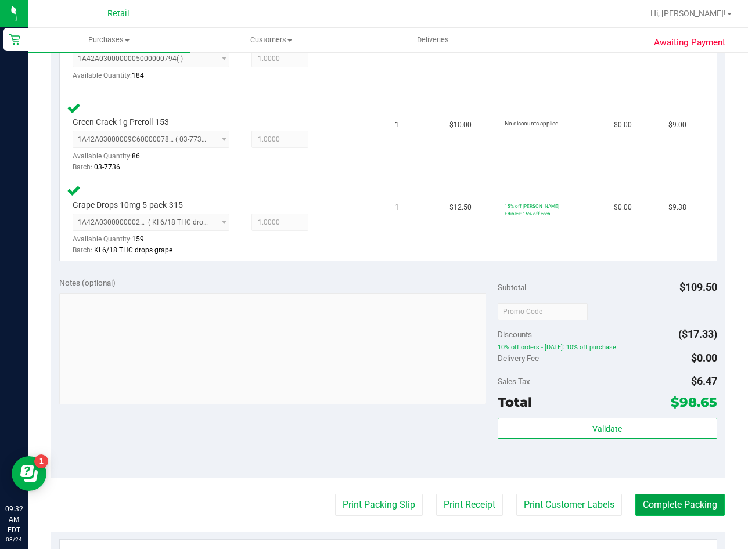
click at [664, 504] on button "Complete Packing" at bounding box center [679, 505] width 89 height 22
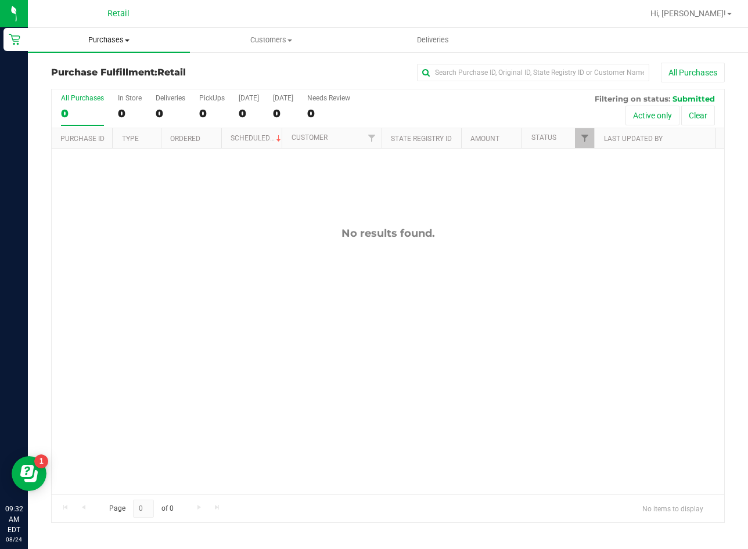
click at [135, 42] on span "Purchases" at bounding box center [109, 40] width 162 height 10
click at [151, 69] on li "Summary of purchases" at bounding box center [109, 70] width 162 height 14
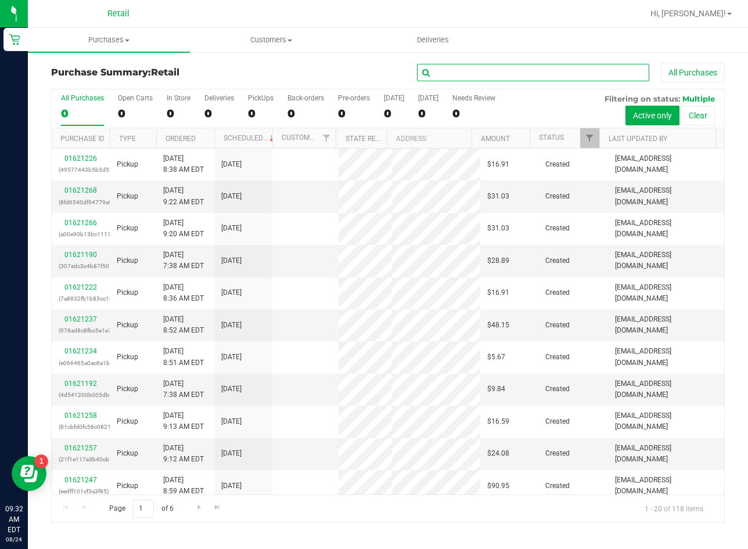
click at [469, 71] on input "text" at bounding box center [533, 72] width 232 height 17
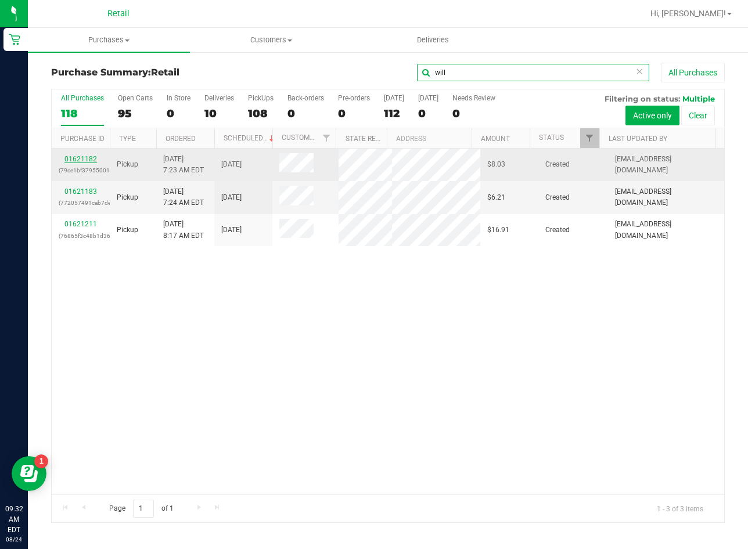
type input "will"
click at [89, 155] on link "01621182" at bounding box center [80, 159] width 33 height 8
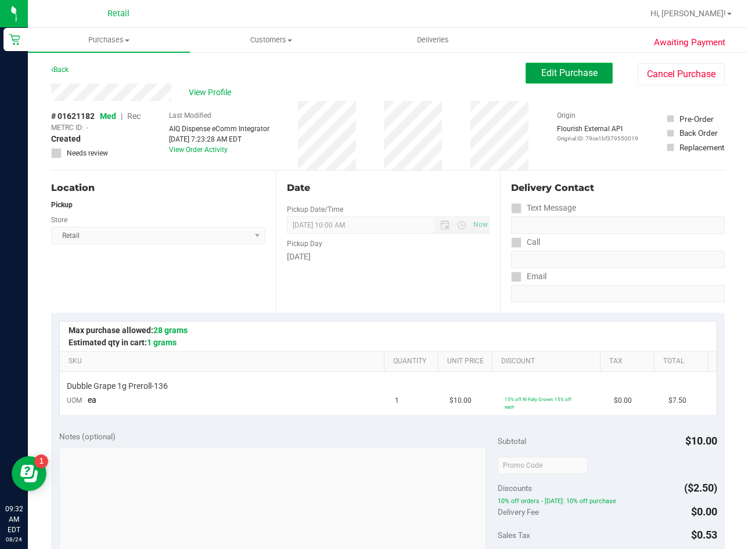
click at [556, 69] on span "Edit Purchase" at bounding box center [569, 72] width 56 height 11
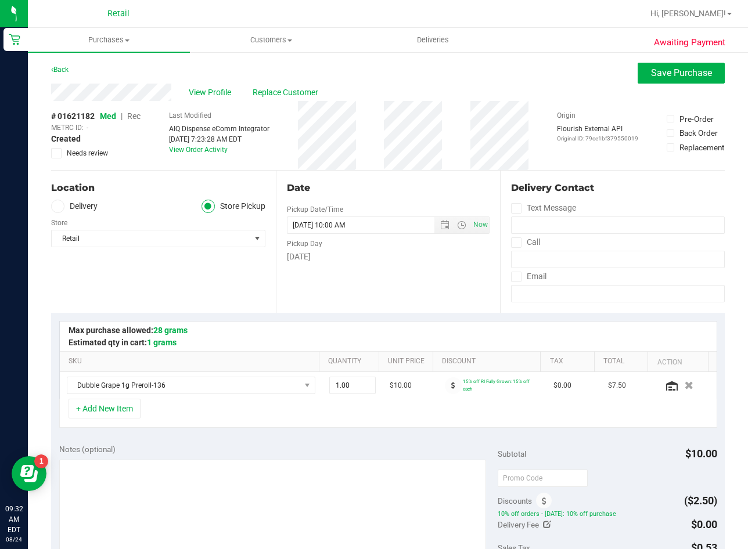
click at [136, 118] on span "Rec" at bounding box center [133, 116] width 13 height 9
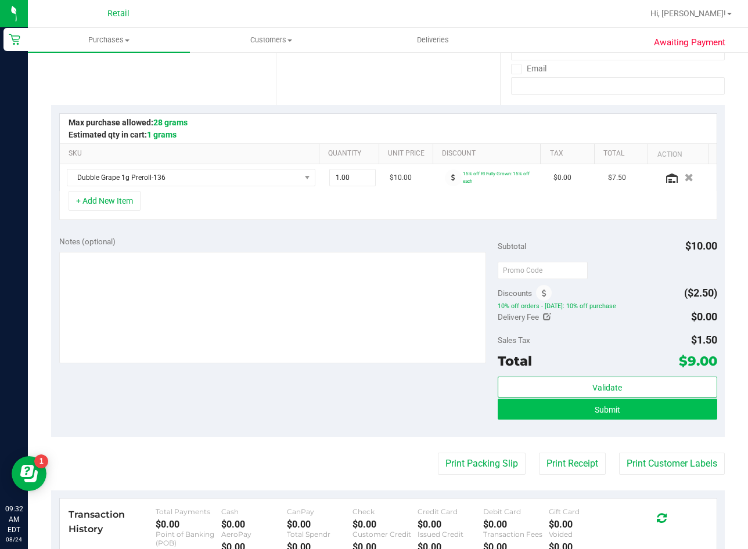
scroll to position [232, 0]
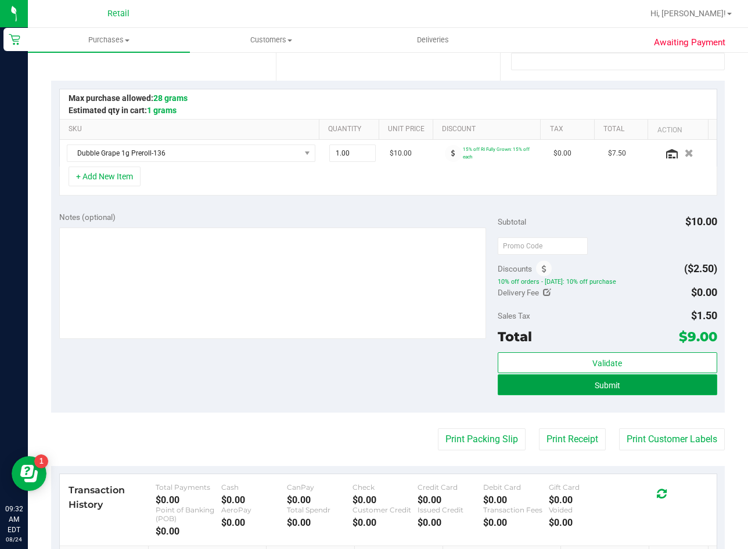
click at [599, 382] on span "Submit" at bounding box center [608, 385] width 26 height 9
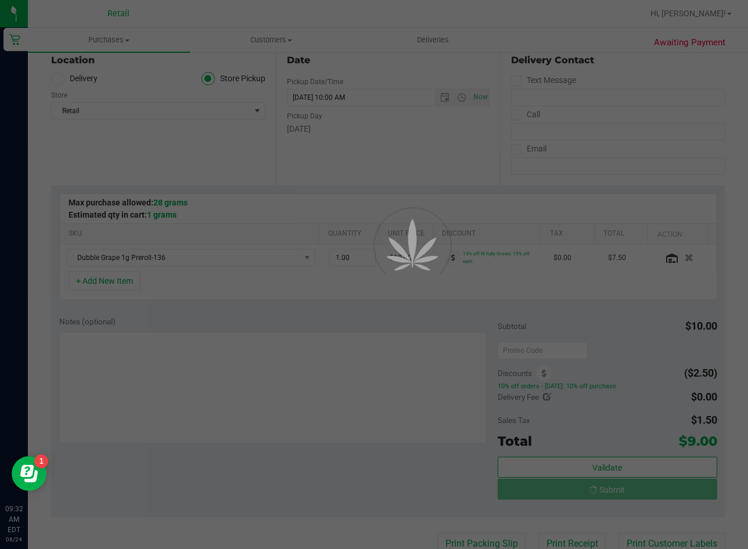
scroll to position [116, 0]
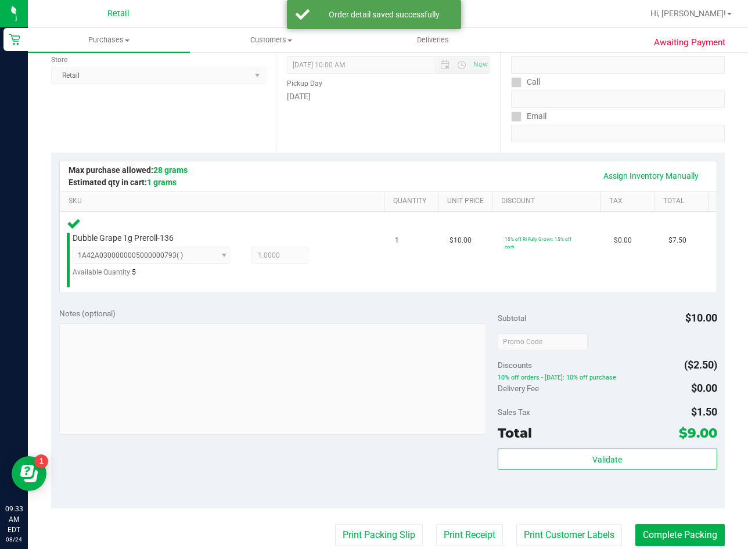
scroll to position [348, 0]
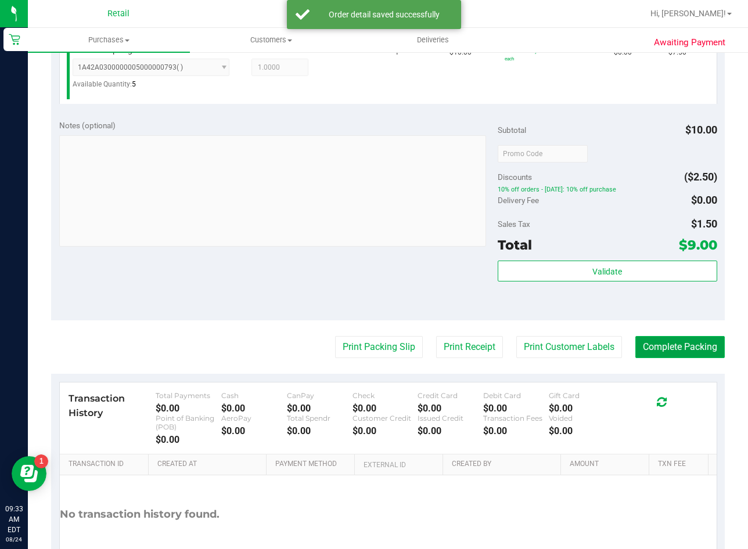
click at [671, 349] on button "Complete Packing" at bounding box center [679, 347] width 89 height 22
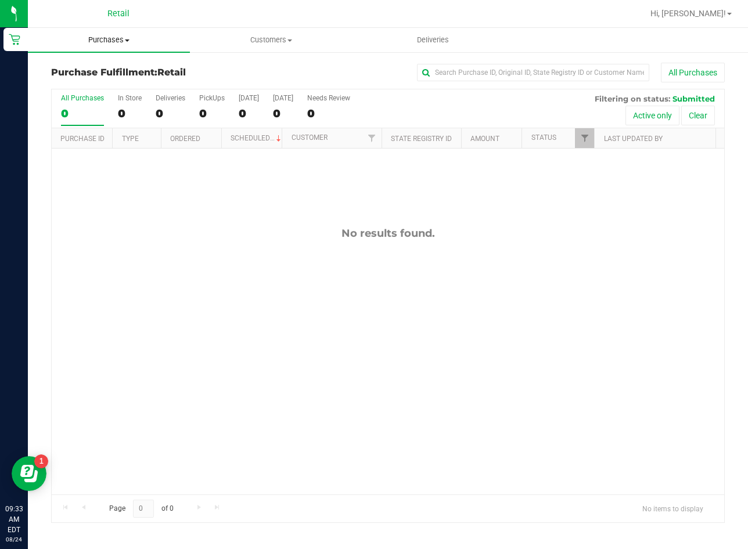
click at [117, 36] on span "Purchases" at bounding box center [109, 40] width 162 height 10
click at [144, 69] on span "Summary of purchases" at bounding box center [87, 70] width 119 height 10
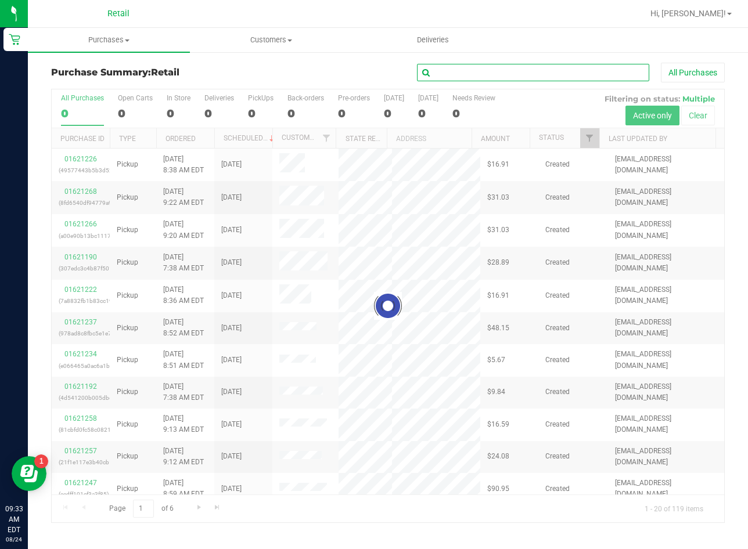
click at [485, 64] on input "text" at bounding box center [533, 72] width 232 height 17
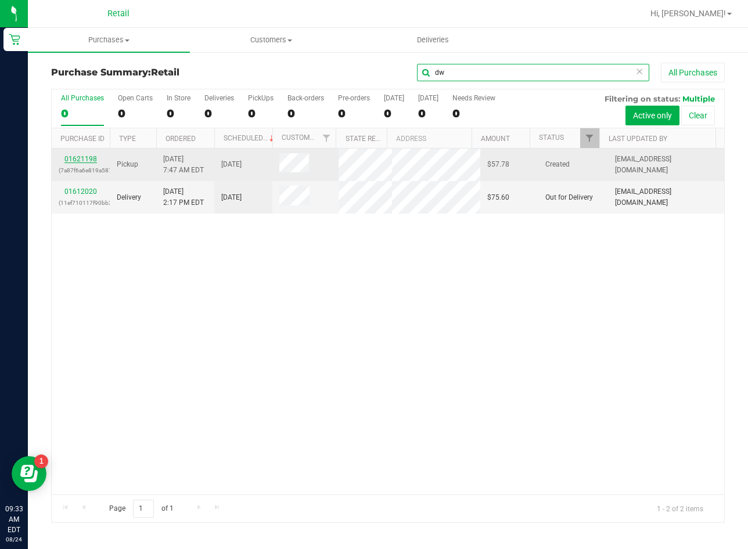
type input "dw"
click at [77, 156] on link "01621198" at bounding box center [80, 159] width 33 height 8
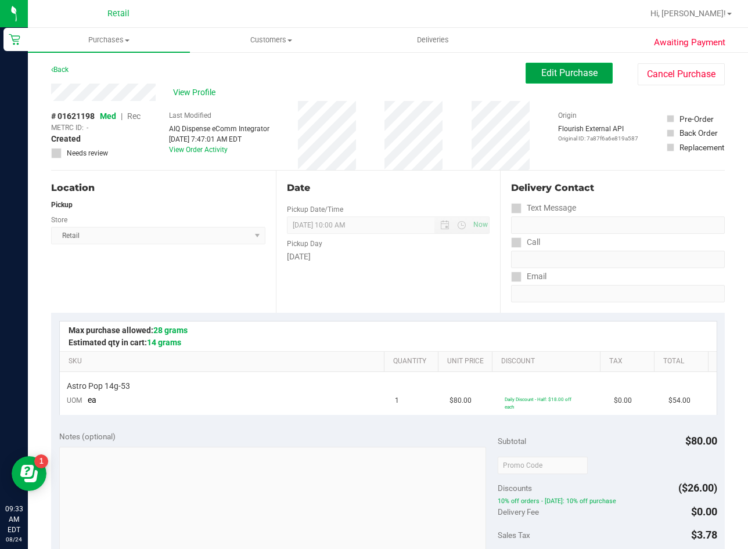
click at [573, 77] on span "Edit Purchase" at bounding box center [569, 72] width 56 height 11
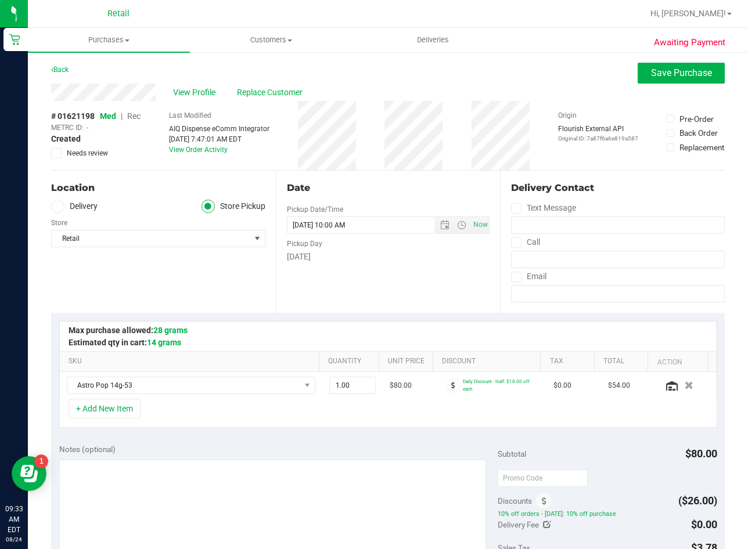
click at [136, 116] on span "Rec" at bounding box center [133, 116] width 13 height 9
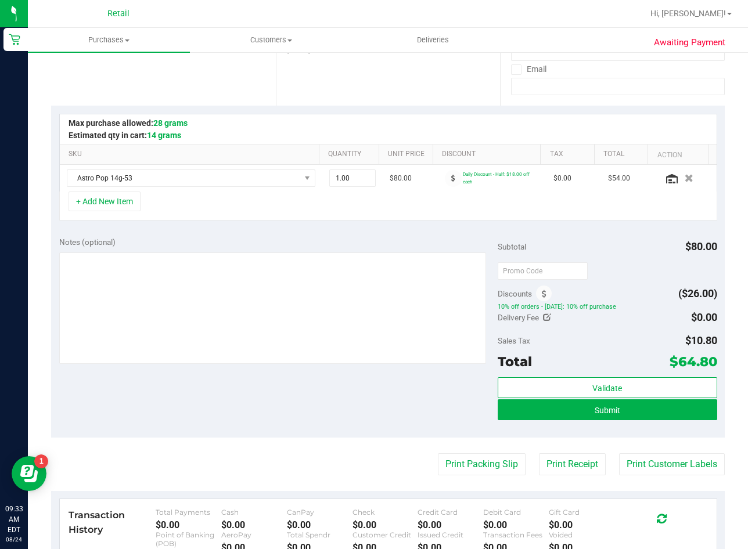
scroll to position [232, 0]
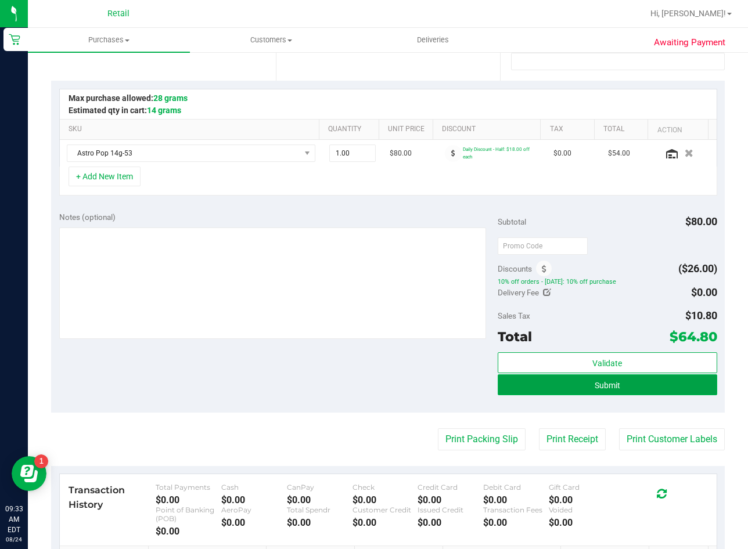
click at [595, 385] on span "Submit" at bounding box center [608, 385] width 26 height 9
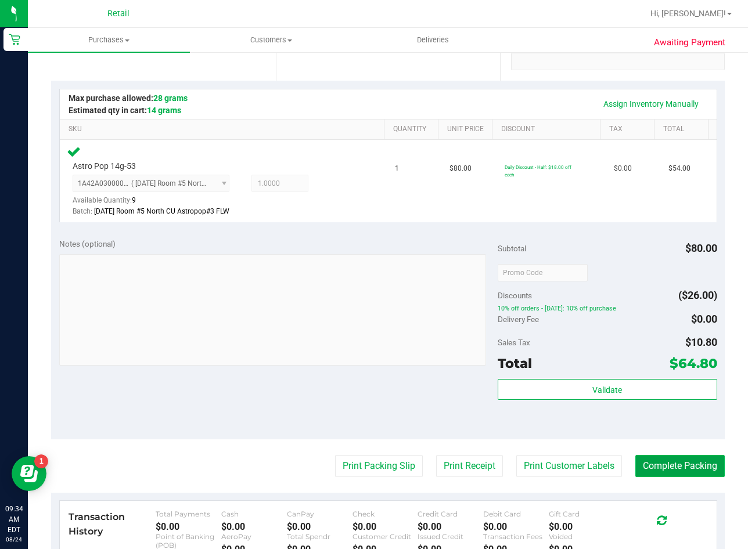
click at [650, 470] on button "Complete Packing" at bounding box center [679, 466] width 89 height 22
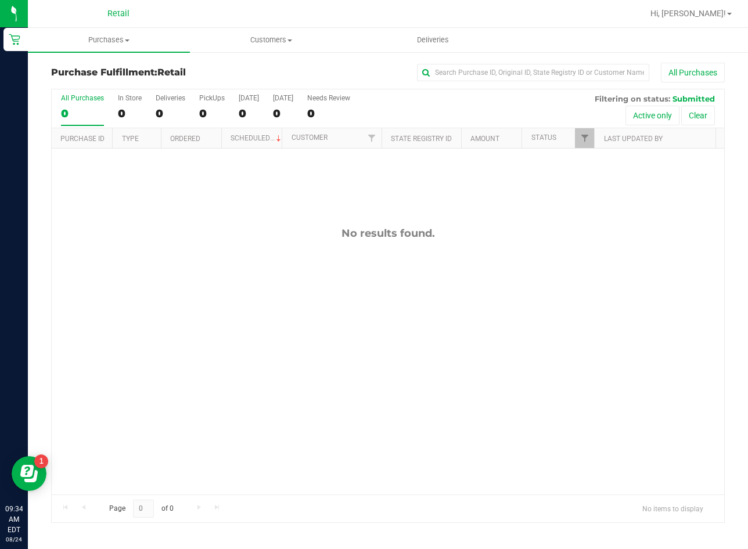
click at [272, 387] on div "No results found." at bounding box center [388, 361] width 673 height 425
click at [126, 39] on span at bounding box center [127, 40] width 5 height 2
click at [148, 70] on li "Summary of purchases" at bounding box center [109, 70] width 162 height 14
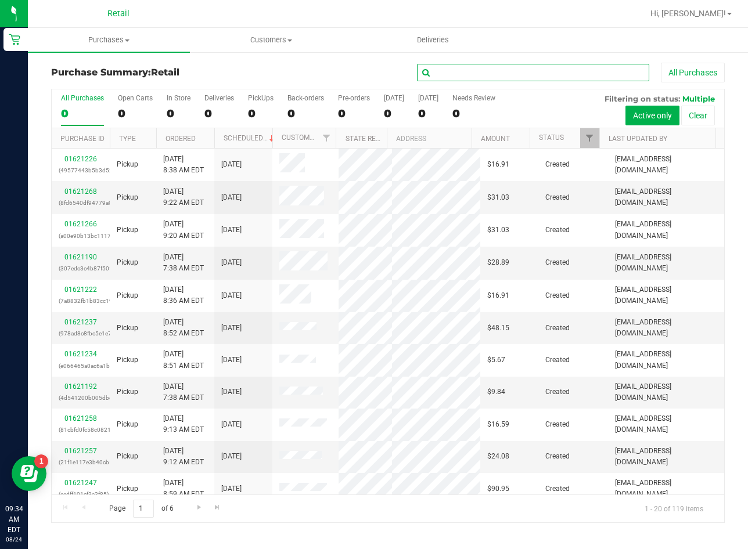
click at [570, 71] on input "text" at bounding box center [533, 72] width 232 height 17
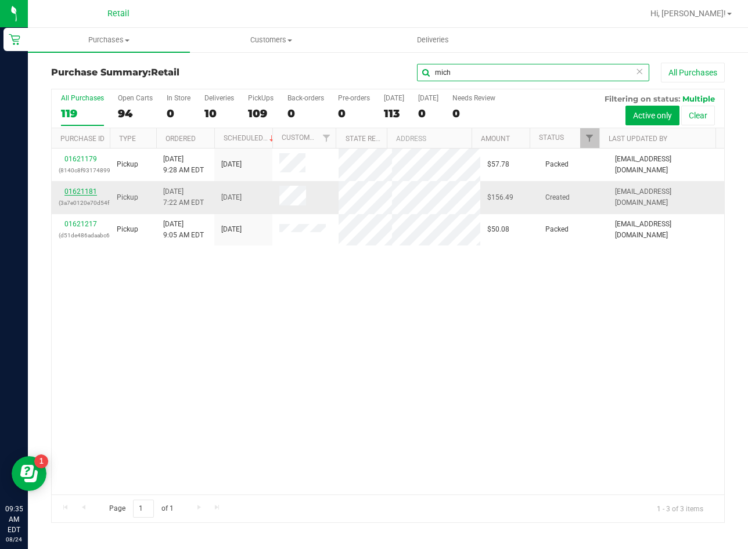
type input "mich"
click at [81, 189] on link "01621181" at bounding box center [80, 192] width 33 height 8
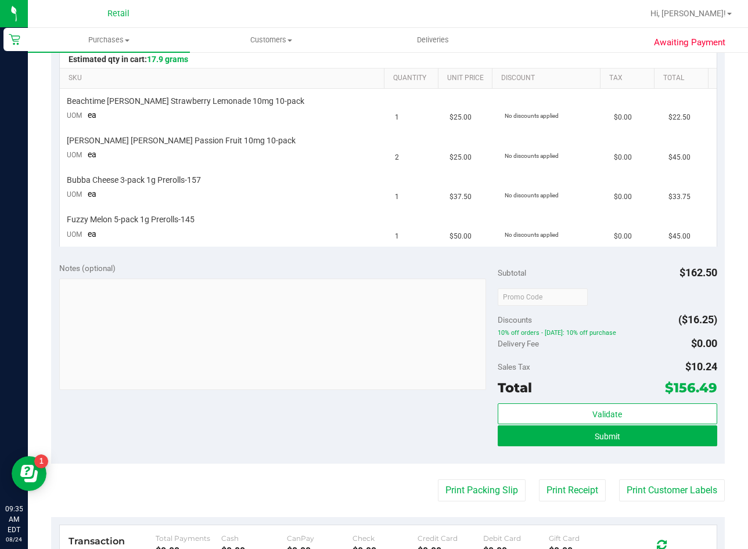
scroll to position [290, 0]
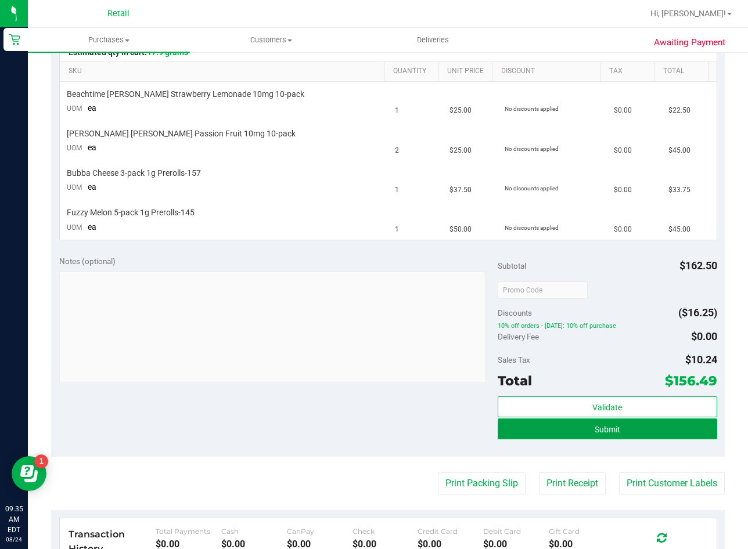
click at [610, 423] on button "Submit" at bounding box center [608, 429] width 220 height 21
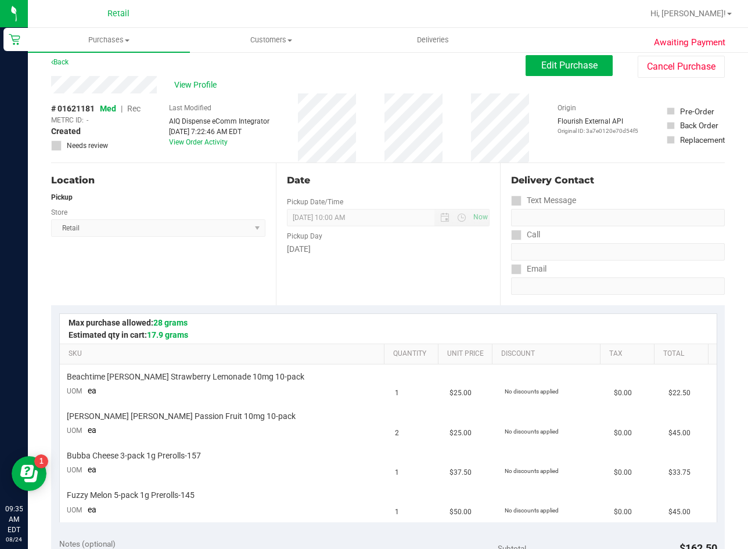
scroll to position [0, 0]
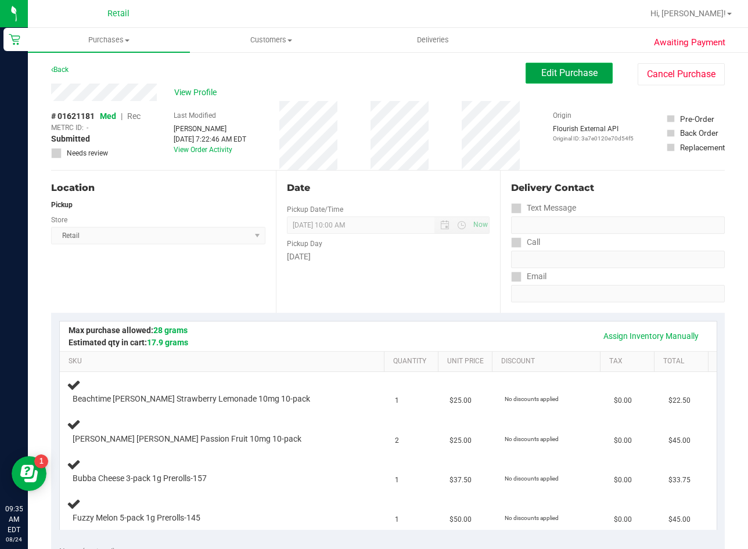
click at [538, 80] on button "Edit Purchase" at bounding box center [569, 73] width 87 height 21
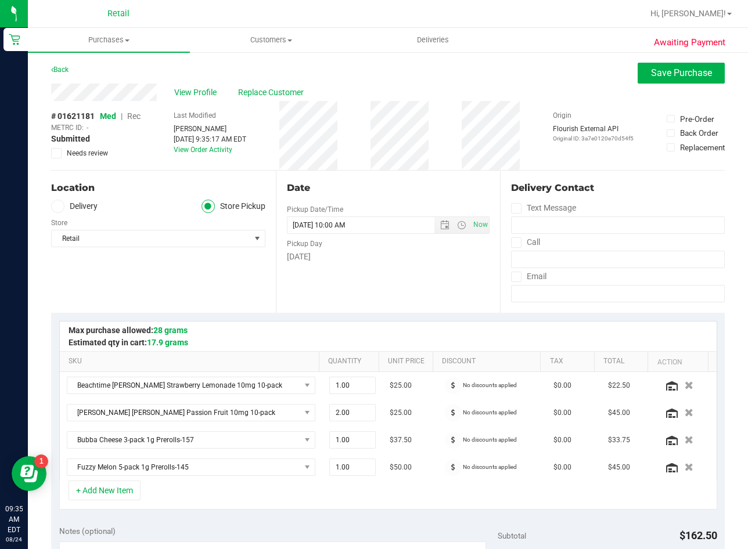
click at [132, 116] on span "Rec" at bounding box center [133, 116] width 13 height 9
click at [654, 78] on button "Save Purchase" at bounding box center [681, 73] width 87 height 21
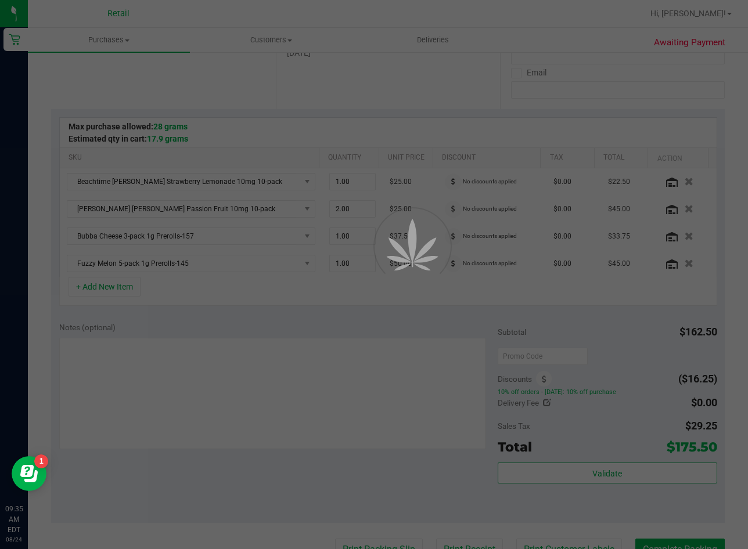
scroll to position [232, 0]
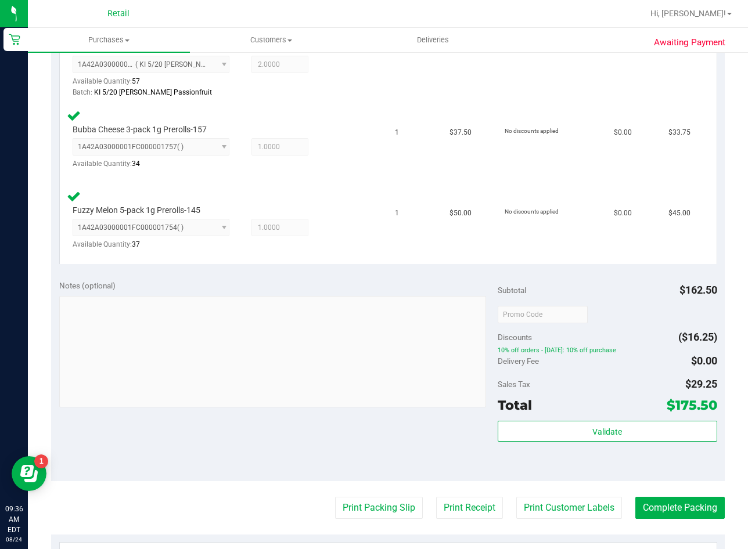
scroll to position [465, 0]
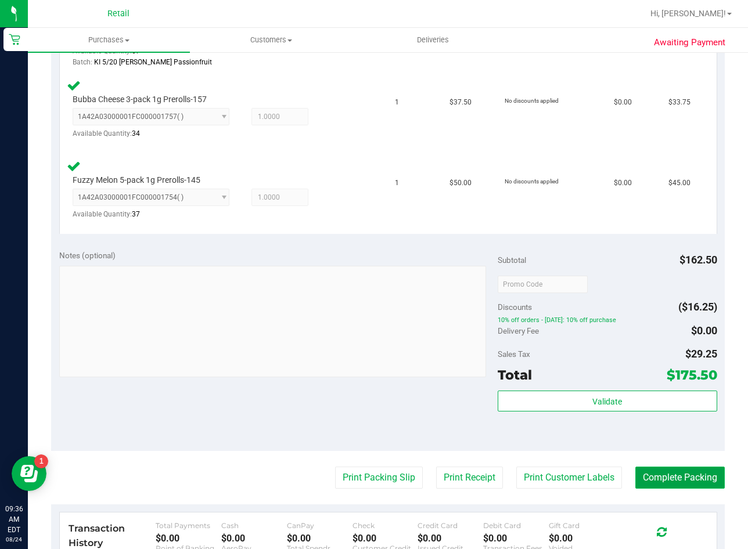
click at [698, 476] on button "Complete Packing" at bounding box center [679, 478] width 89 height 22
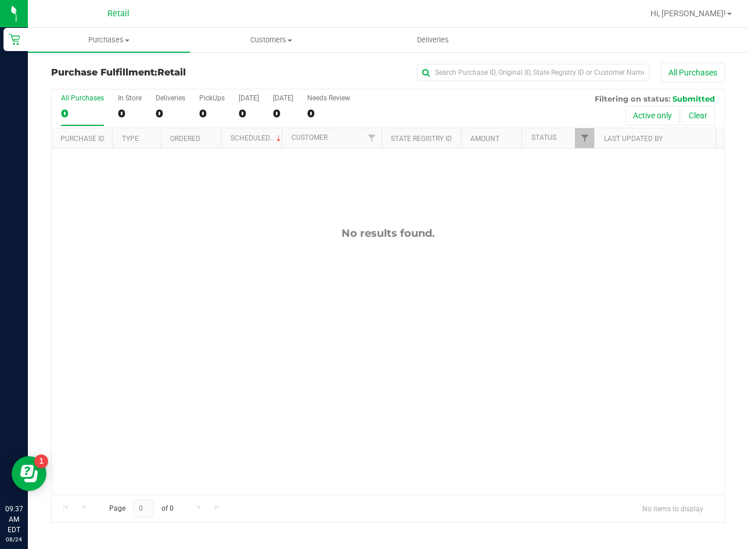
click at [206, 381] on div "No results found." at bounding box center [388, 361] width 673 height 425
click at [101, 48] on uib-tab-heading "Purchases Summary of purchases Fulfillment All purchases" at bounding box center [109, 40] width 162 height 24
click at [107, 74] on span "Summary of purchases" at bounding box center [87, 70] width 119 height 10
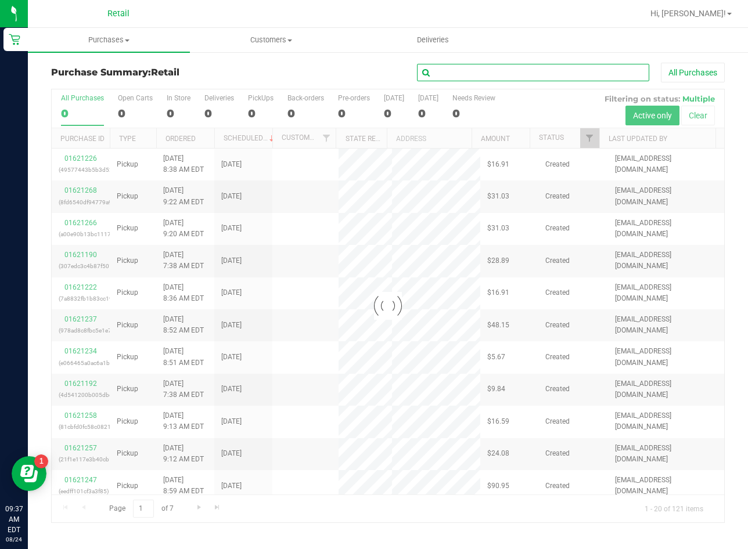
click at [606, 78] on input "text" at bounding box center [533, 72] width 232 height 17
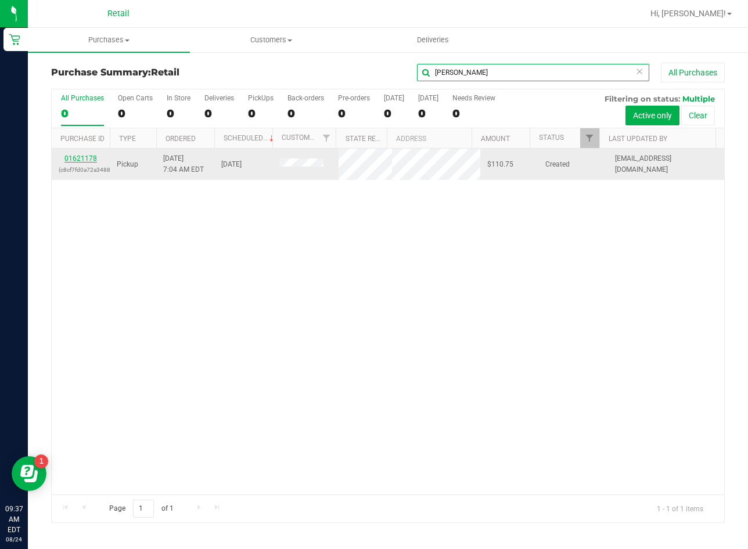
type input "[PERSON_NAME]"
click at [73, 161] on link "01621178" at bounding box center [80, 158] width 33 height 8
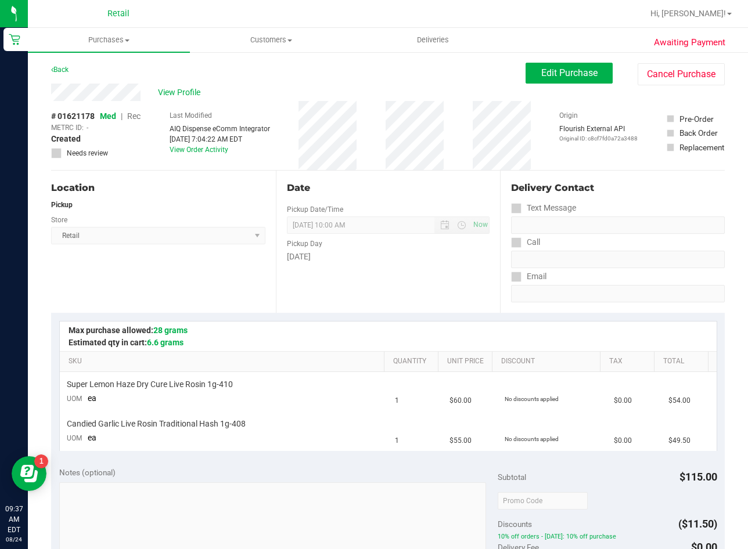
click at [579, 62] on div "Awaiting Payment Back Edit Purchase Cancel Purchase View Profile # 01621178 Med…" at bounding box center [388, 510] width 720 height 919
click at [574, 71] on span "Edit Purchase" at bounding box center [569, 72] width 56 height 11
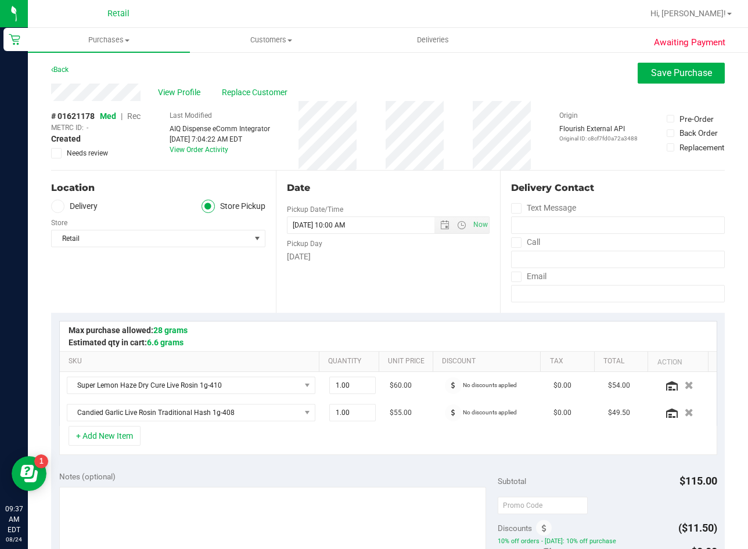
click at [137, 113] on span "Rec" at bounding box center [133, 116] width 13 height 9
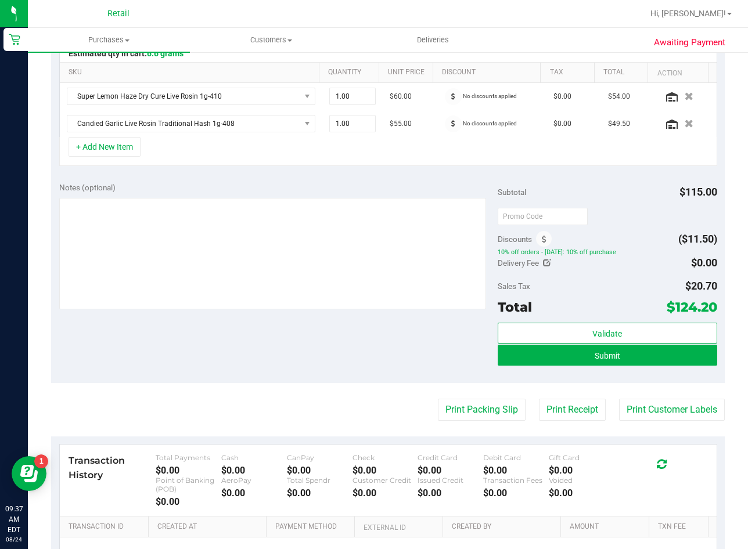
scroll to position [290, 0]
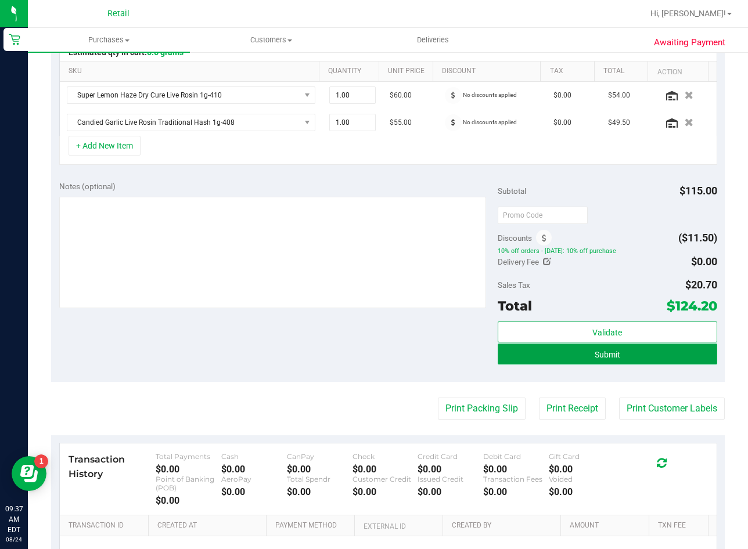
click at [638, 357] on button "Submit" at bounding box center [608, 354] width 220 height 21
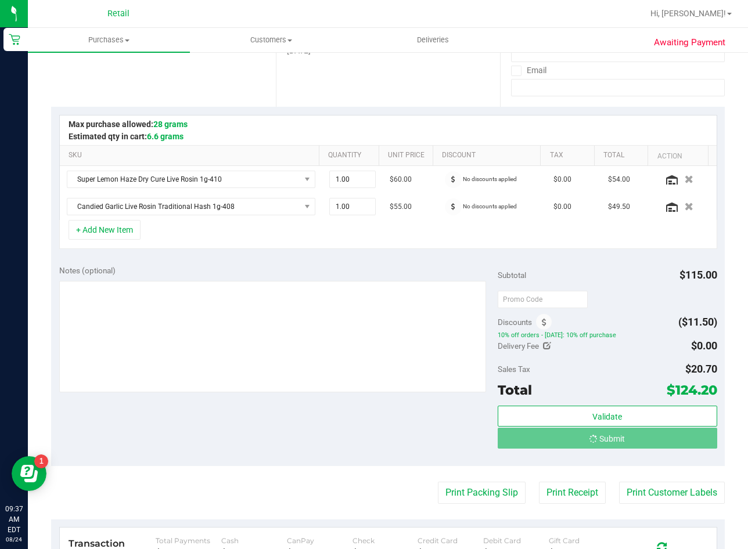
scroll to position [0, 0]
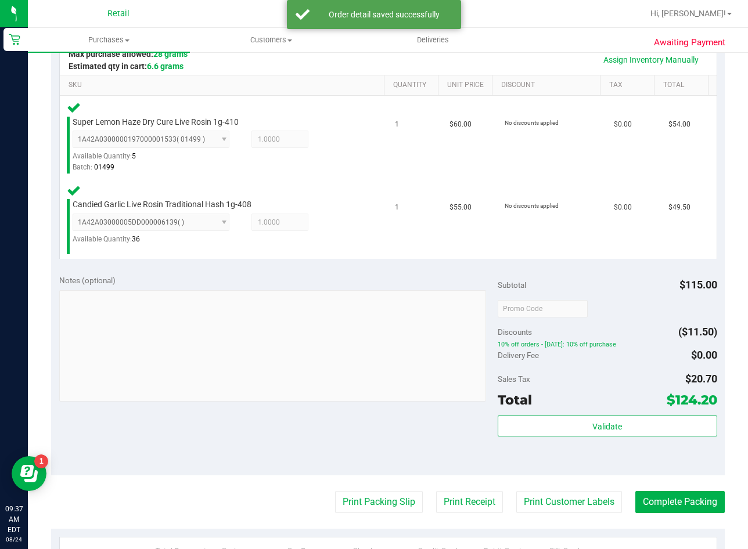
scroll to position [290, 0]
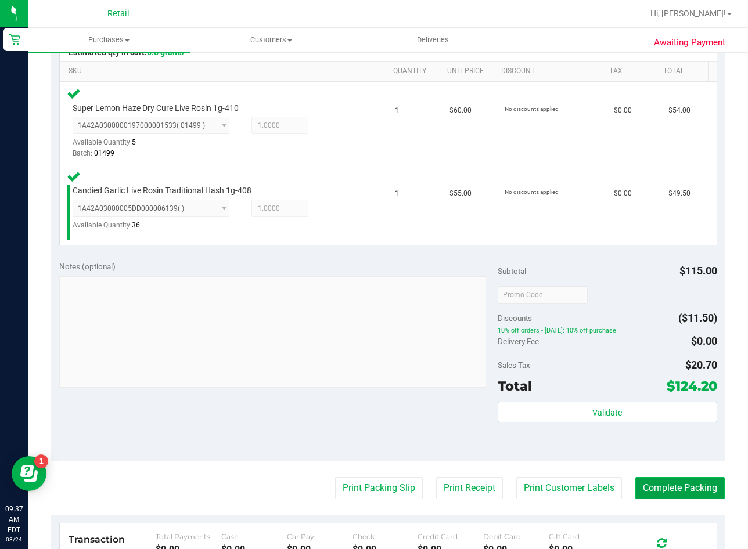
click at [677, 485] on button "Complete Packing" at bounding box center [679, 488] width 89 height 22
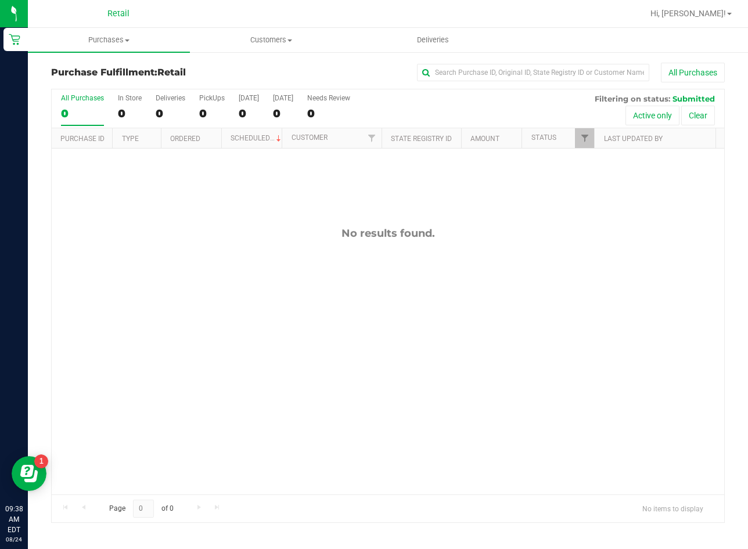
click at [220, 330] on div "No results found." at bounding box center [388, 361] width 673 height 425
click at [100, 41] on span "Purchases" at bounding box center [109, 40] width 162 height 10
click at [110, 69] on span "Summary of purchases" at bounding box center [87, 70] width 119 height 10
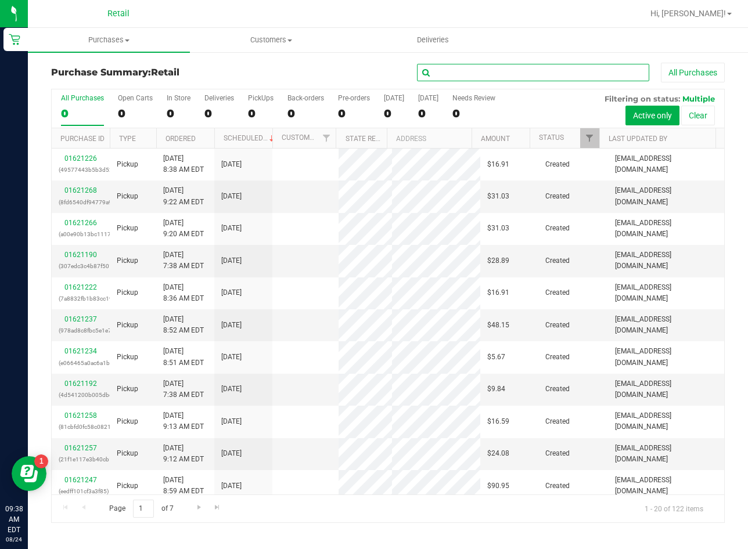
click at [492, 73] on input "text" at bounding box center [533, 72] width 232 height 17
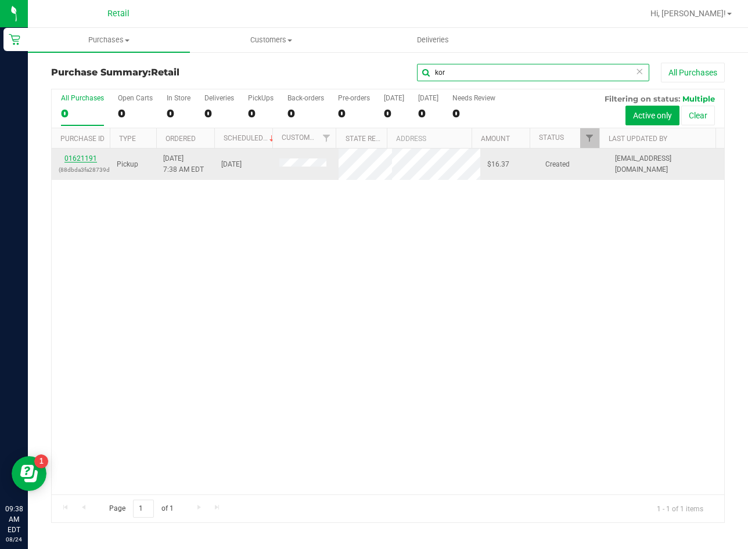
type input "kor"
click at [67, 156] on link "01621191" at bounding box center [80, 158] width 33 height 8
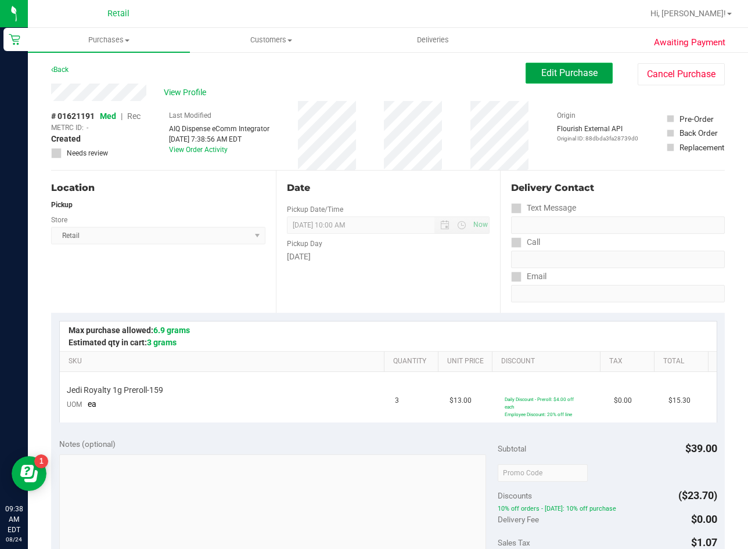
click at [572, 73] on span "Edit Purchase" at bounding box center [569, 72] width 56 height 11
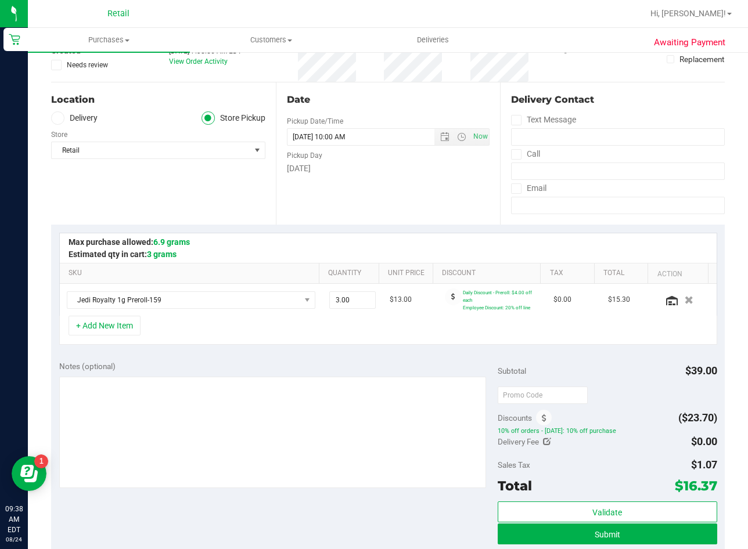
scroll to position [174, 0]
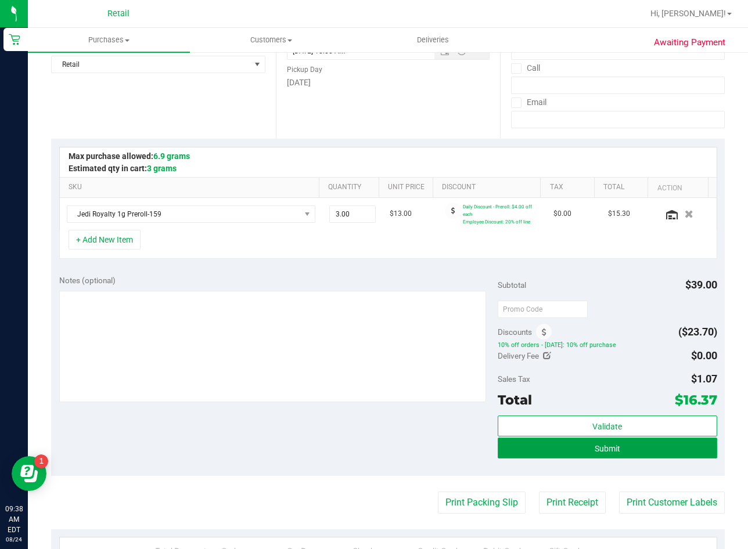
click at [634, 448] on button "Submit" at bounding box center [608, 448] width 220 height 21
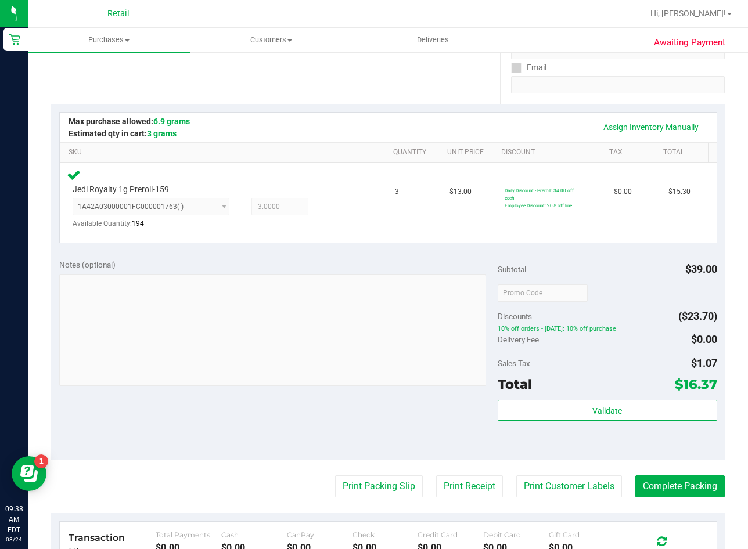
scroll to position [290, 0]
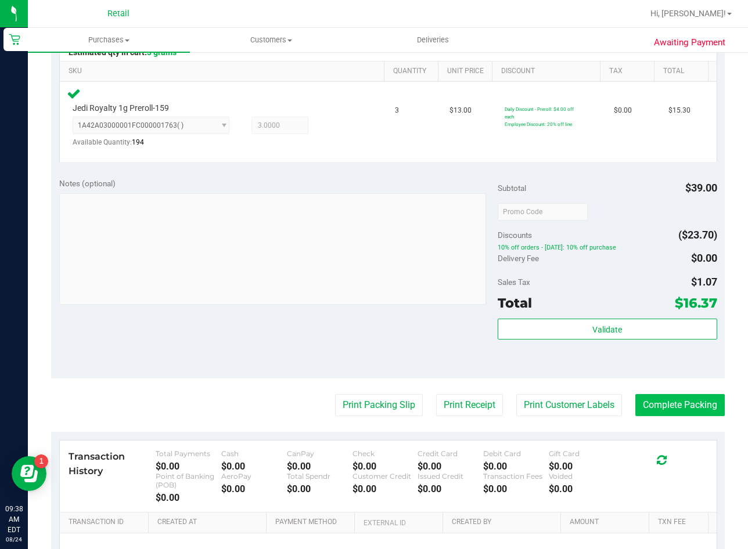
click at [666, 393] on purchase-details "Back Edit Purchase Cancel Purchase View Profile # 01621191 Med | Rec METRC ID: …" at bounding box center [388, 215] width 674 height 886
click at [666, 401] on button "Complete Packing" at bounding box center [679, 405] width 89 height 22
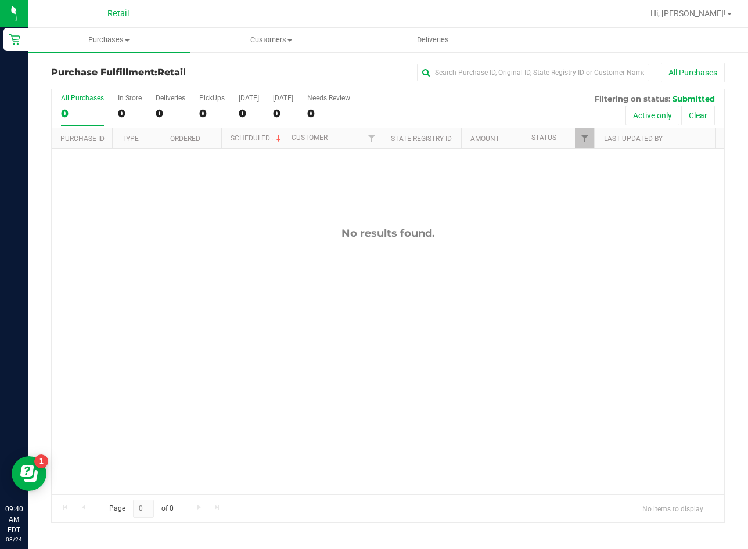
click at [188, 358] on div "No results found." at bounding box center [388, 361] width 673 height 425
click at [114, 36] on span "Purchases" at bounding box center [109, 40] width 162 height 10
click at [120, 69] on span "Summary of purchases" at bounding box center [87, 70] width 119 height 10
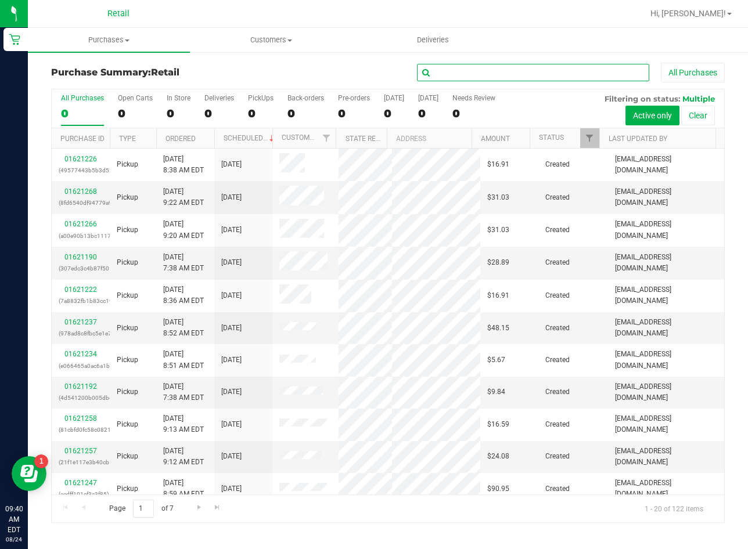
click at [454, 78] on input "text" at bounding box center [533, 72] width 232 height 17
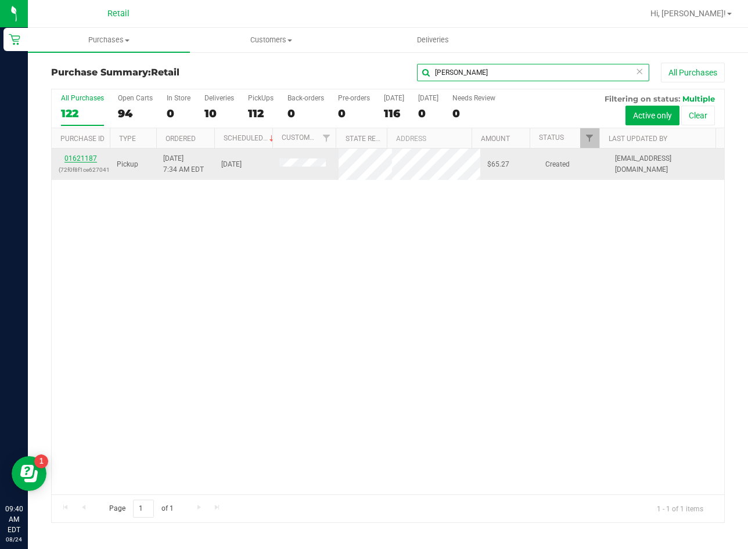
type input "[PERSON_NAME]"
click at [87, 157] on link "01621187" at bounding box center [80, 158] width 33 height 8
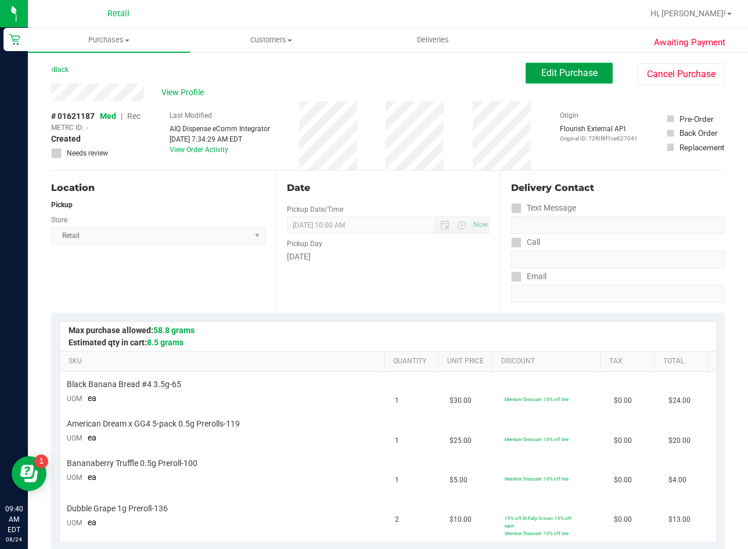
click at [563, 69] on span "Edit Purchase" at bounding box center [569, 72] width 56 height 11
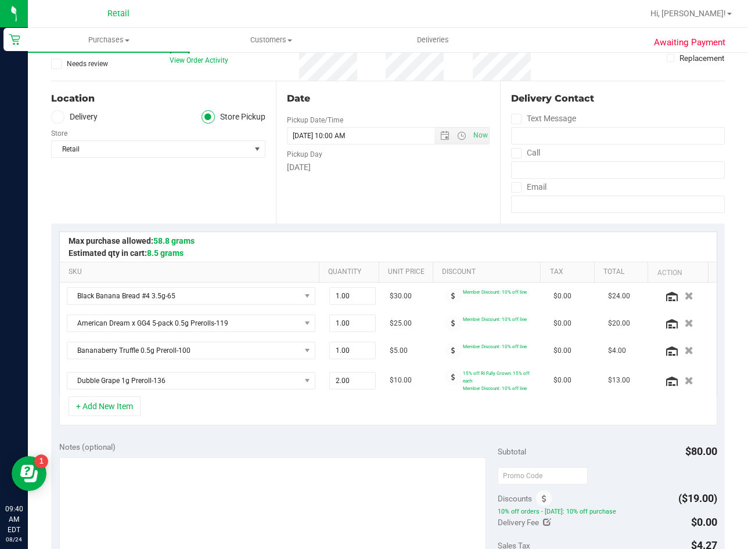
scroll to position [232, 0]
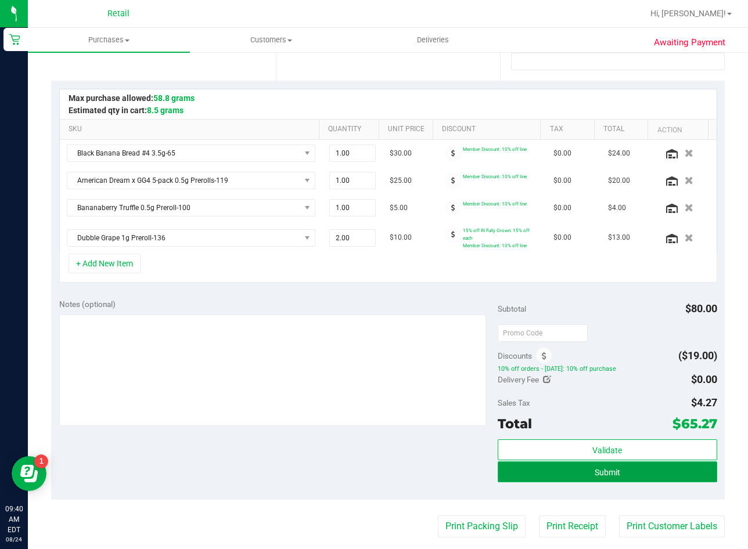
click at [592, 466] on button "Submit" at bounding box center [608, 472] width 220 height 21
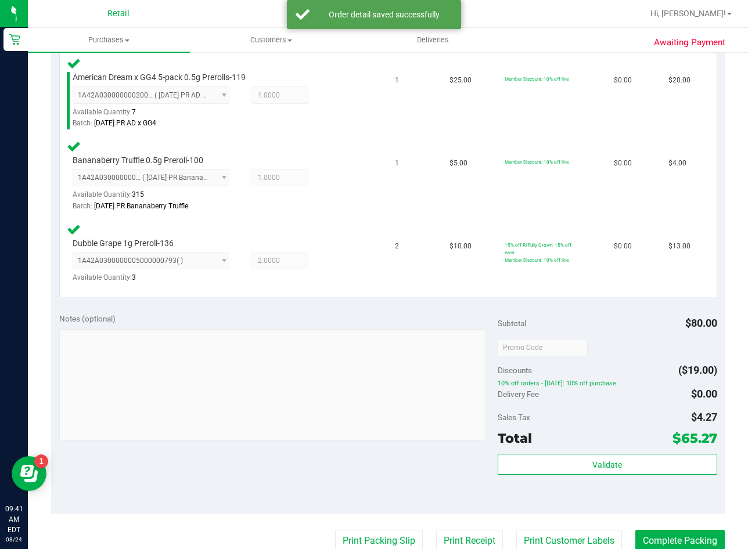
scroll to position [465, 0]
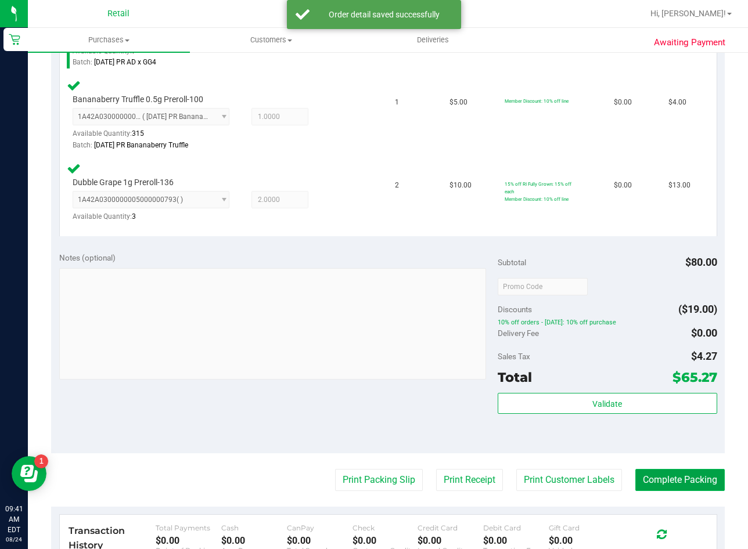
click at [645, 479] on button "Complete Packing" at bounding box center [679, 480] width 89 height 22
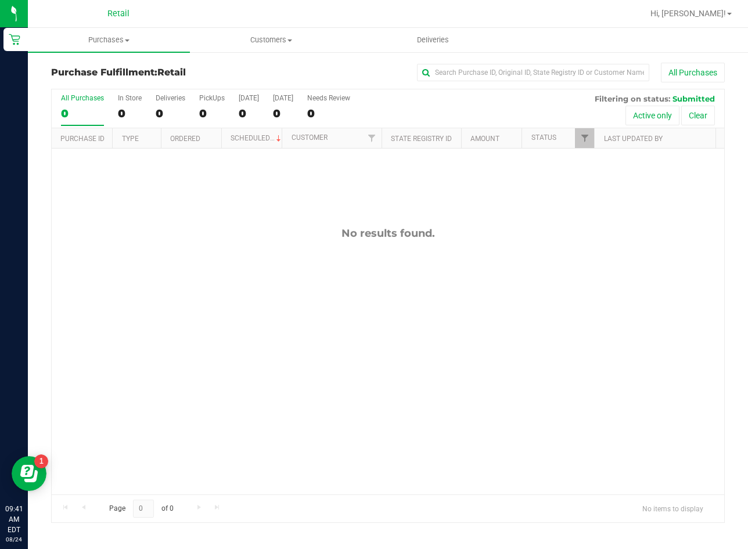
click at [207, 321] on div "No results found." at bounding box center [388, 361] width 673 height 425
click at [122, 39] on span "Purchases" at bounding box center [109, 40] width 162 height 10
click at [131, 67] on span "Summary of purchases" at bounding box center [87, 70] width 119 height 10
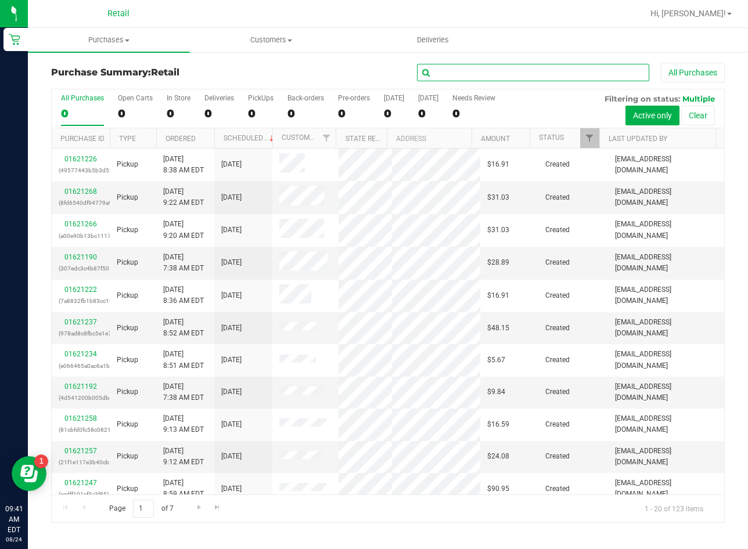
click at [534, 76] on input "text" at bounding box center [533, 72] width 232 height 17
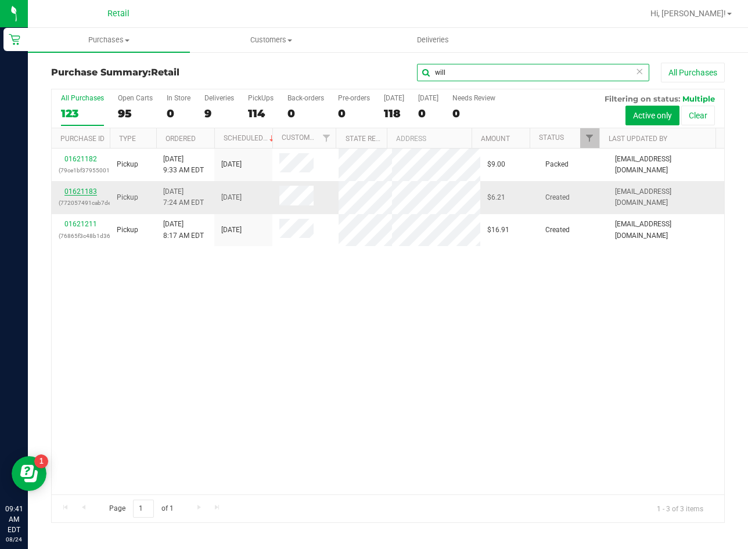
type input "will"
click at [76, 188] on link "01621183" at bounding box center [80, 192] width 33 height 8
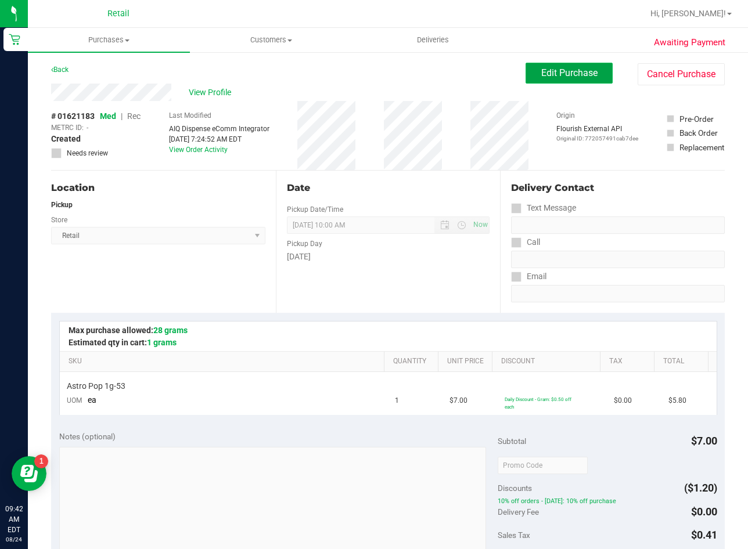
click at [568, 77] on span "Edit Purchase" at bounding box center [569, 72] width 56 height 11
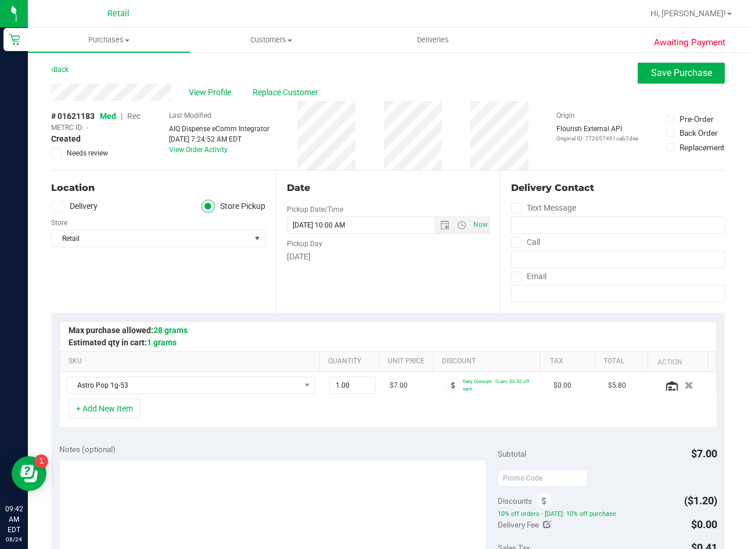
click at [138, 118] on span "Rec" at bounding box center [133, 116] width 13 height 9
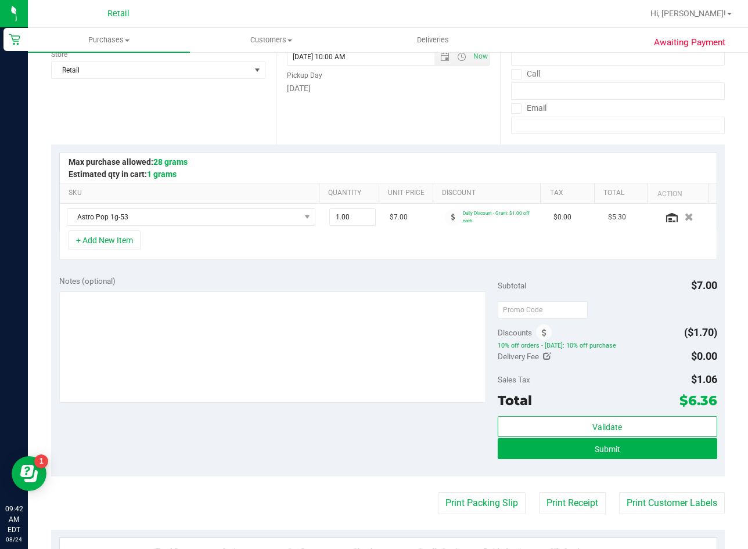
scroll to position [174, 0]
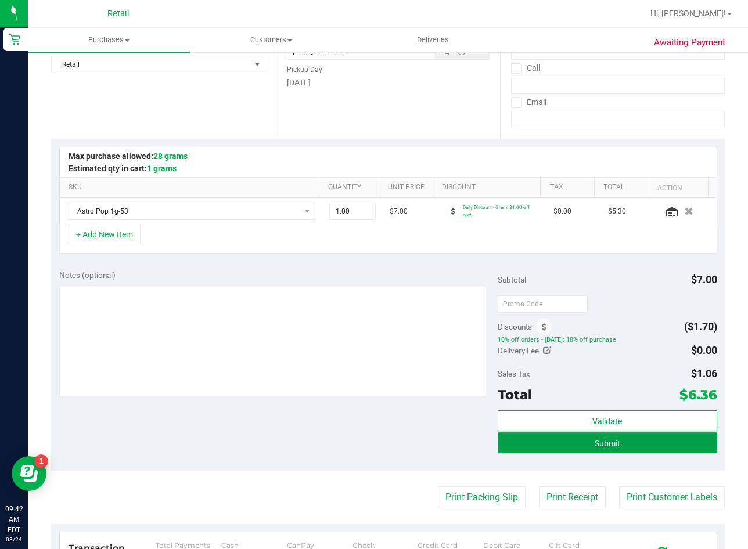
click at [518, 444] on button "Submit" at bounding box center [608, 443] width 220 height 21
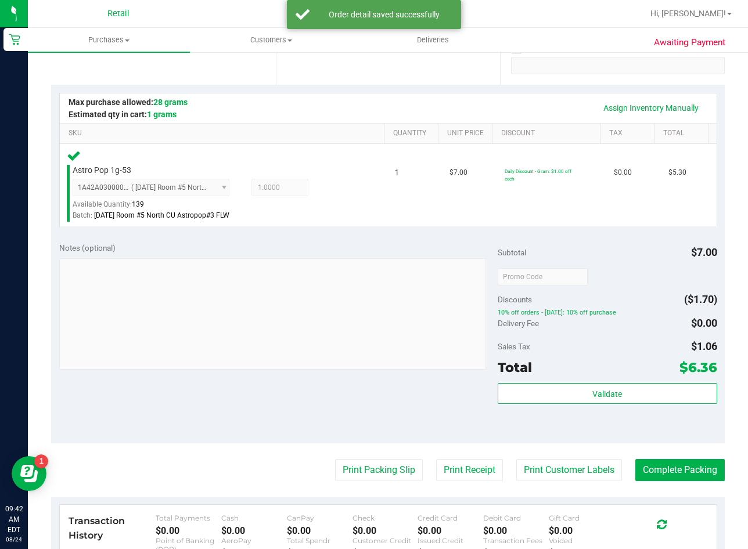
scroll to position [232, 0]
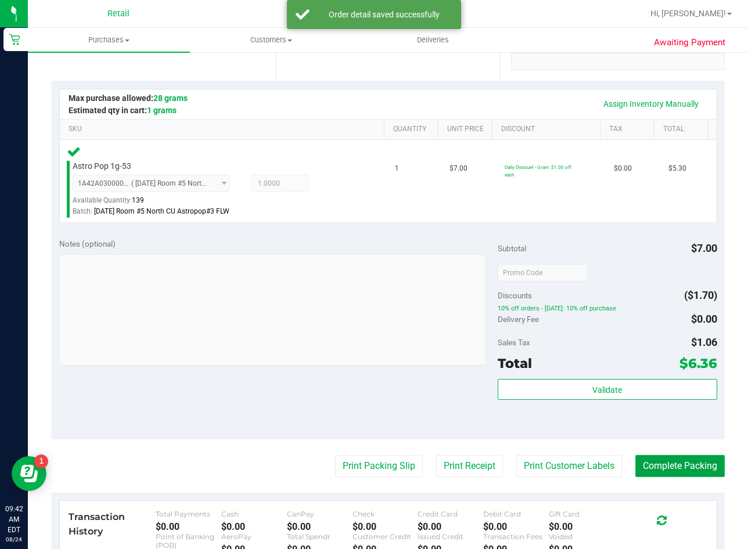
click at [659, 465] on button "Complete Packing" at bounding box center [679, 466] width 89 height 22
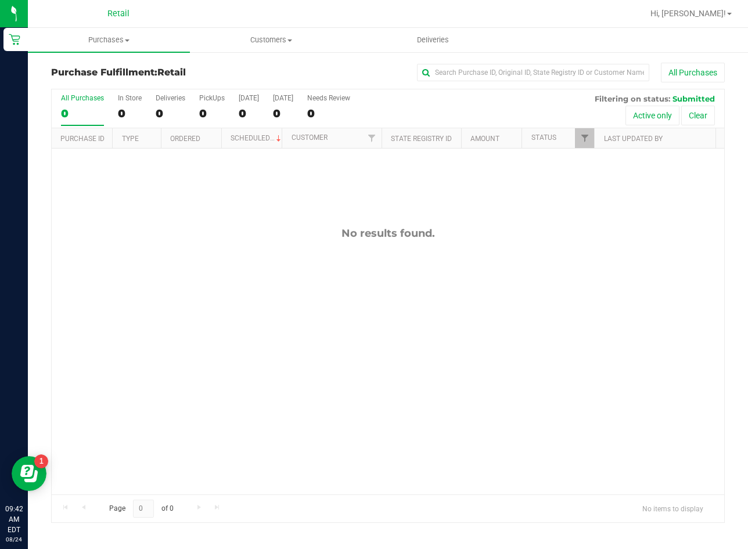
click at [211, 348] on div "No results found." at bounding box center [388, 361] width 673 height 425
click at [118, 48] on uib-tab-heading "Purchases Summary of purchases Fulfillment All purchases" at bounding box center [109, 40] width 162 height 24
click at [120, 67] on span "Summary of purchases" at bounding box center [87, 70] width 119 height 10
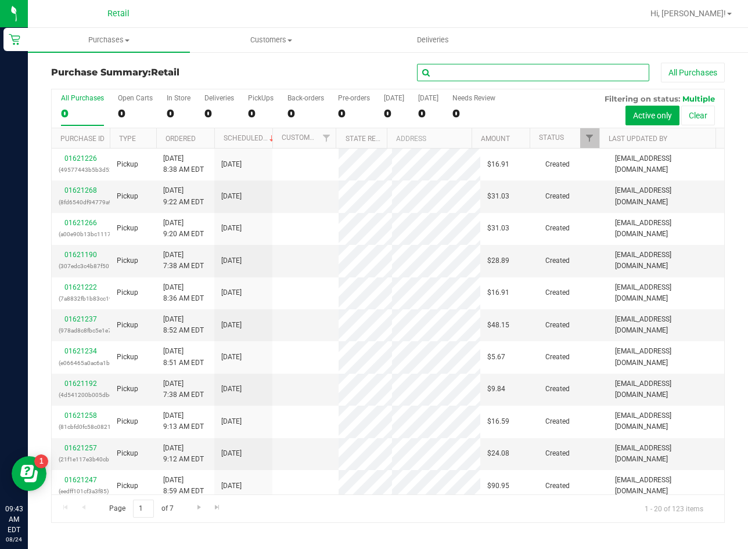
click at [467, 77] on input "text" at bounding box center [533, 72] width 232 height 17
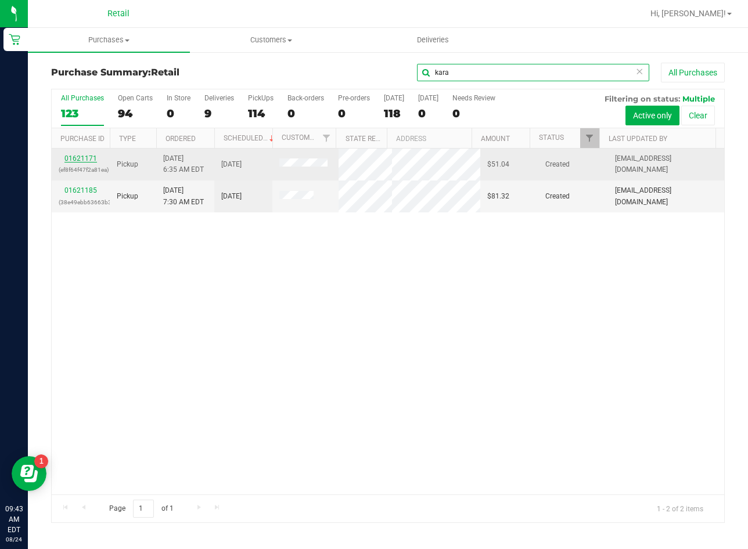
type input "kara"
click at [92, 159] on link "01621171" at bounding box center [80, 158] width 33 height 8
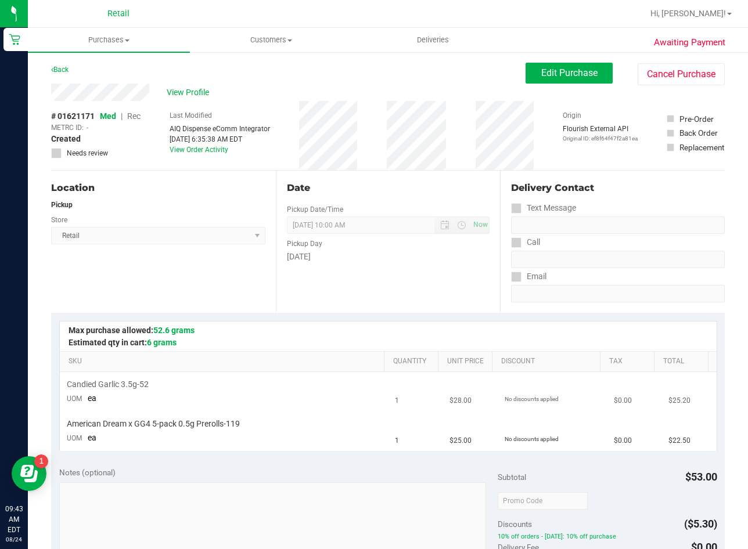
scroll to position [290, 0]
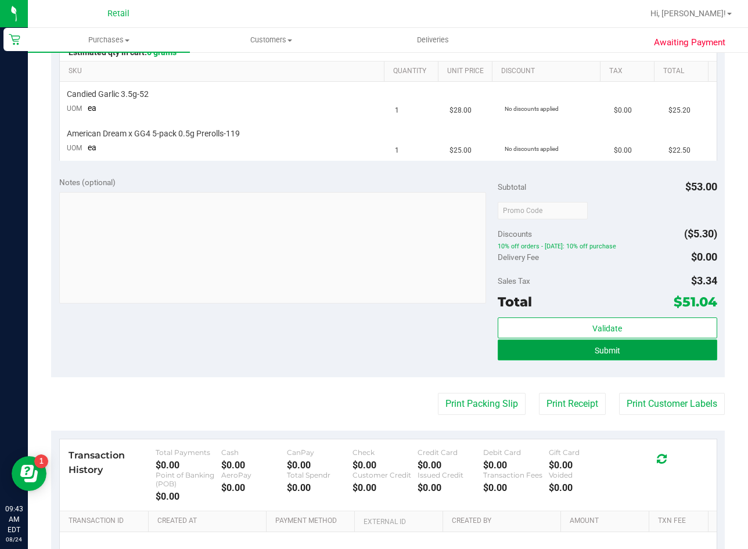
click at [663, 341] on button "Submit" at bounding box center [608, 350] width 220 height 21
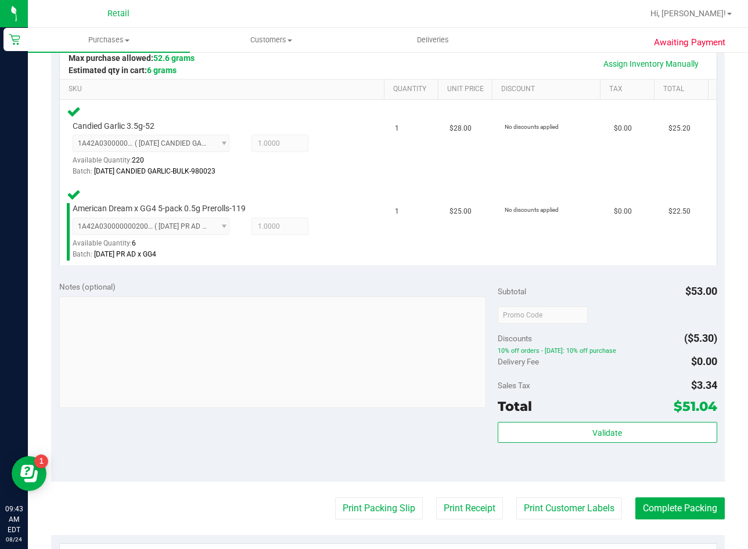
scroll to position [348, 0]
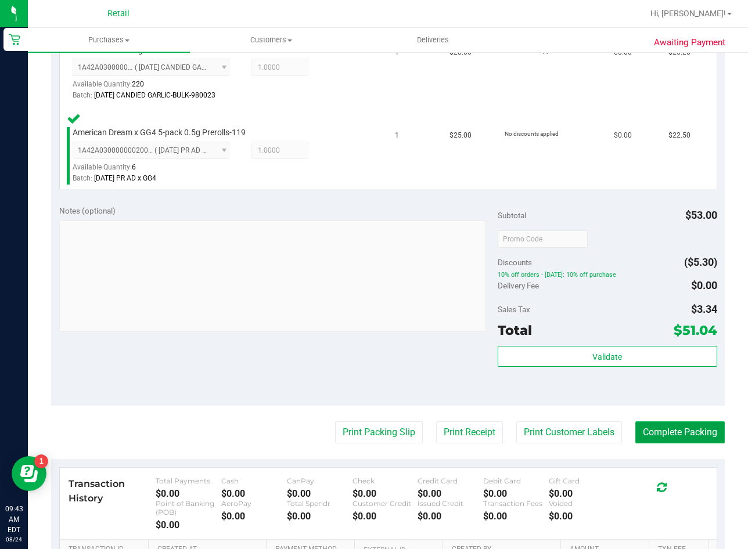
click at [662, 438] on button "Complete Packing" at bounding box center [679, 433] width 89 height 22
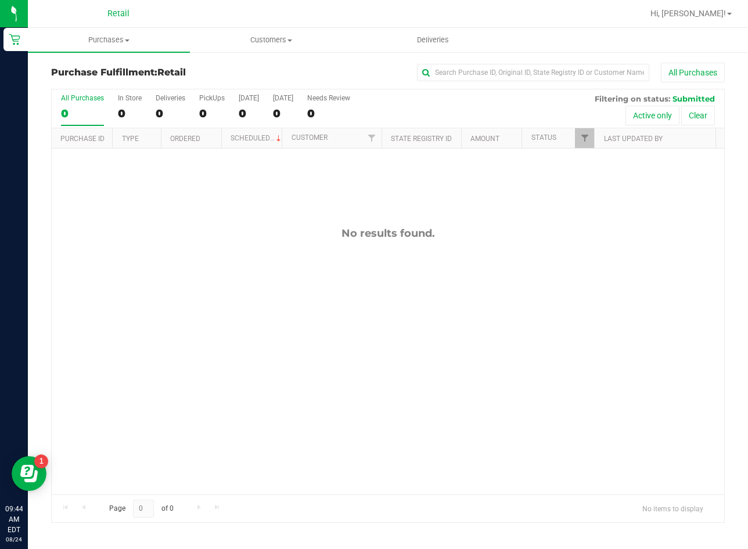
click at [195, 381] on div "No results found." at bounding box center [388, 361] width 673 height 425
click at [242, 318] on div "No results found." at bounding box center [388, 361] width 673 height 425
click at [121, 37] on span "Purchases" at bounding box center [109, 40] width 162 height 10
click at [117, 66] on span "Summary of purchases" at bounding box center [87, 70] width 119 height 10
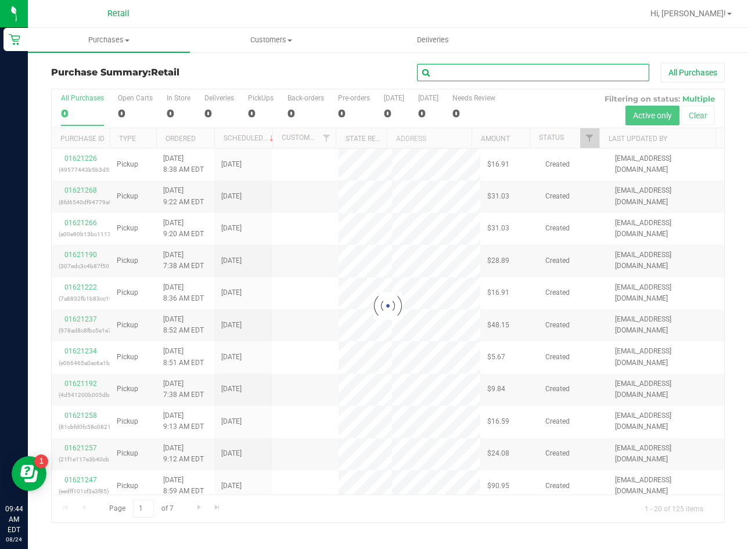
click at [487, 77] on input "text" at bounding box center [533, 72] width 232 height 17
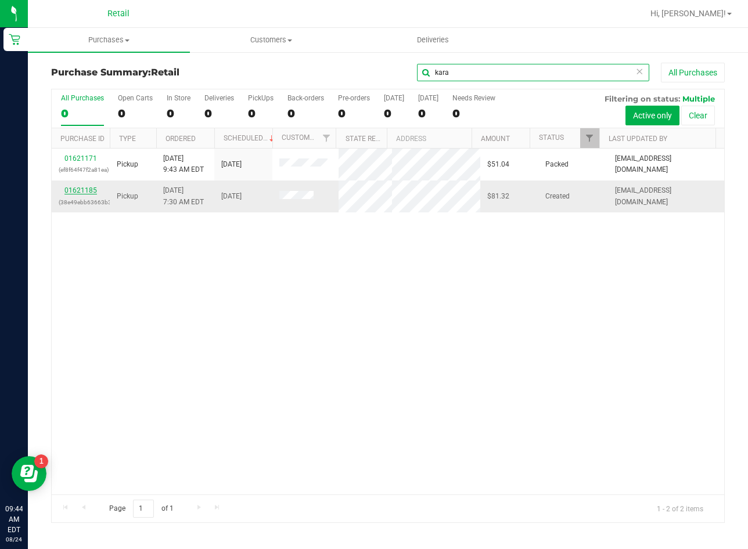
type input "kara"
click at [88, 194] on link "01621185" at bounding box center [80, 190] width 33 height 8
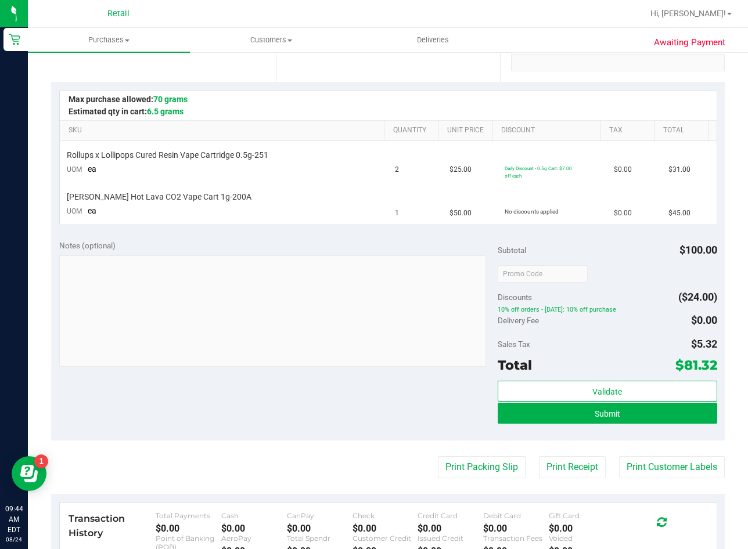
scroll to position [232, 0]
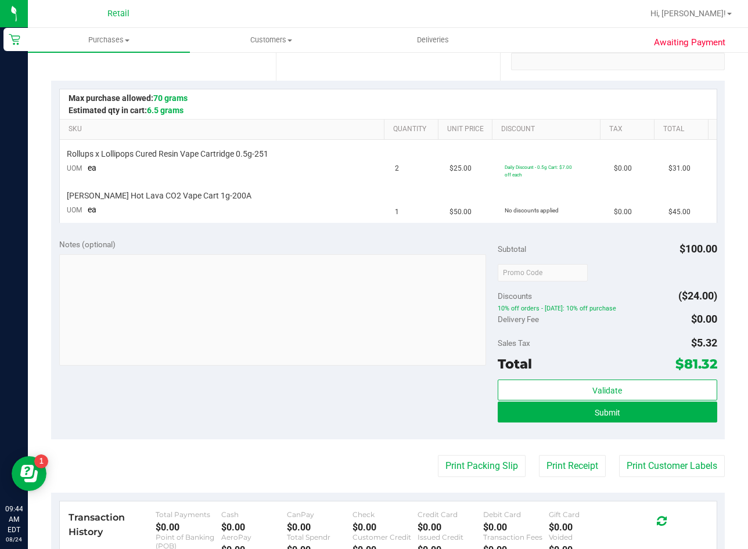
click at [544, 424] on div "Validate Submit" at bounding box center [608, 406] width 220 height 52
click at [549, 415] on button "Submit" at bounding box center [608, 412] width 220 height 21
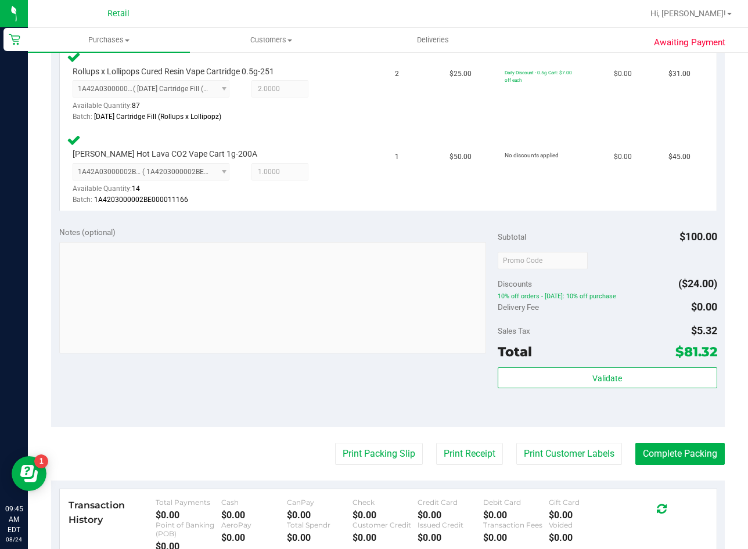
scroll to position [348, 0]
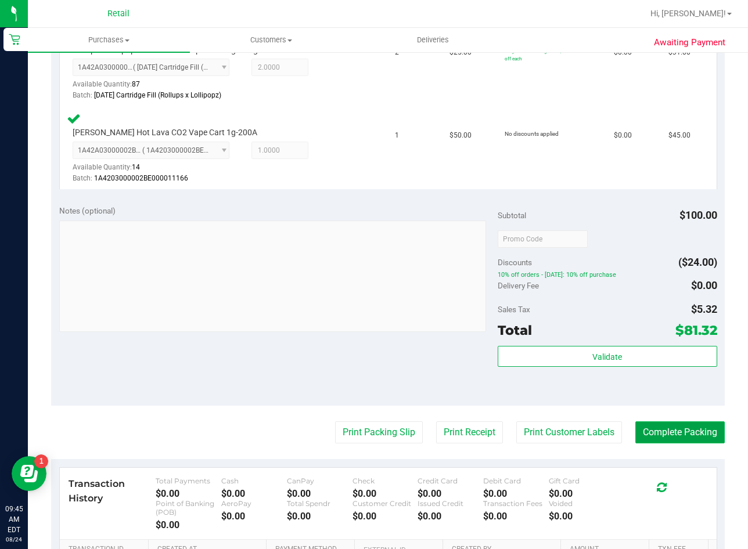
click at [663, 433] on button "Complete Packing" at bounding box center [679, 433] width 89 height 22
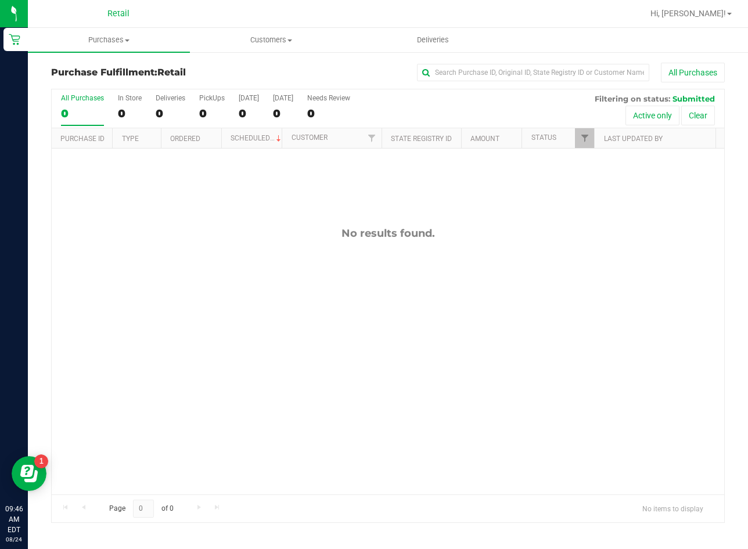
drag, startPoint x: 173, startPoint y: 227, endPoint x: 196, endPoint y: 206, distance: 30.8
click at [174, 227] on div "No results found." at bounding box center [388, 361] width 673 height 425
click at [536, 71] on input "text" at bounding box center [533, 72] width 232 height 17
drag, startPoint x: 123, startPoint y: 30, endPoint x: 117, endPoint y: 40, distance: 11.7
click at [121, 29] on uib-tab-heading "Purchases Summary of purchases Fulfillment All purchases" at bounding box center [109, 40] width 162 height 24
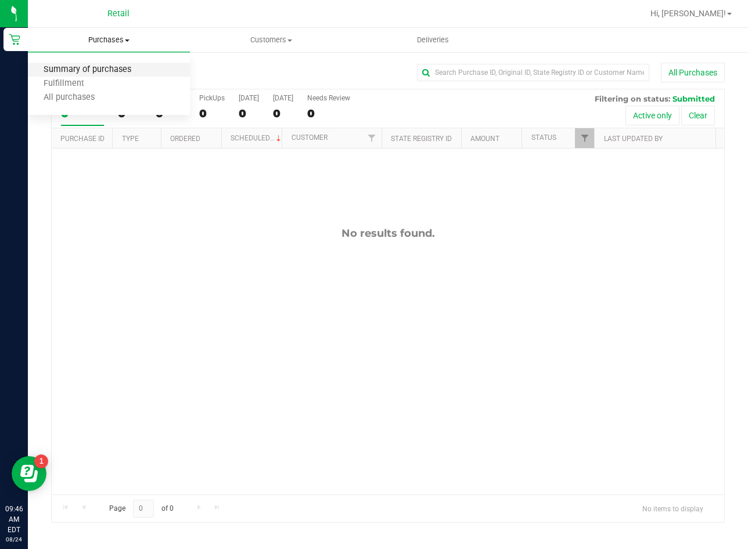
click at [107, 66] on span "Summary of purchases" at bounding box center [87, 70] width 119 height 10
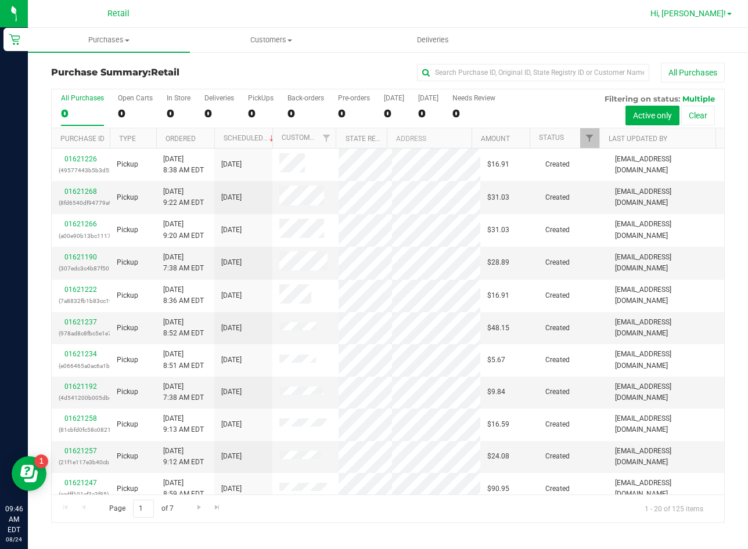
click at [702, 12] on span "Hi, [PERSON_NAME]!" at bounding box center [688, 13] width 76 height 9
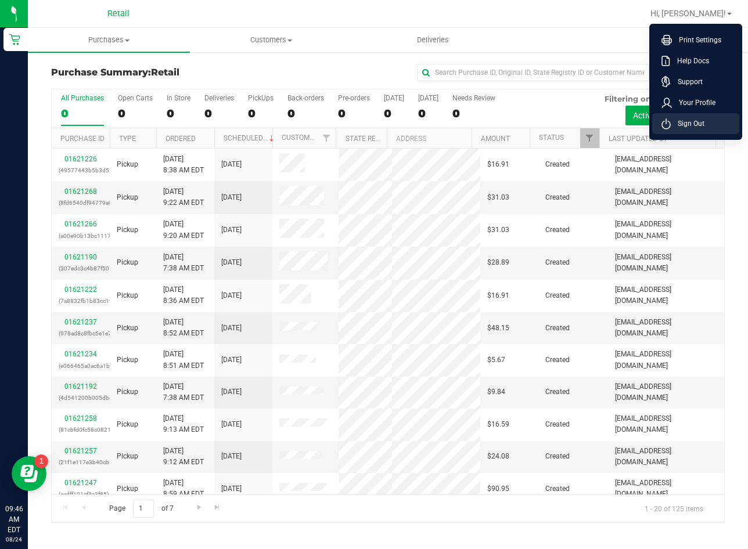
click at [678, 117] on li "Sign Out" at bounding box center [695, 123] width 87 height 21
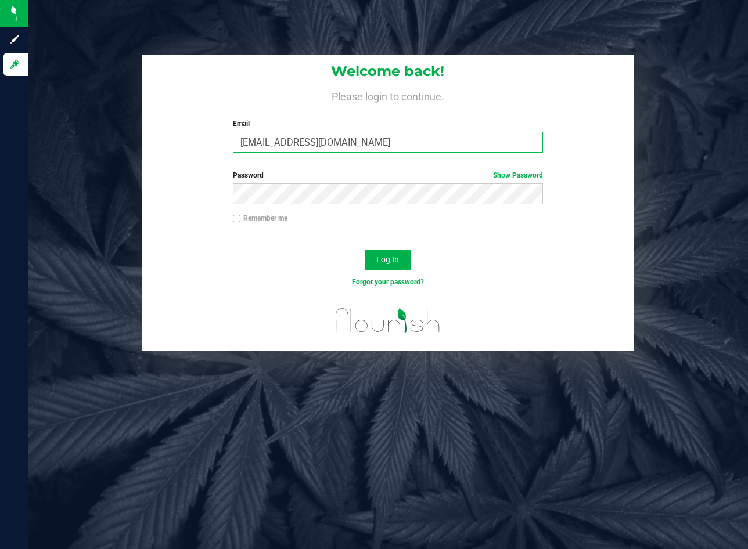
click at [260, 141] on input "[EMAIL_ADDRESS][DOMAIN_NAME]" at bounding box center [388, 142] width 310 height 21
type input "[EMAIL_ADDRESS][DOMAIN_NAME]"
click at [382, 257] on span "Log In" at bounding box center [387, 259] width 23 height 9
